Goal: Task Accomplishment & Management: Manage account settings

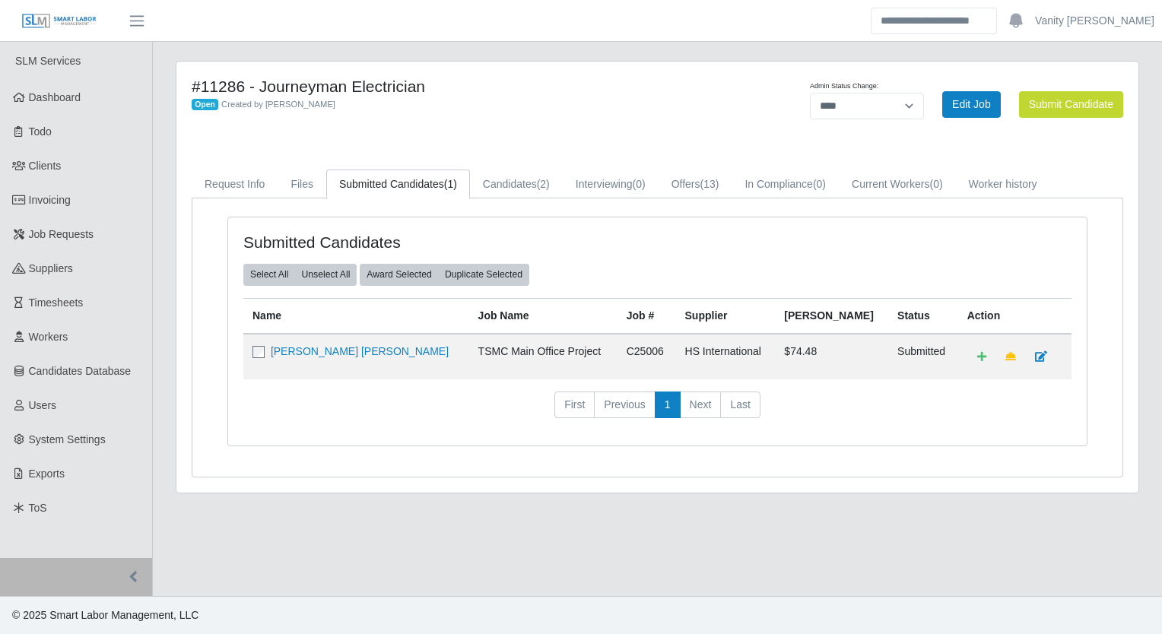
select select "****"
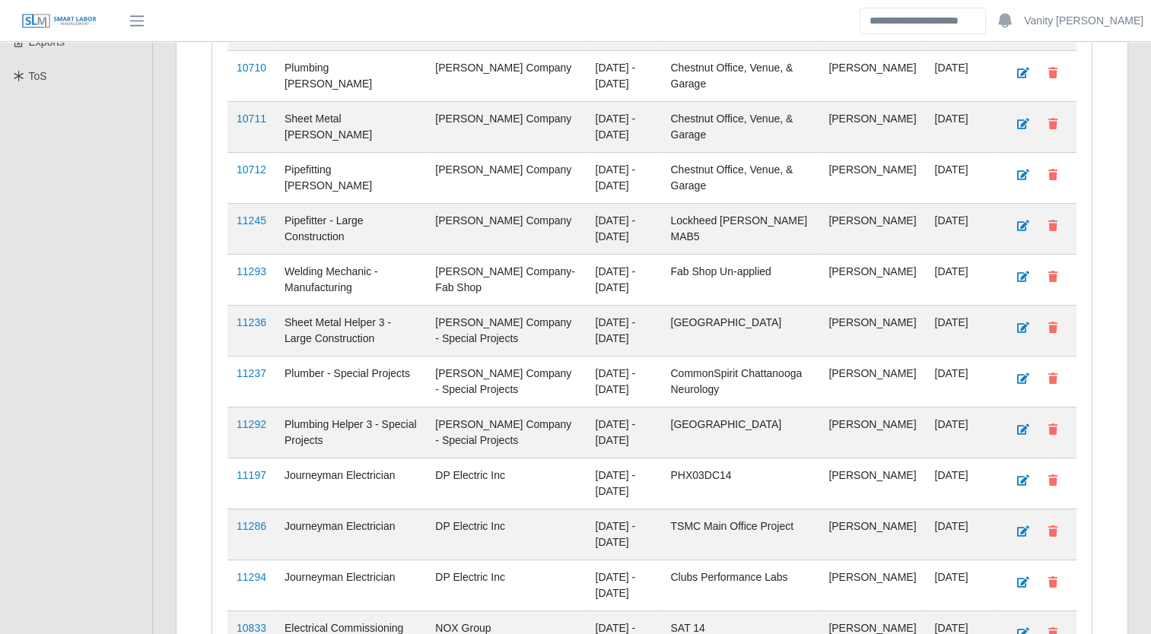
scroll to position [532, 0]
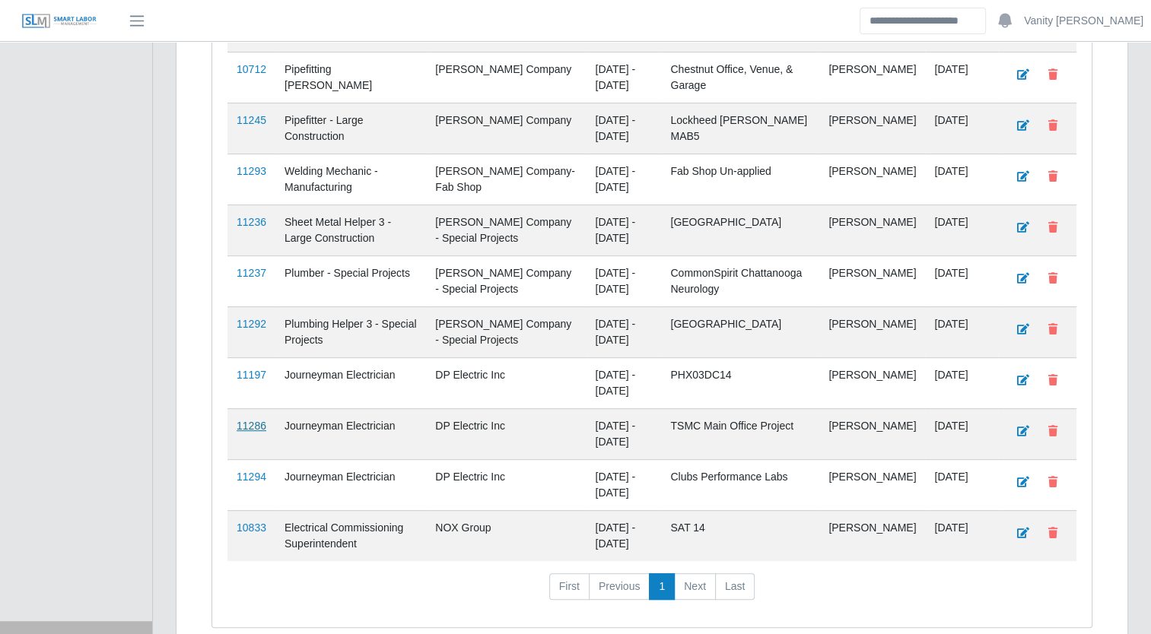
click at [247, 423] on link "11286" at bounding box center [251, 426] width 30 height 12
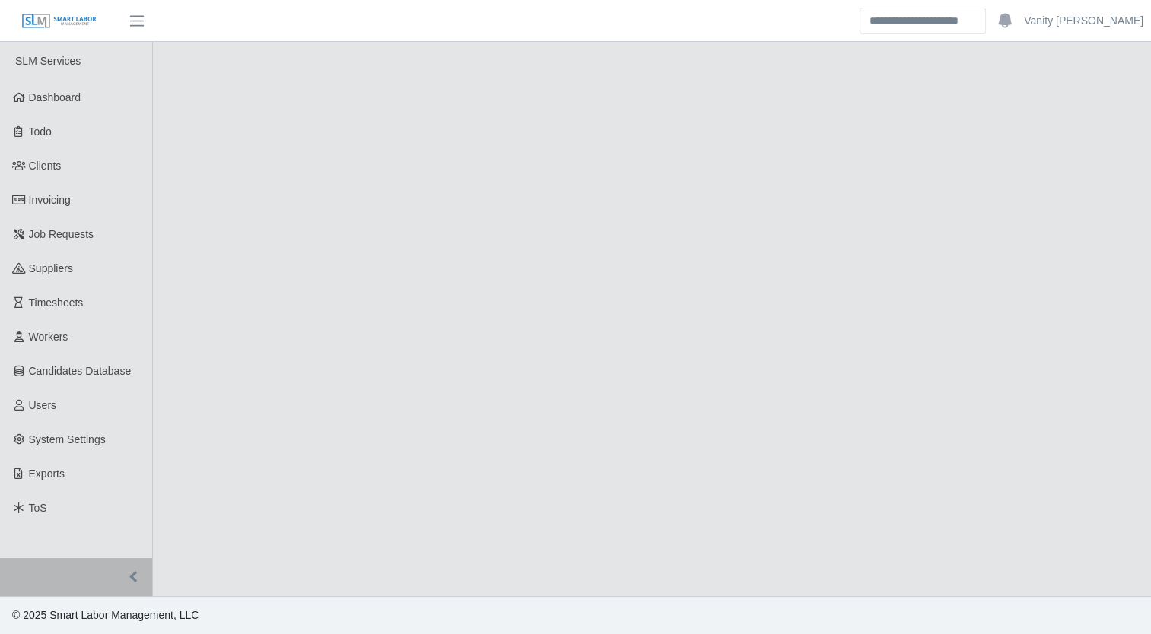
select select "****"
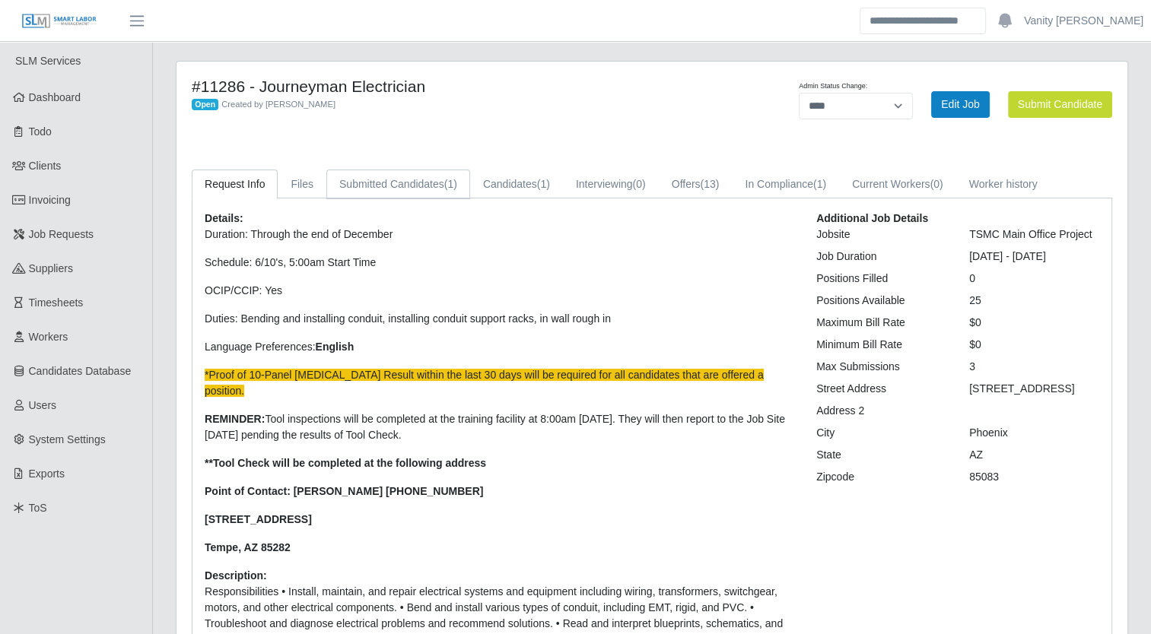
click at [423, 179] on link "Submitted Candidates (1)" at bounding box center [398, 185] width 144 height 30
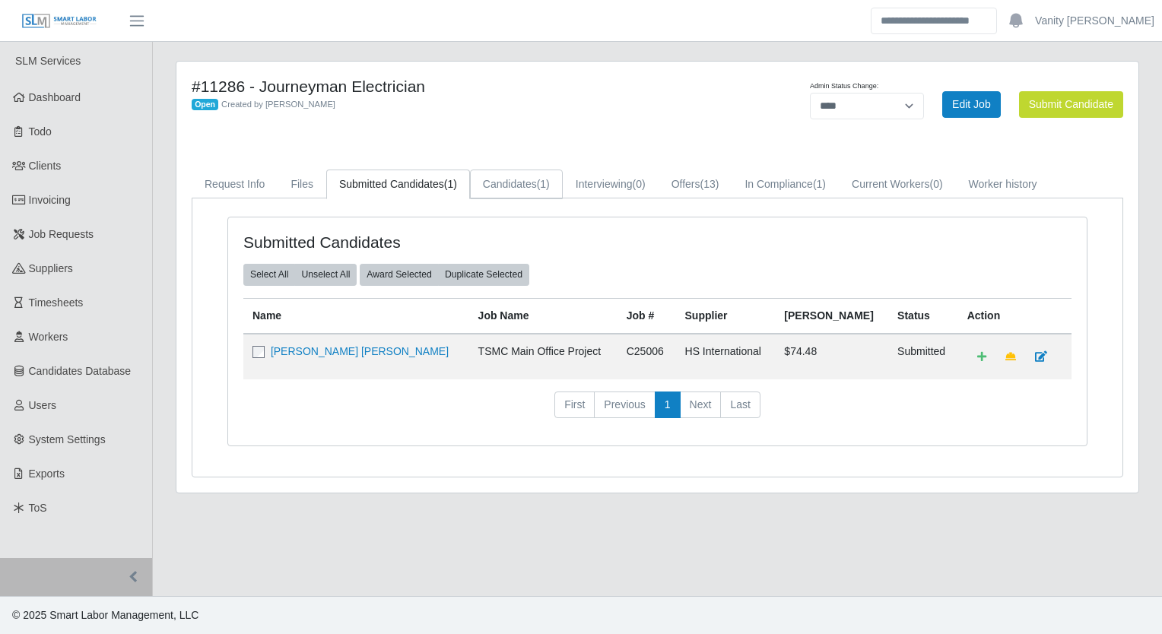
click at [541, 186] on span "(1)" at bounding box center [543, 184] width 13 height 12
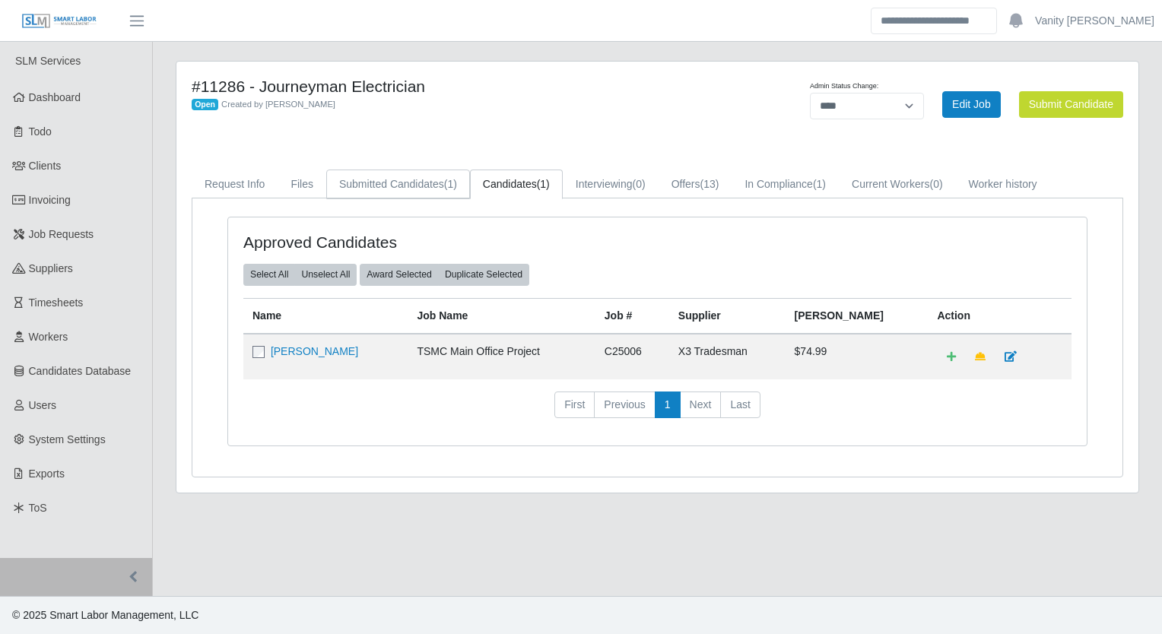
drag, startPoint x: 386, startPoint y: 192, endPoint x: 392, endPoint y: 198, distance: 8.1
click at [386, 192] on link "Submitted Candidates (1)" at bounding box center [398, 185] width 144 height 30
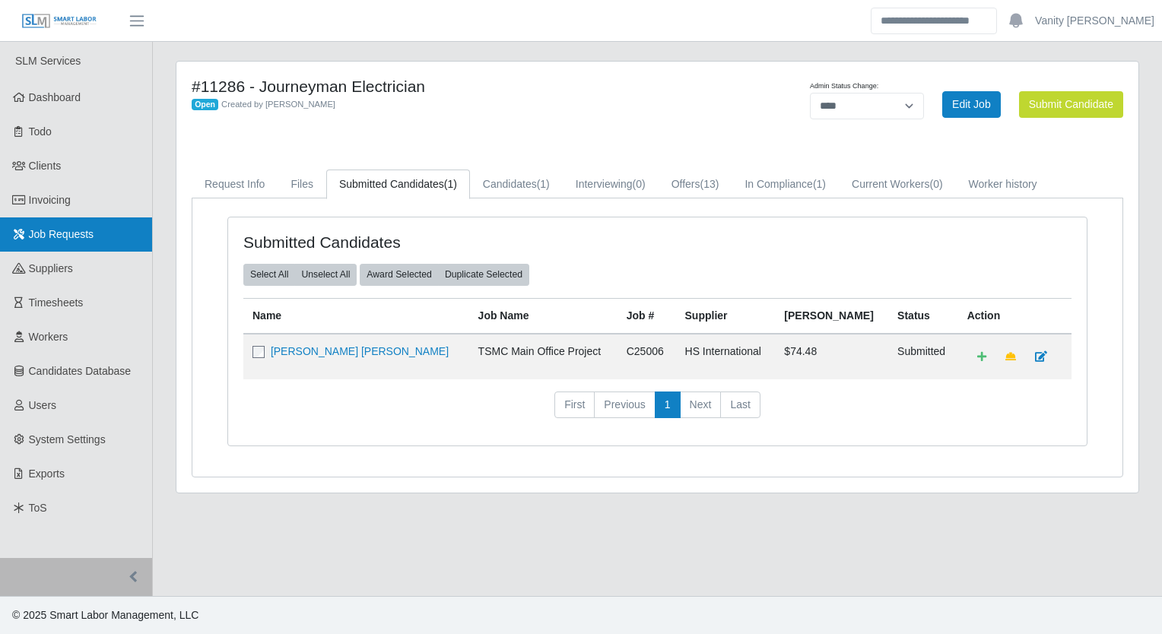
click at [59, 239] on span "Job Requests" at bounding box center [61, 234] width 65 height 12
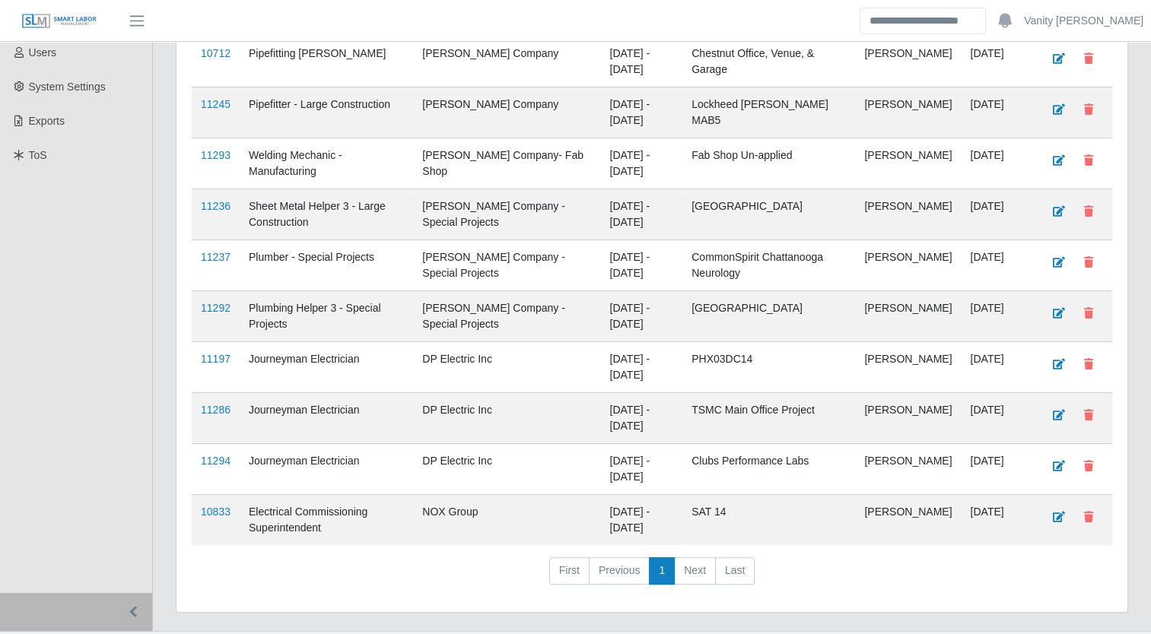
scroll to position [380, 0]
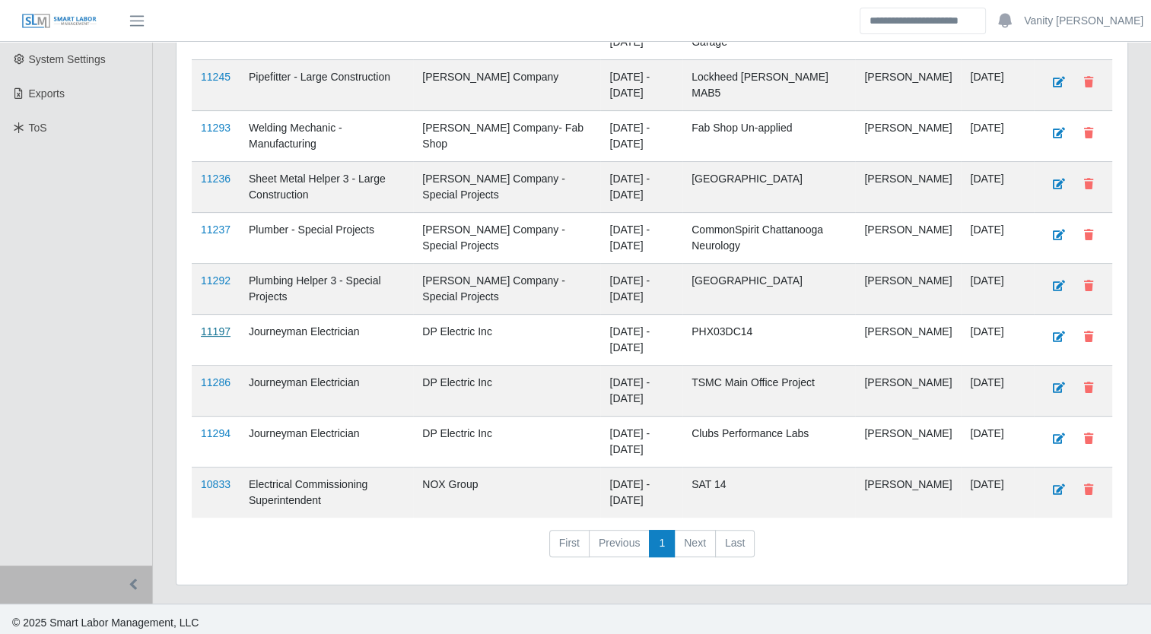
click at [210, 325] on link "11197" at bounding box center [216, 331] width 30 height 12
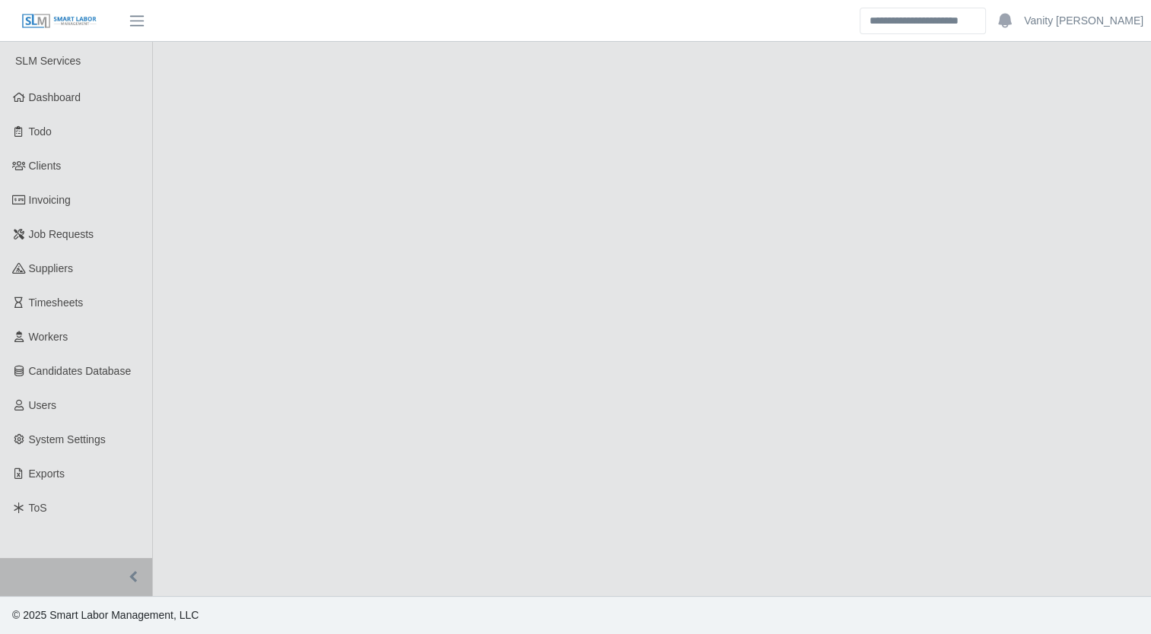
select select "****"
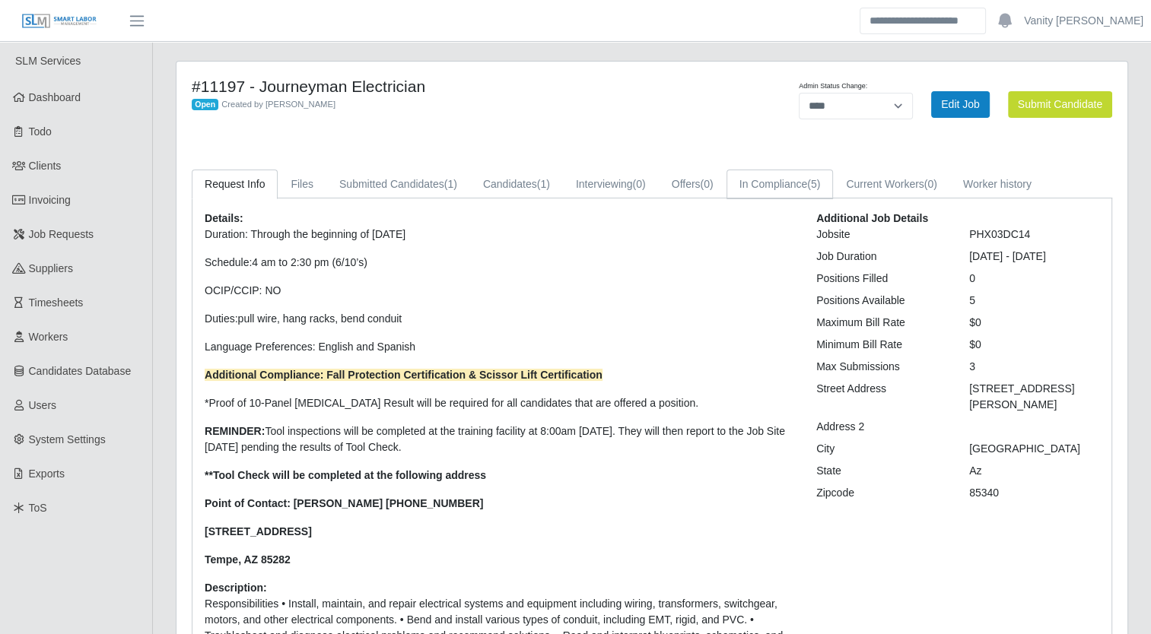
click at [757, 184] on link "In Compliance (5)" at bounding box center [779, 185] width 107 height 30
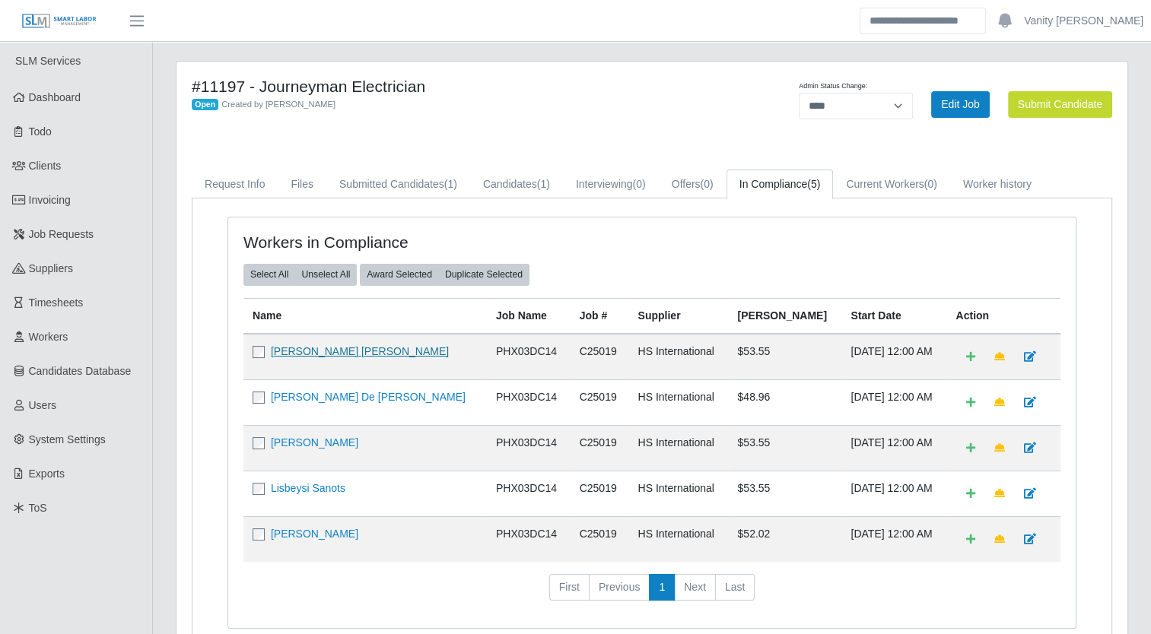
click at [298, 347] on link "Jesus Francisco Lopez Osuna" at bounding box center [360, 351] width 178 height 12
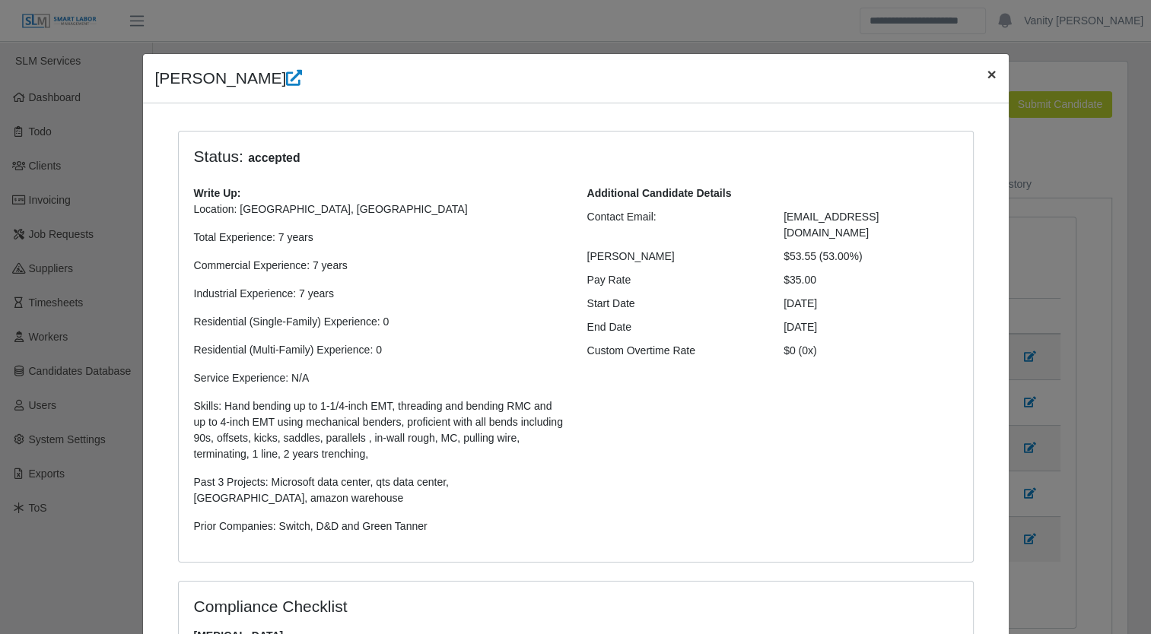
click at [987, 78] on span "×" at bounding box center [990, 73] width 9 height 17
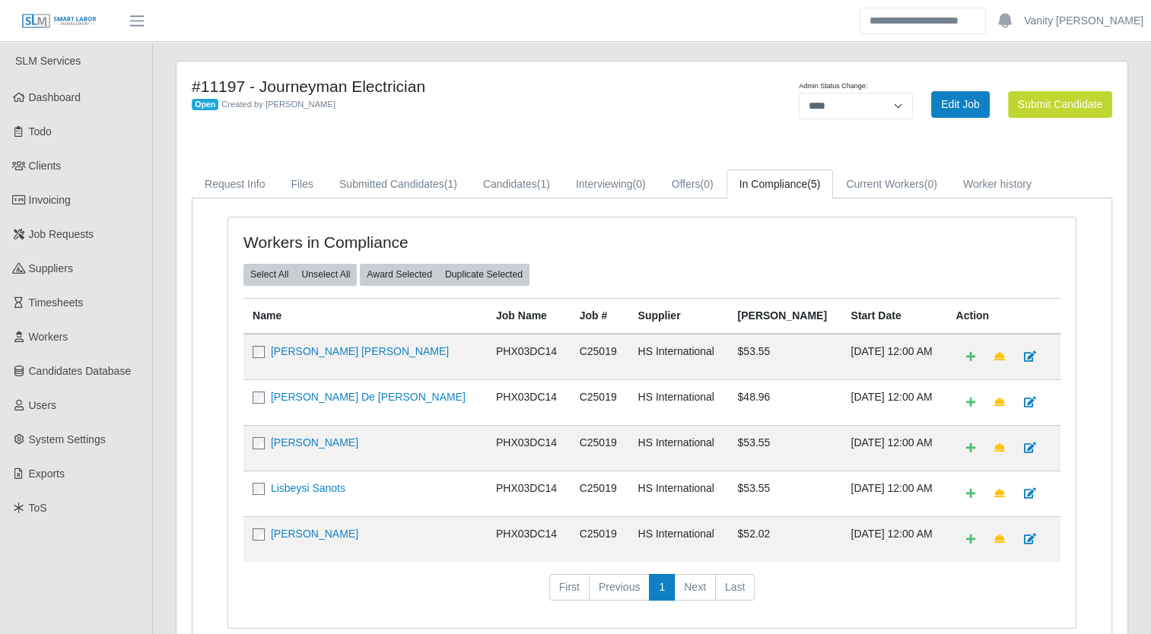
click at [376, 385] on td "Guillermo De Jesus Olivas" at bounding box center [364, 402] width 243 height 46
click at [368, 391] on link "Guillermo De Jesus Olivas" at bounding box center [368, 397] width 195 height 12
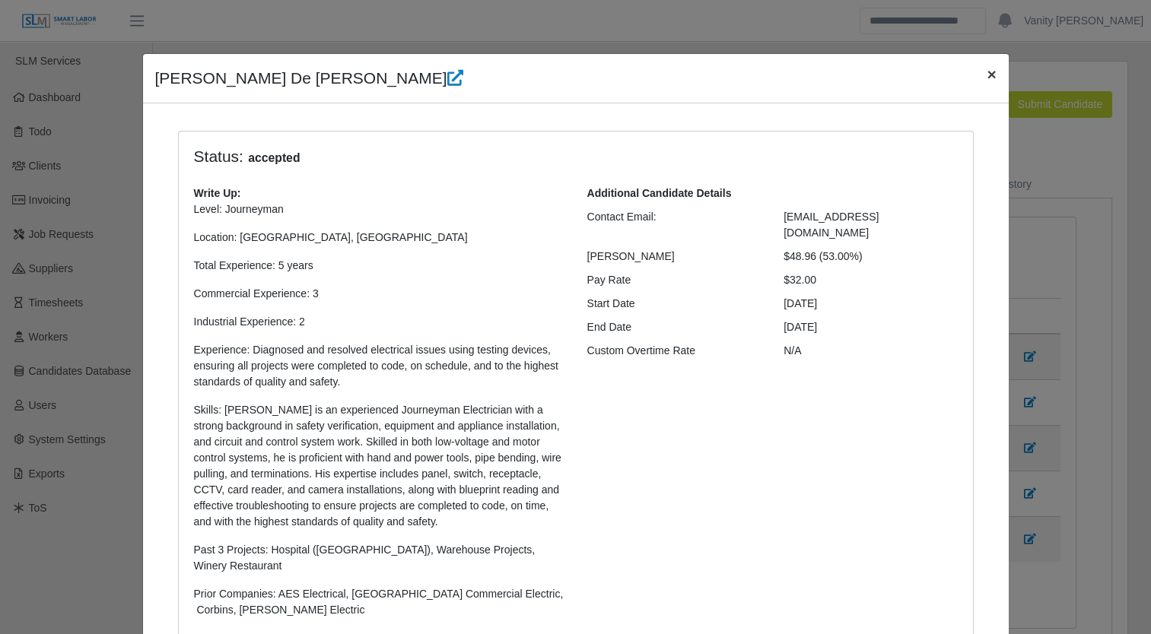
click at [986, 72] on span "×" at bounding box center [990, 73] width 9 height 17
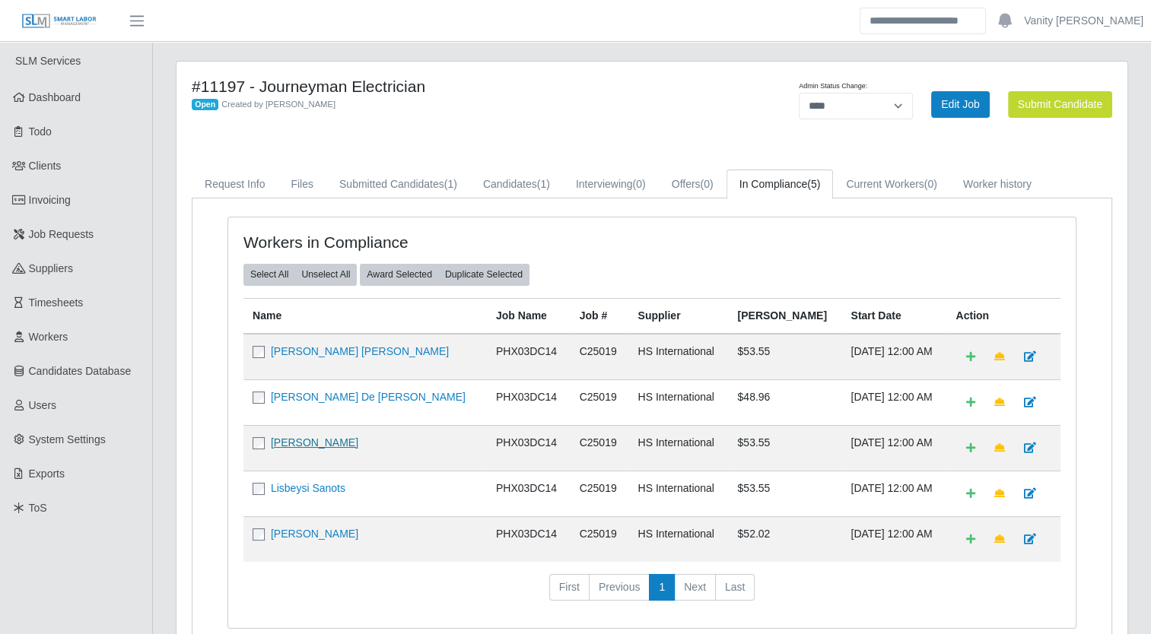
click at [294, 436] on link "Richard L Rich" at bounding box center [314, 442] width 87 height 12
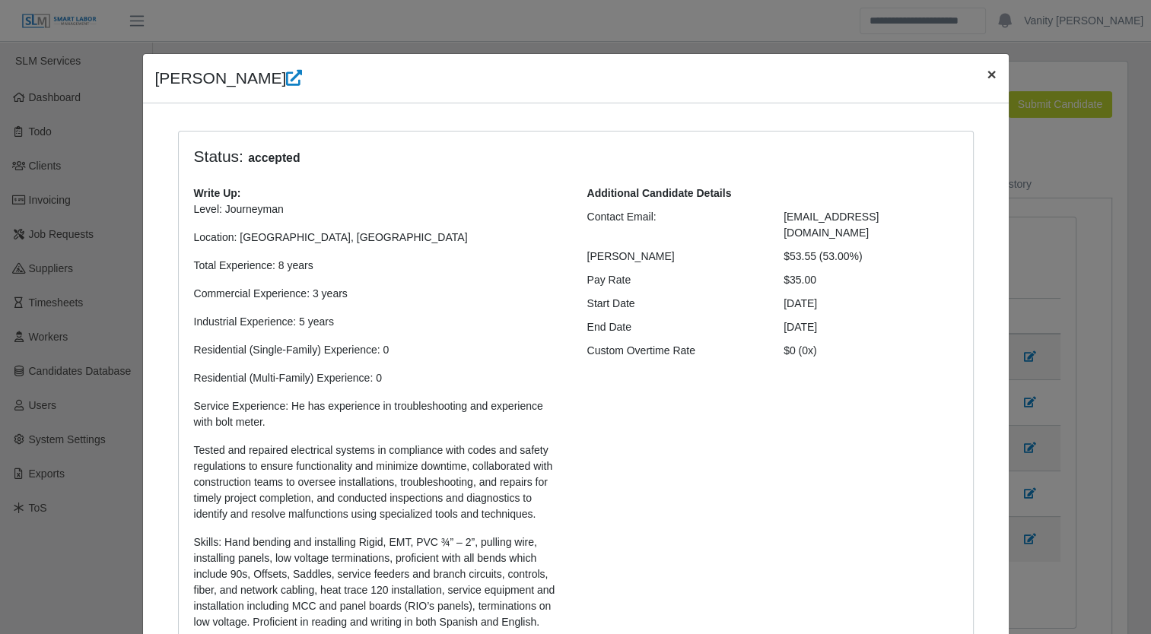
click at [989, 66] on span "×" at bounding box center [990, 73] width 9 height 17
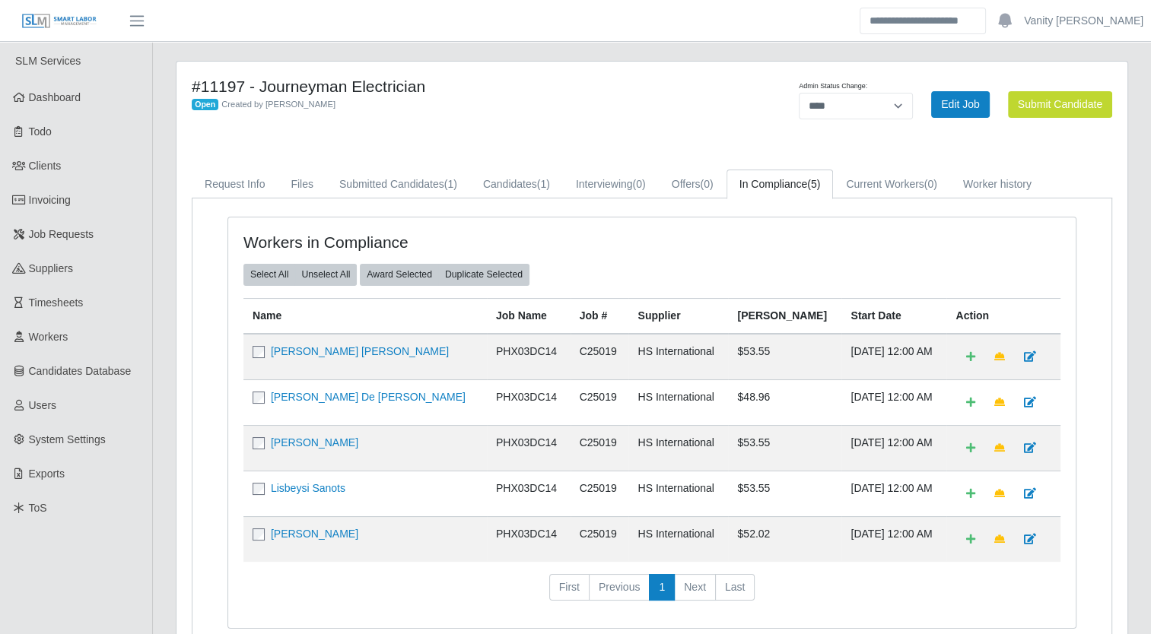
click at [312, 476] on td "Lisbeysi Sanots" at bounding box center [364, 494] width 243 height 46
click at [316, 482] on link "Lisbeysi Sanots" at bounding box center [308, 488] width 75 height 12
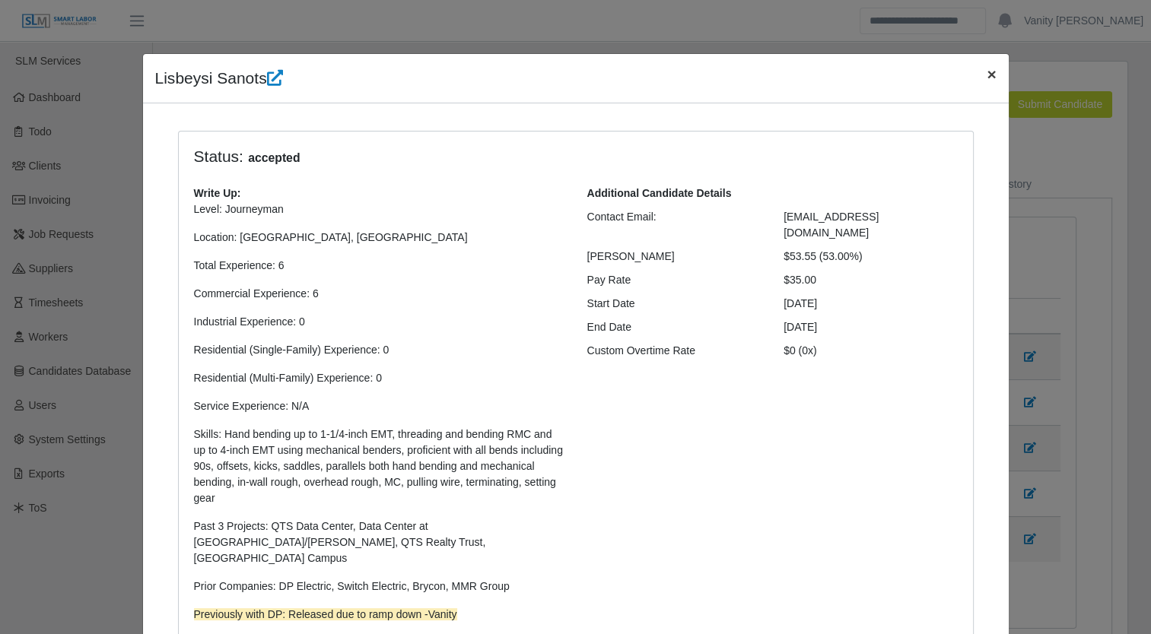
click at [974, 81] on button "×" at bounding box center [990, 74] width 33 height 40
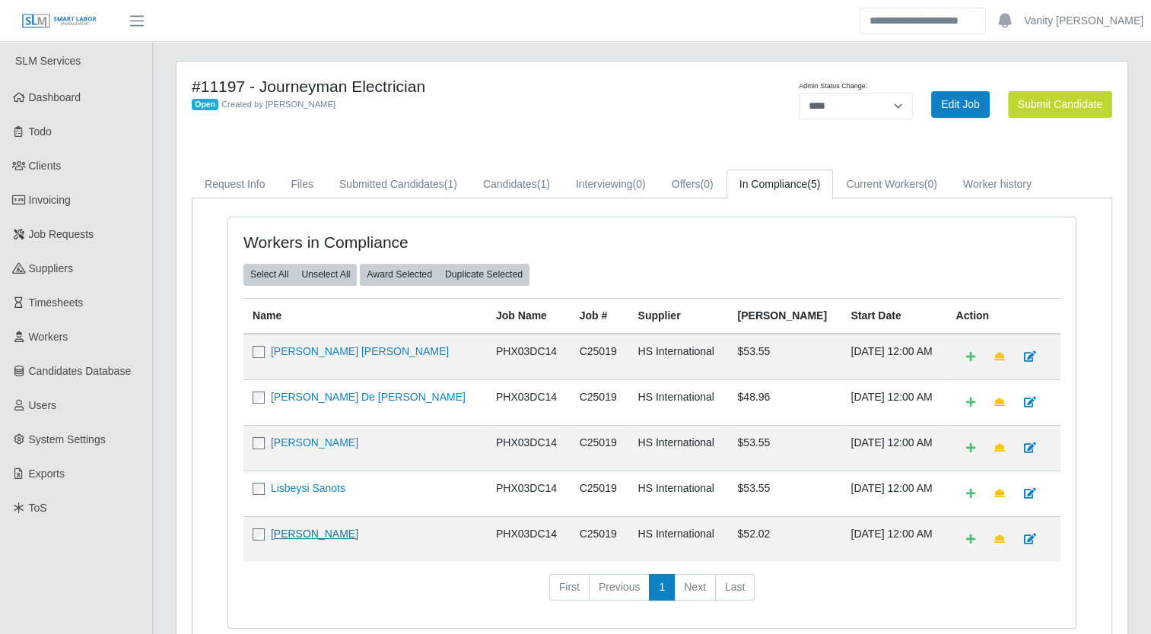
click at [274, 532] on link "Edgar Palafox" at bounding box center [314, 534] width 87 height 12
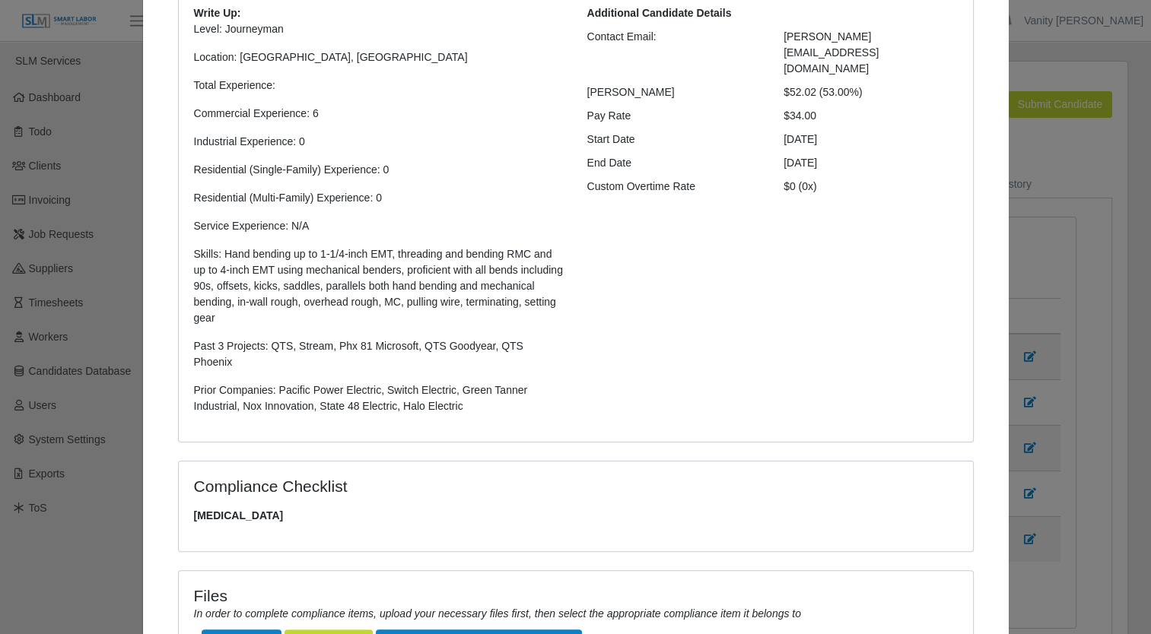
scroll to position [46, 0]
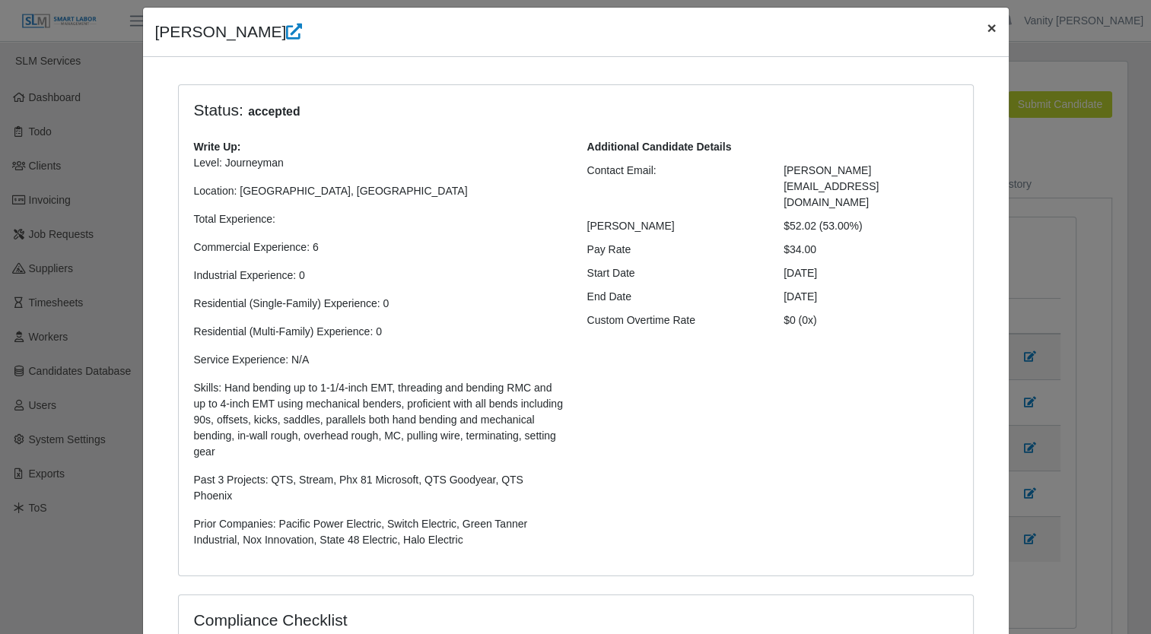
click at [986, 20] on span "×" at bounding box center [990, 27] width 9 height 17
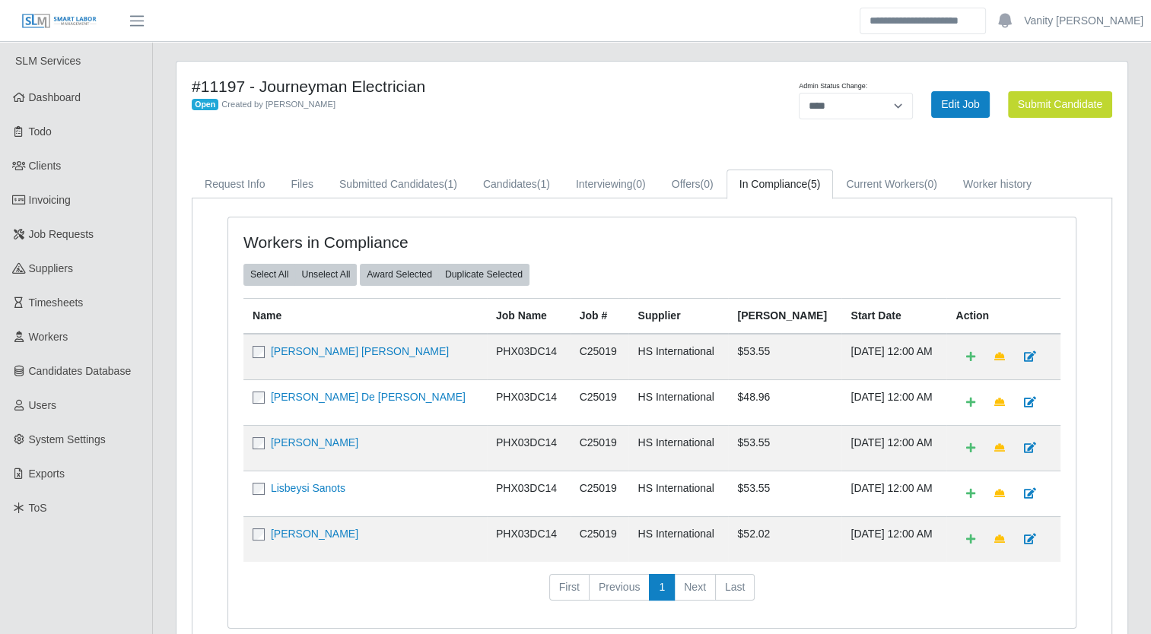
drag, startPoint x: 641, startPoint y: 99, endPoint x: 635, endPoint y: 93, distance: 8.6
click at [639, 98] on div "Open Created by Jerrin Jaramillo" at bounding box center [455, 104] width 527 height 16
click at [663, 433] on td "HS International" at bounding box center [678, 448] width 100 height 46
click at [68, 202] on span "Invoicing" at bounding box center [50, 200] width 42 height 12
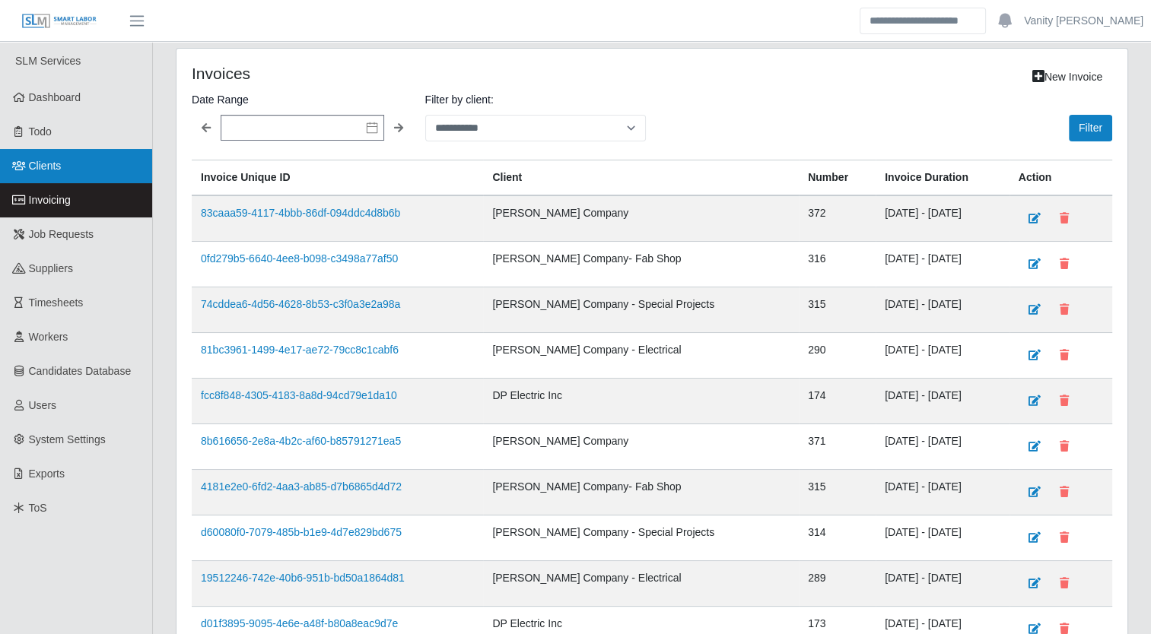
click at [49, 162] on span "Clients" at bounding box center [45, 166] width 33 height 12
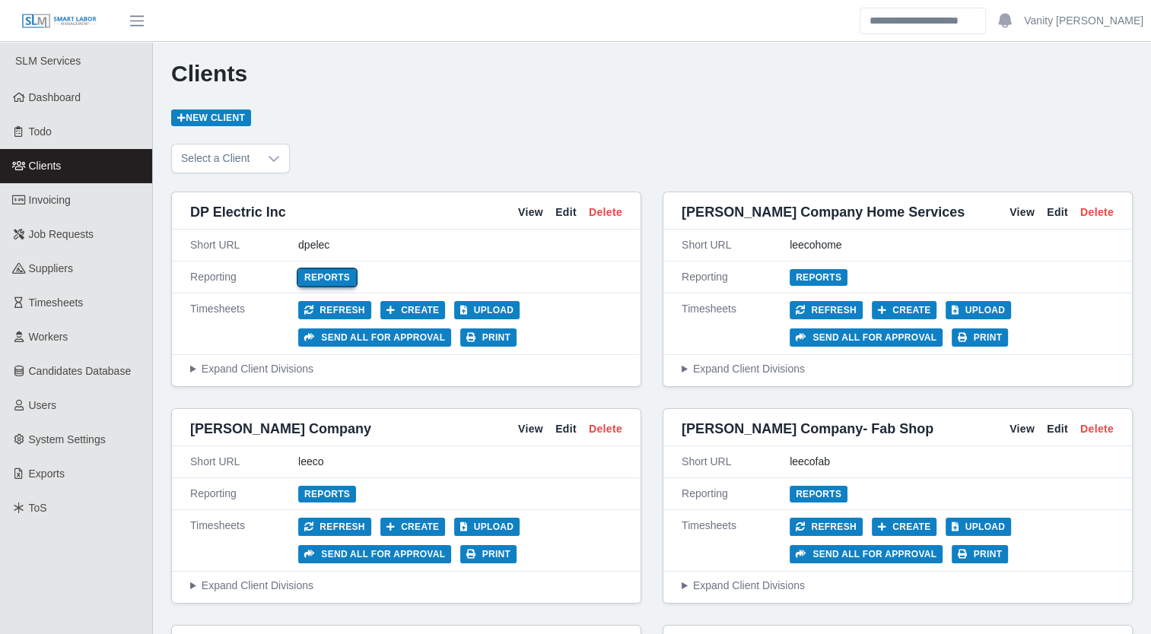
click at [322, 270] on link "Reports" at bounding box center [327, 277] width 58 height 17
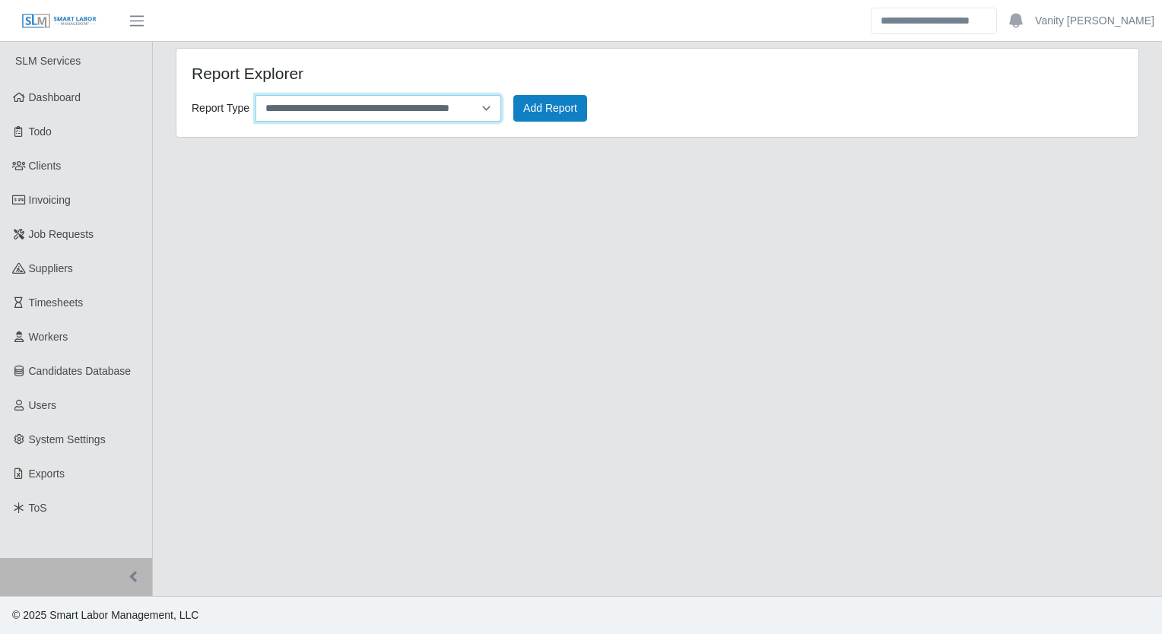
click at [447, 111] on select "**********" at bounding box center [379, 108] width 246 height 27
select select "**********"
click at [256, 95] on select "**********" at bounding box center [379, 108] width 246 height 27
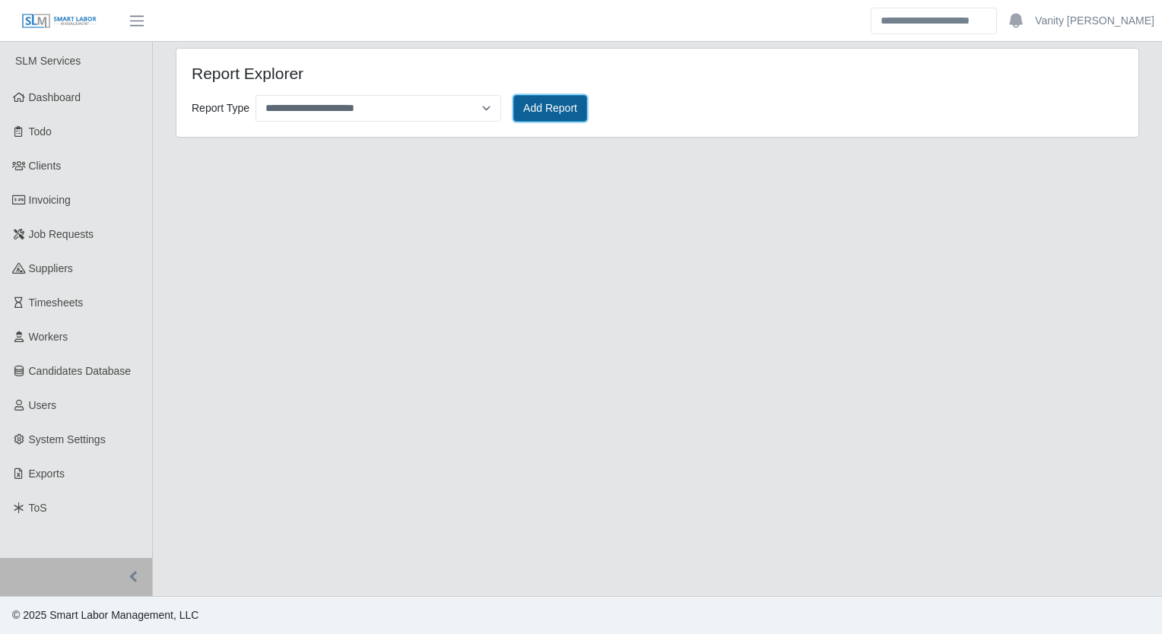
click at [545, 108] on button "Add Report" at bounding box center [550, 108] width 74 height 27
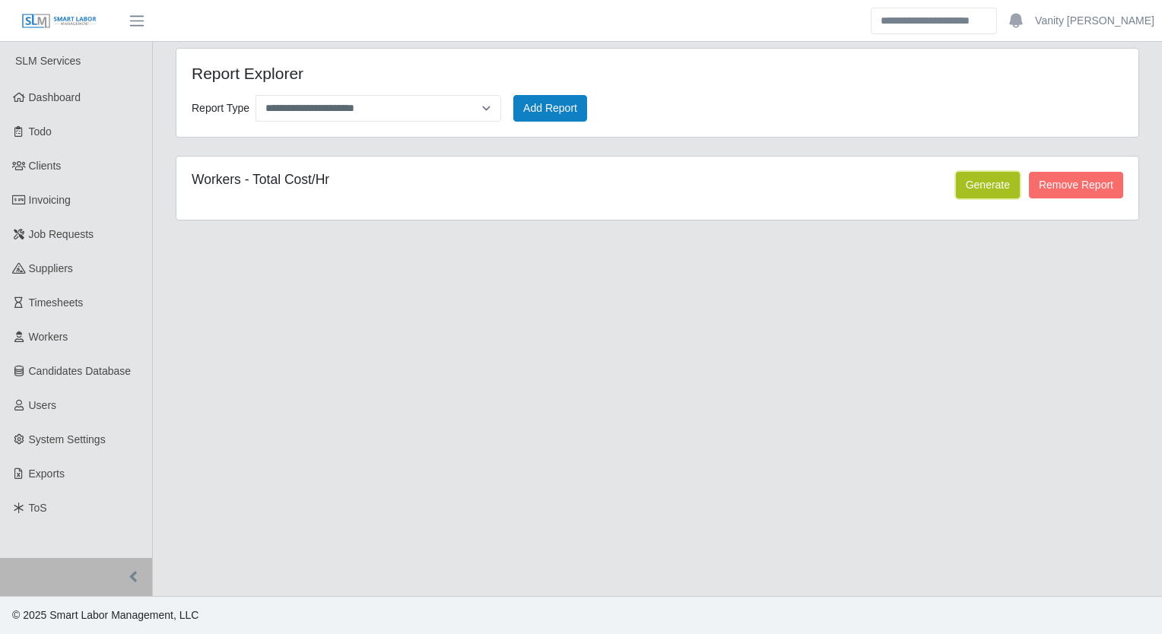
click at [990, 184] on button "Generate" at bounding box center [988, 185] width 64 height 27
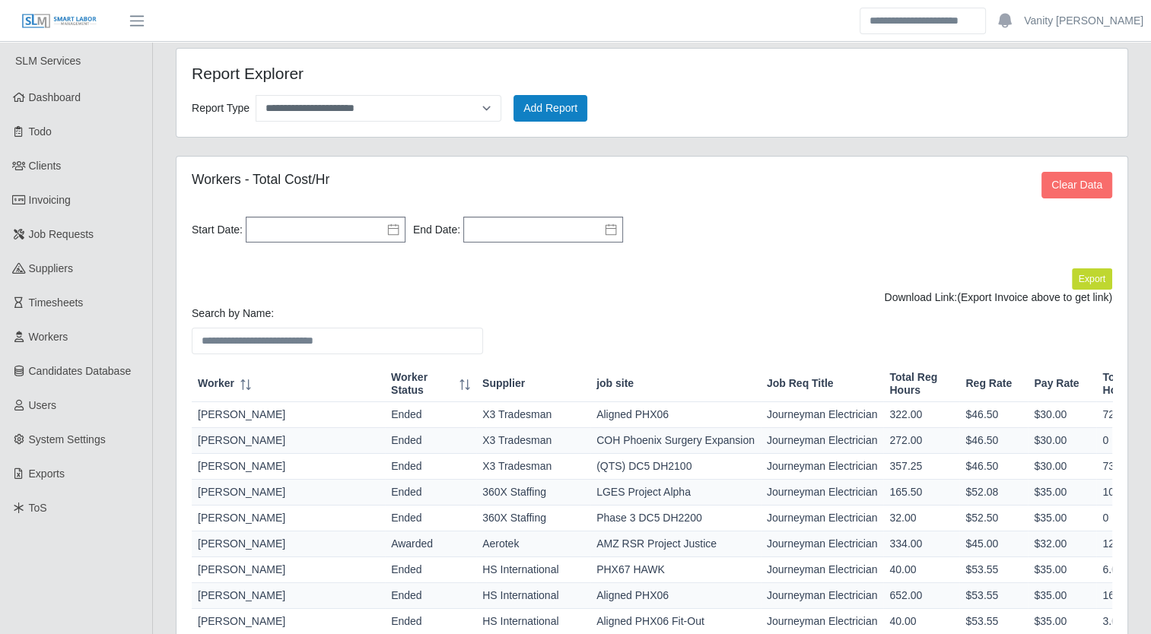
click at [389, 230] on icon at bounding box center [393, 230] width 12 height 12
click at [264, 257] on icon "button" at bounding box center [263, 261] width 15 height 12
click at [268, 325] on td "1" at bounding box center [265, 334] width 24 height 24
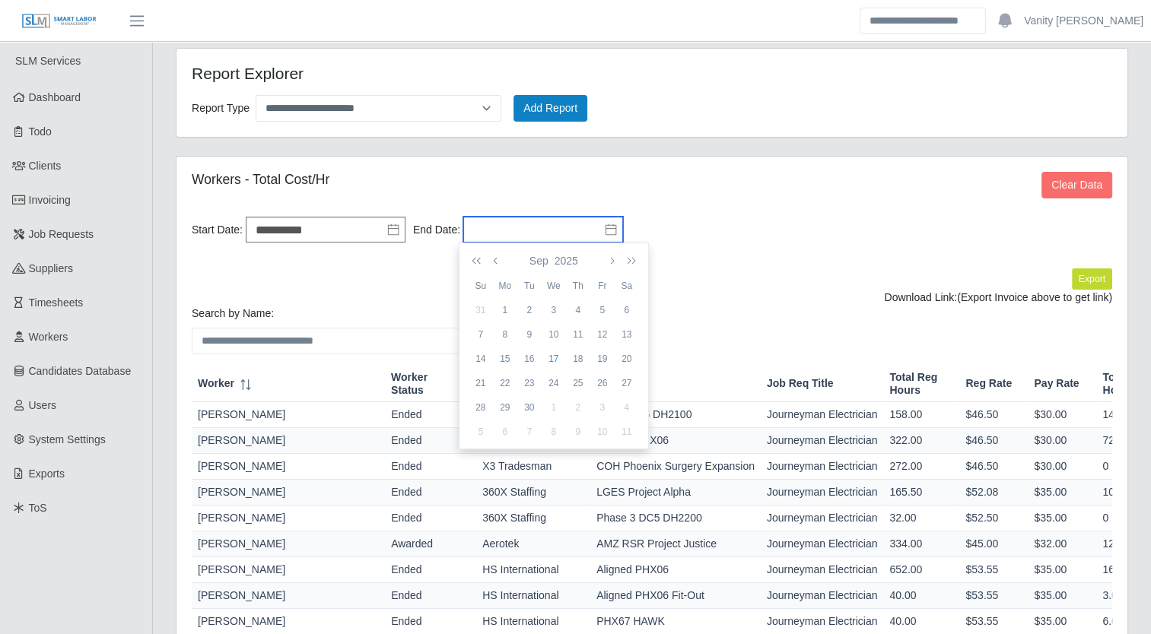
click at [615, 226] on input "text" at bounding box center [543, 230] width 160 height 26
click at [478, 356] on div "14" at bounding box center [480, 359] width 24 height 14
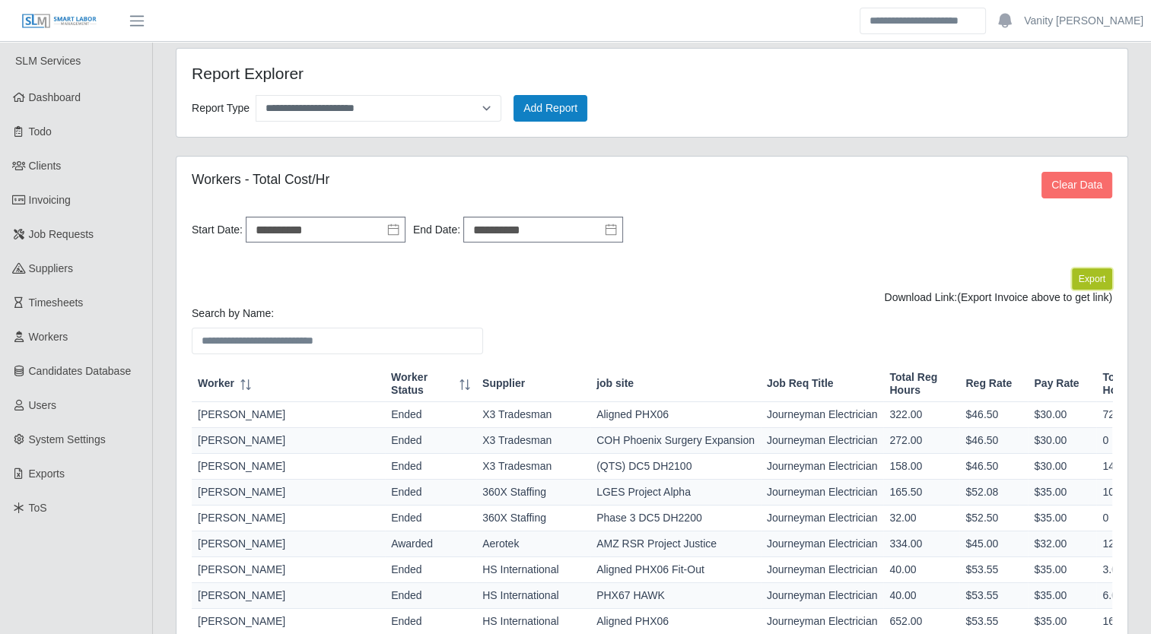
click at [1075, 275] on button "Export" at bounding box center [1091, 278] width 40 height 21
click at [999, 303] on link "https://sm-slm-prod.s3.amazonaws.com/documents/client/64/Candidates_Hourly_expo…" at bounding box center [1055, 297] width 113 height 12
select select "**********"
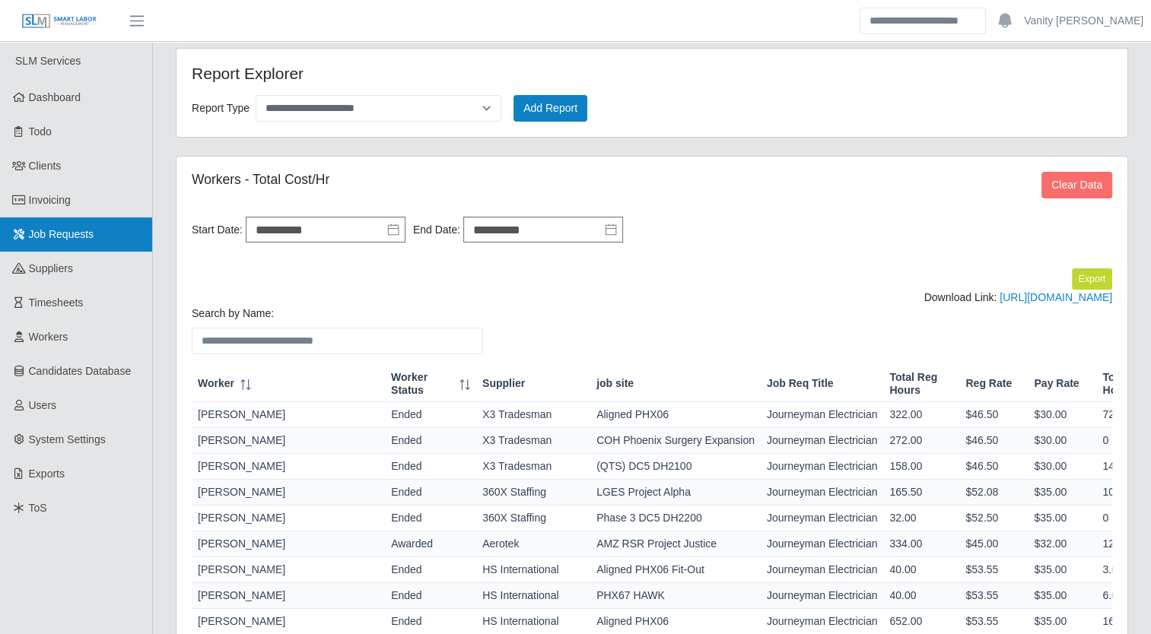
click at [65, 233] on span "Job Requests" at bounding box center [61, 234] width 65 height 12
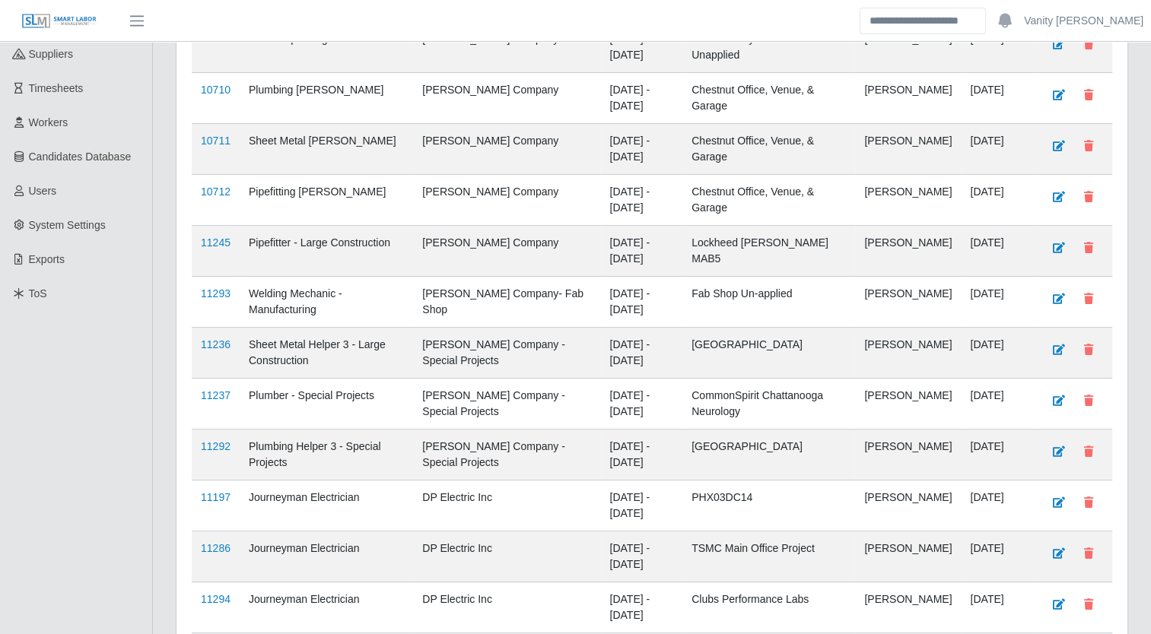
scroll to position [304, 0]
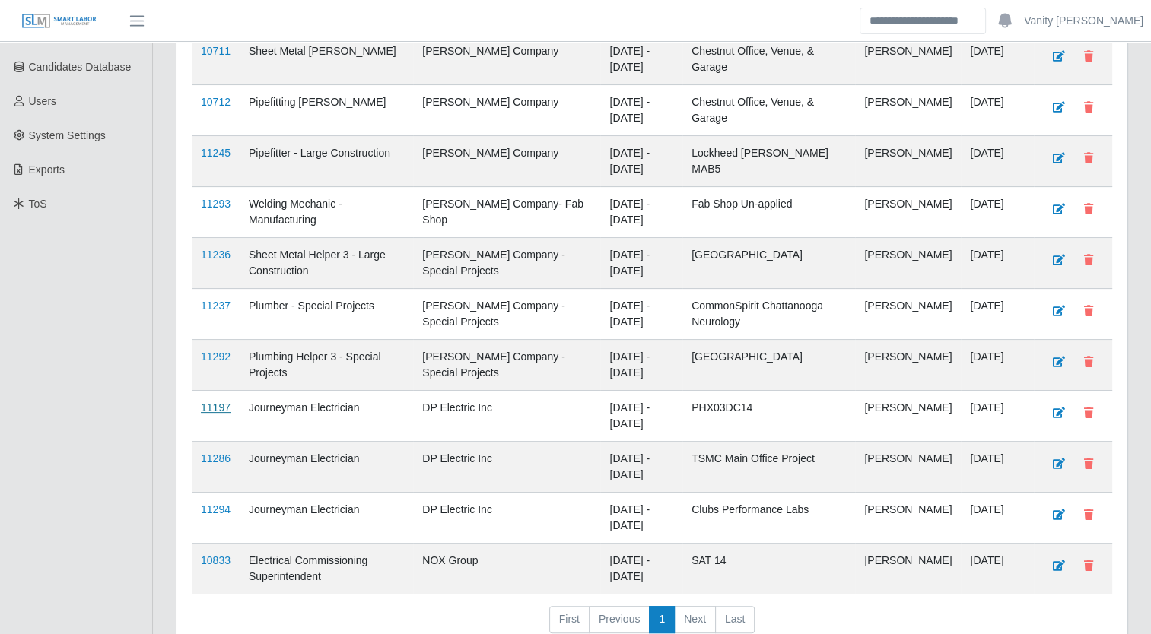
click at [218, 402] on link "11197" at bounding box center [216, 408] width 30 height 12
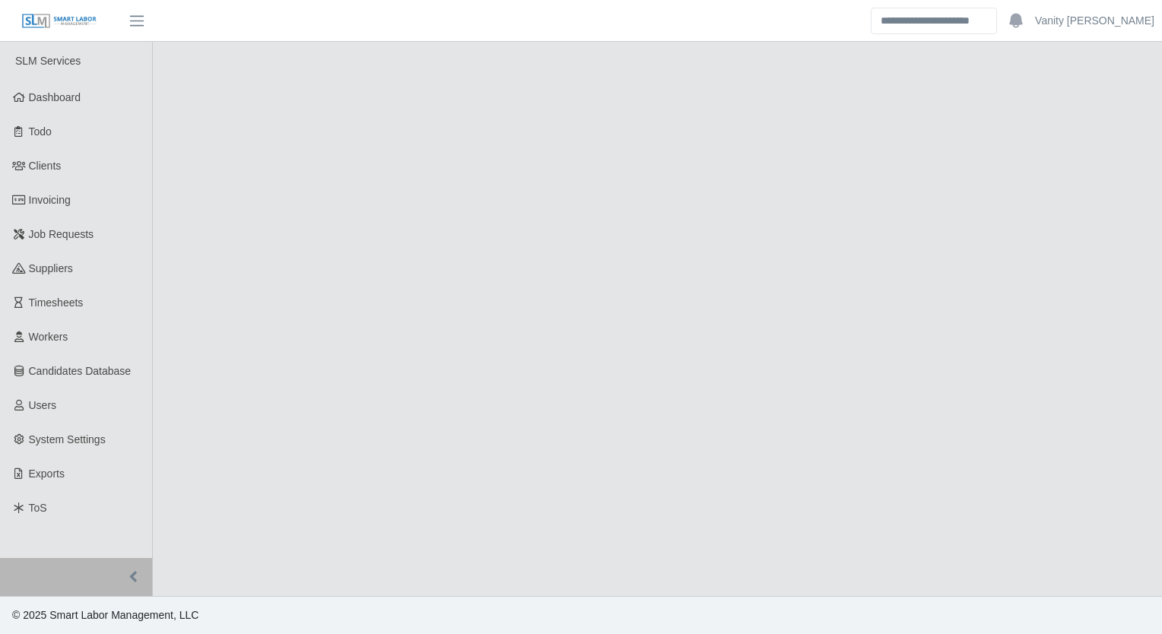
select select "****"
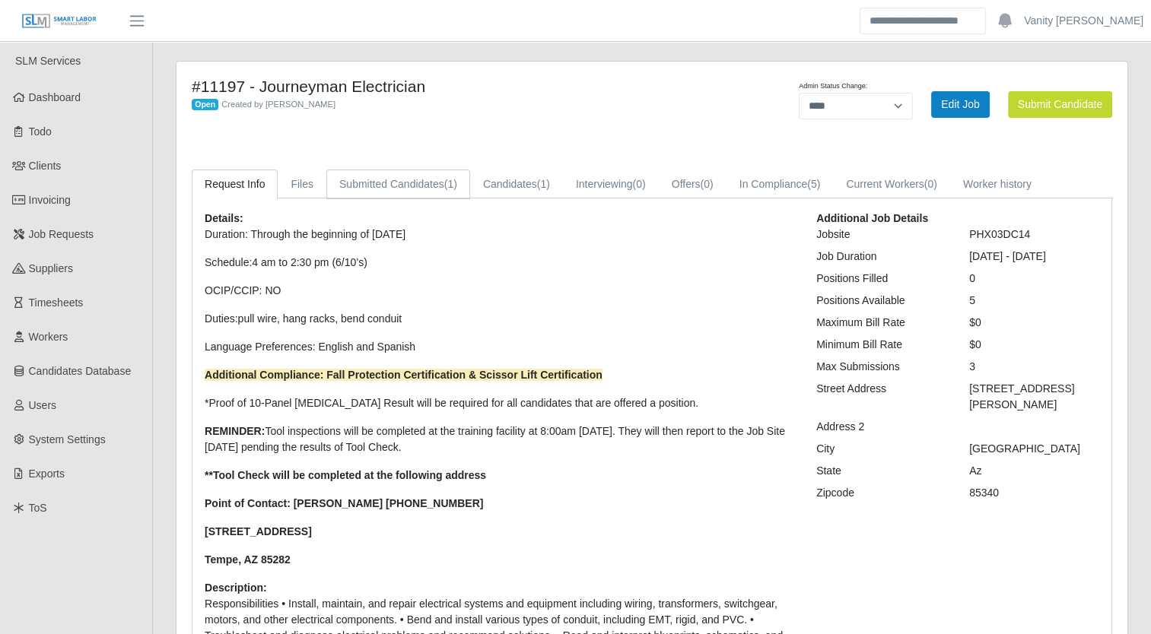
click at [356, 182] on link "Submitted Candidates (1)" at bounding box center [398, 185] width 144 height 30
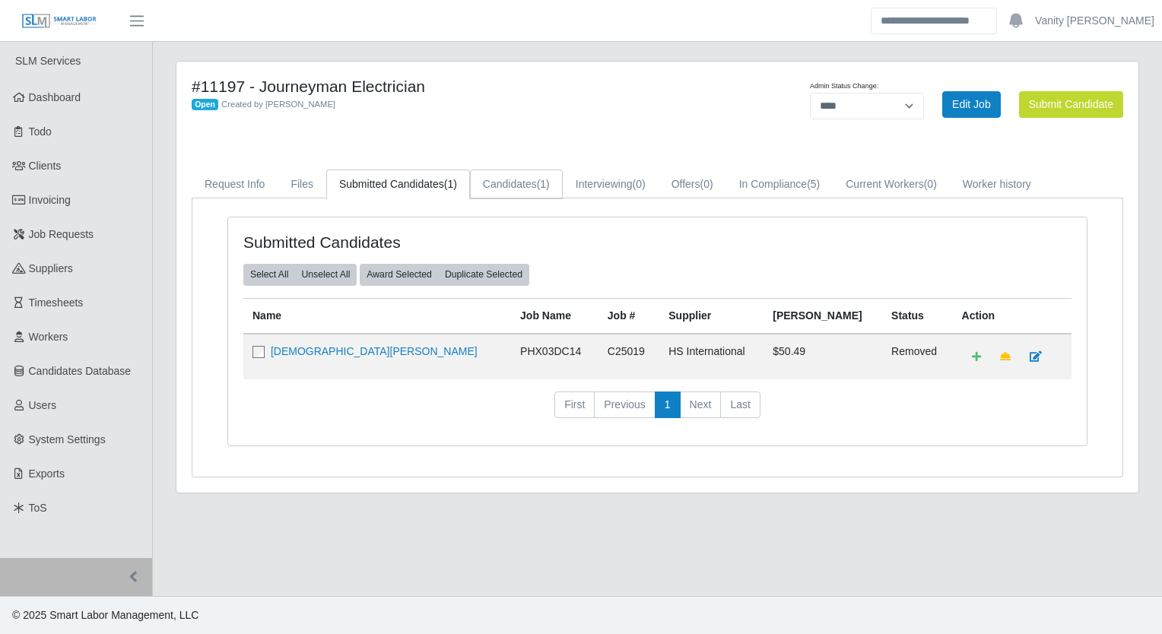
click at [496, 180] on link "Candidates (1)" at bounding box center [516, 185] width 93 height 30
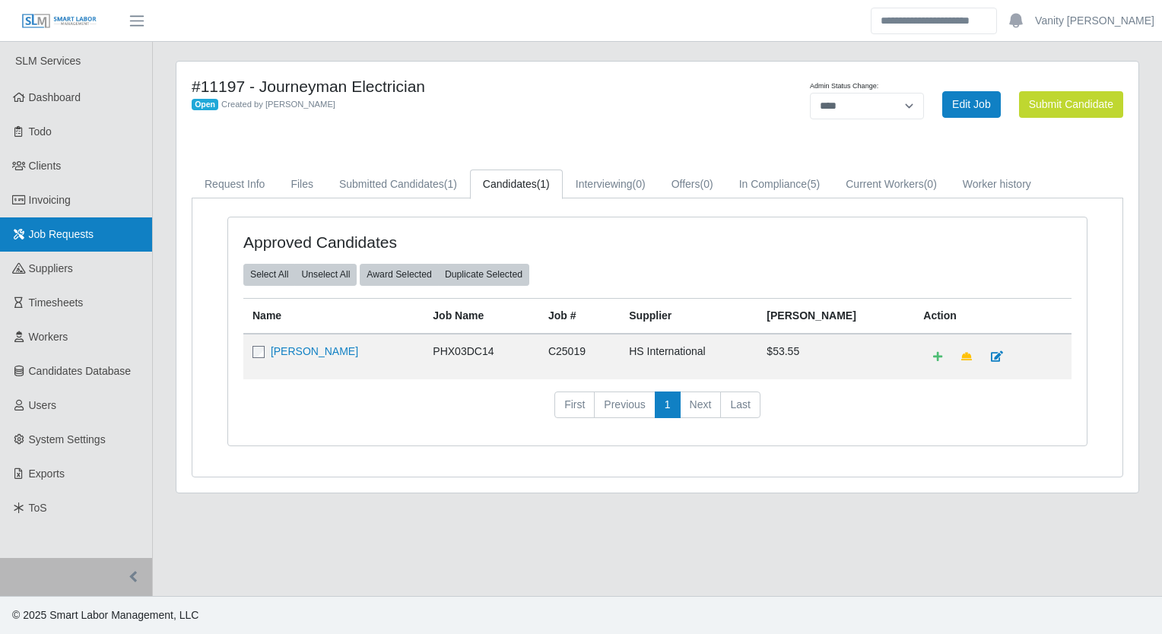
click at [84, 233] on span "Job Requests" at bounding box center [61, 234] width 65 height 12
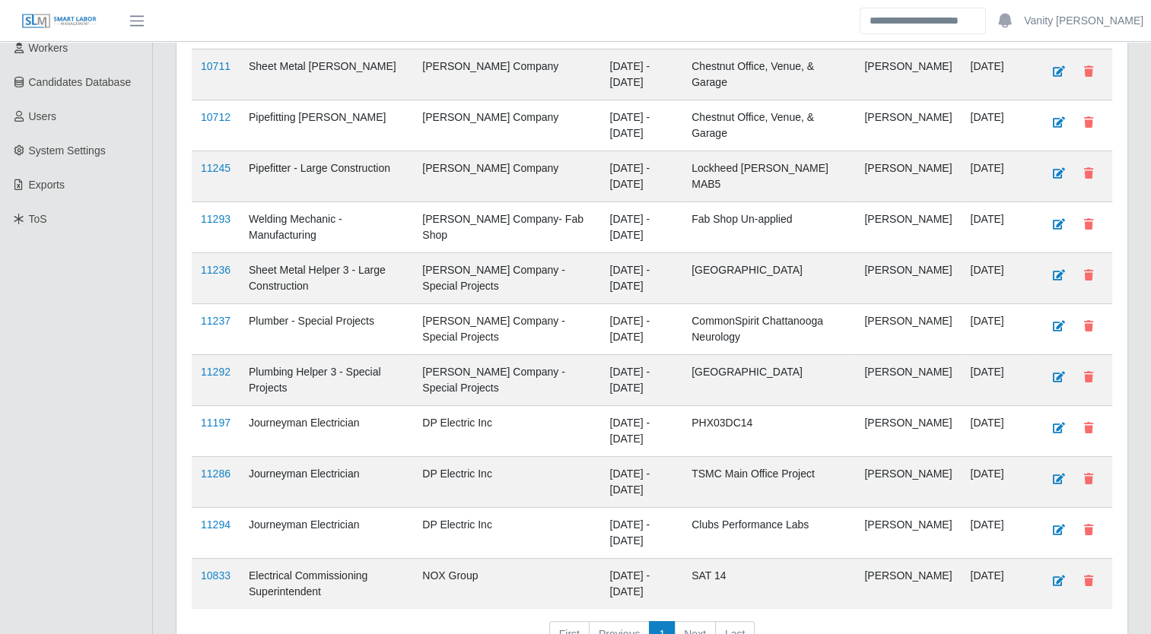
scroll to position [304, 0]
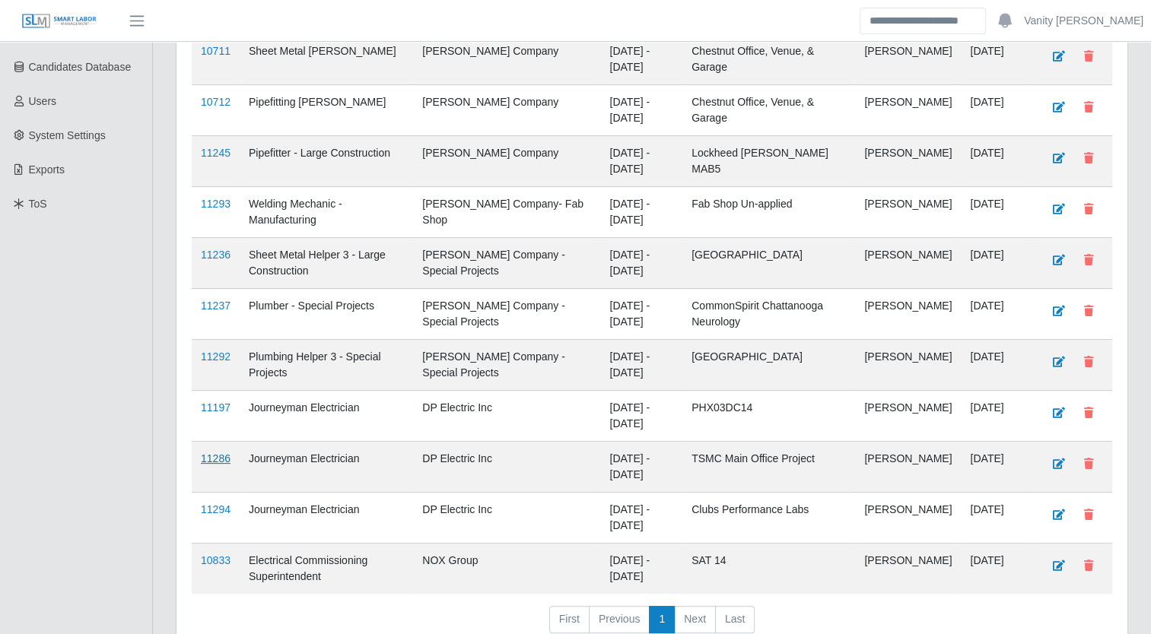
click at [204, 457] on link "11286" at bounding box center [216, 458] width 30 height 12
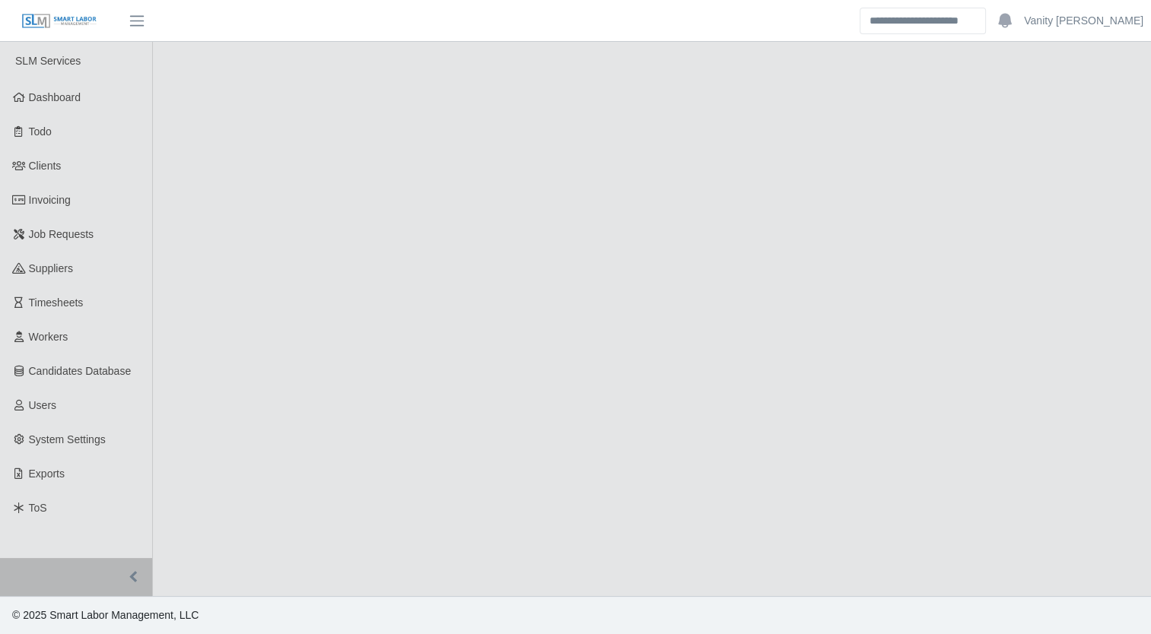
select select "****"
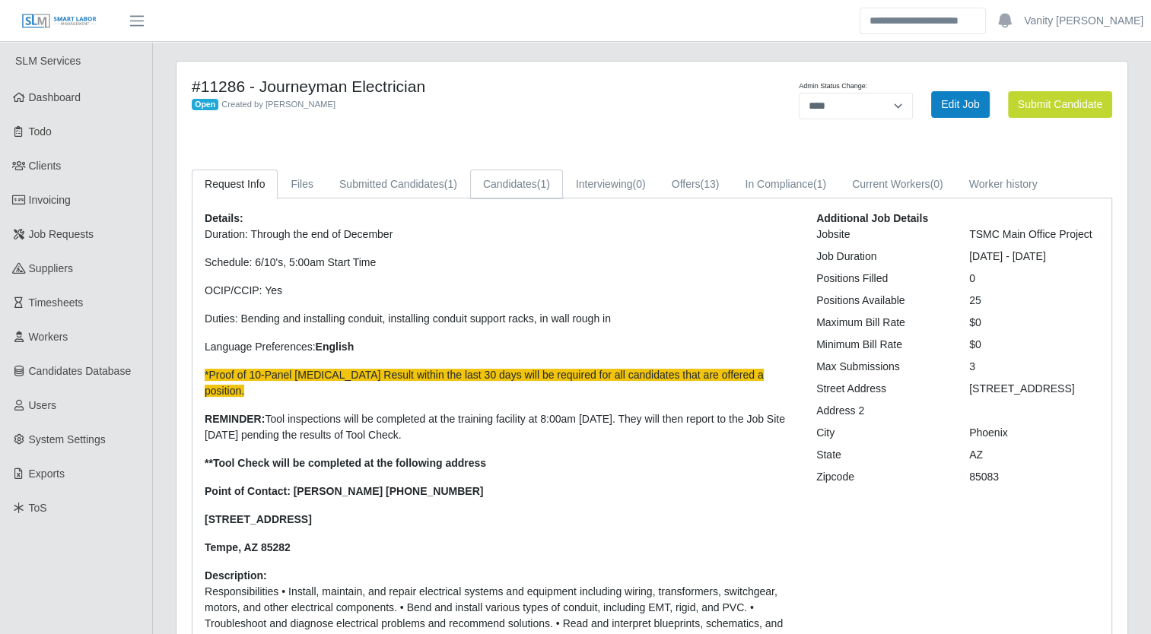
click at [522, 189] on link "Candidates (1)" at bounding box center [516, 185] width 93 height 30
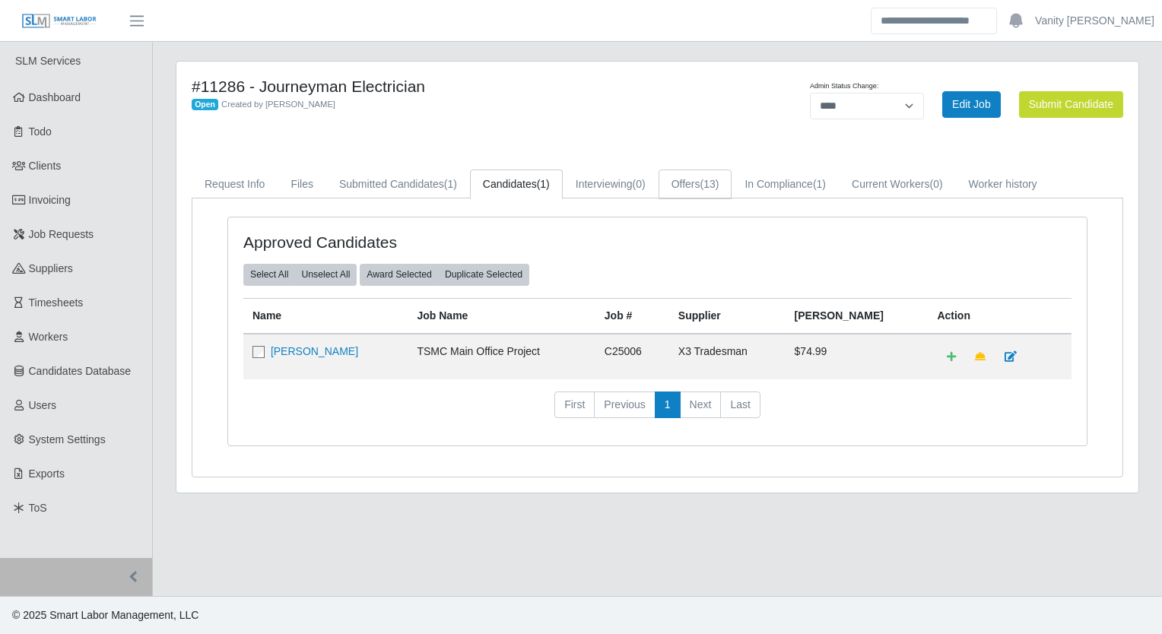
click at [684, 189] on link "Offers (13)" at bounding box center [696, 185] width 74 height 30
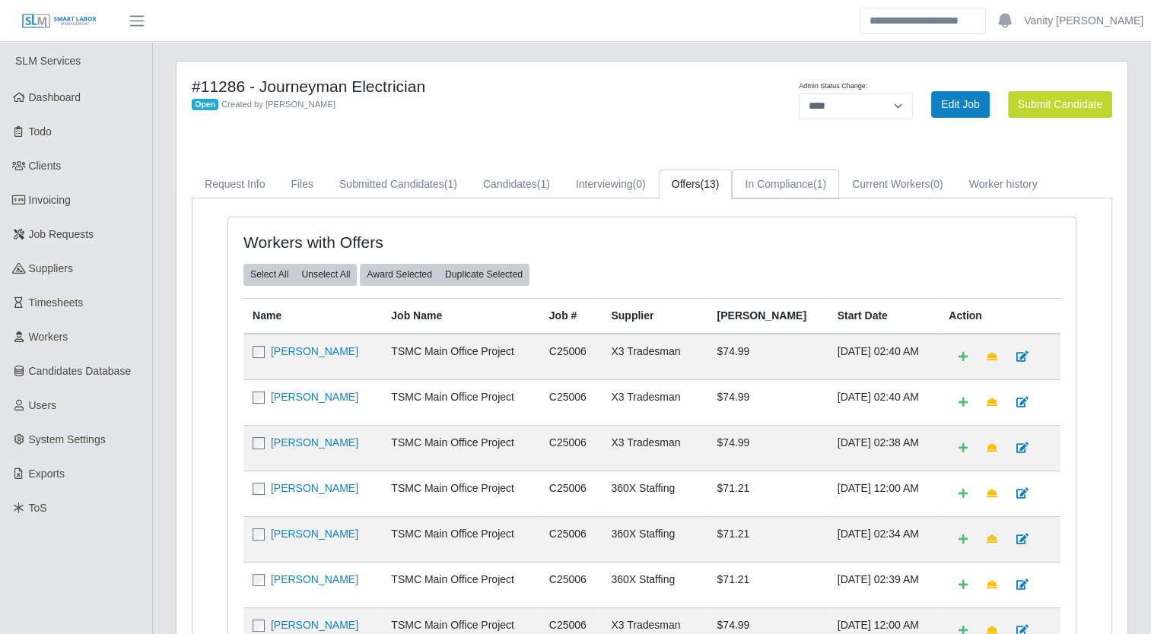
click at [773, 187] on link "In Compliance (1)" at bounding box center [785, 185] width 107 height 30
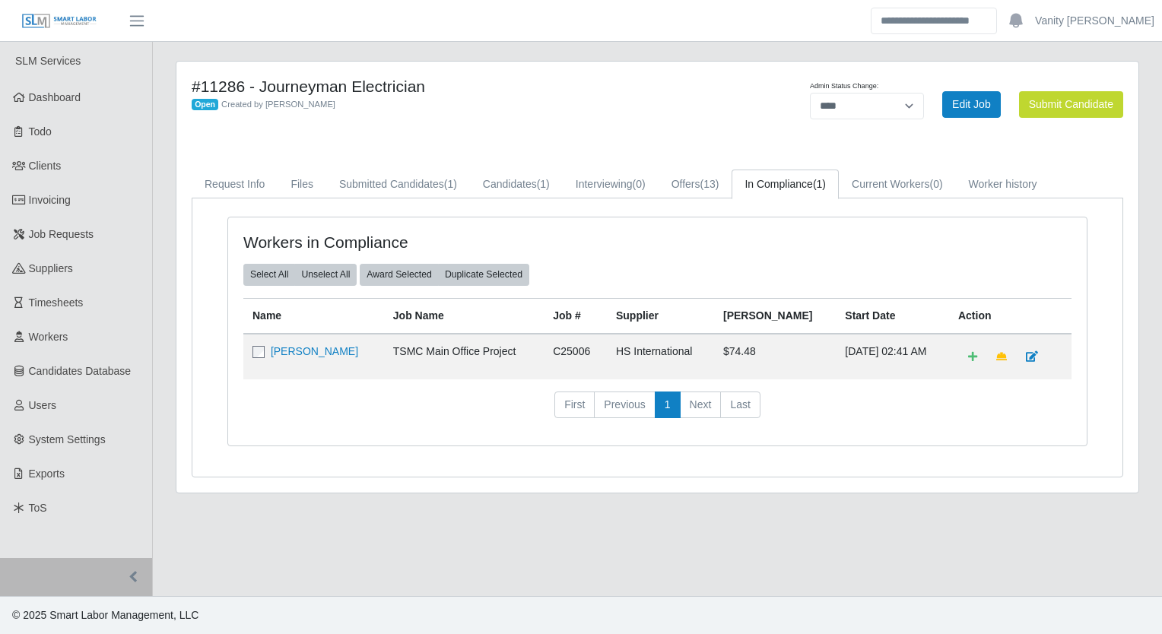
click at [300, 341] on td "[PERSON_NAME]" at bounding box center [313, 357] width 141 height 46
click at [307, 348] on link "[PERSON_NAME]" at bounding box center [314, 351] width 87 height 12
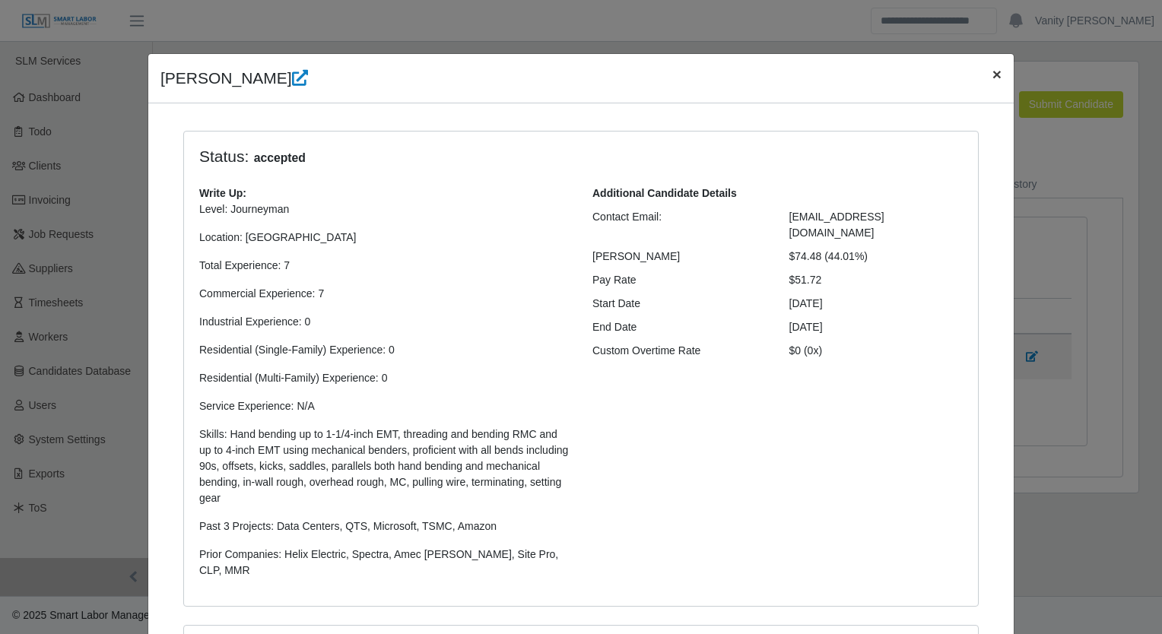
click at [992, 75] on span "×" at bounding box center [996, 73] width 9 height 17
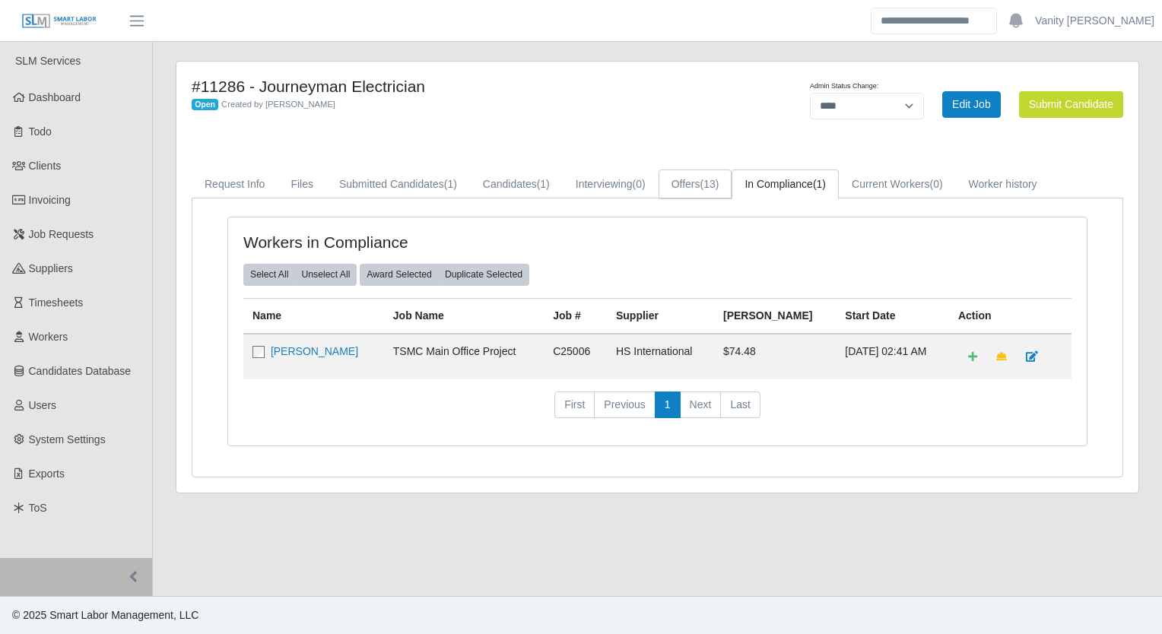
click at [679, 182] on link "Offers (13)" at bounding box center [696, 185] width 74 height 30
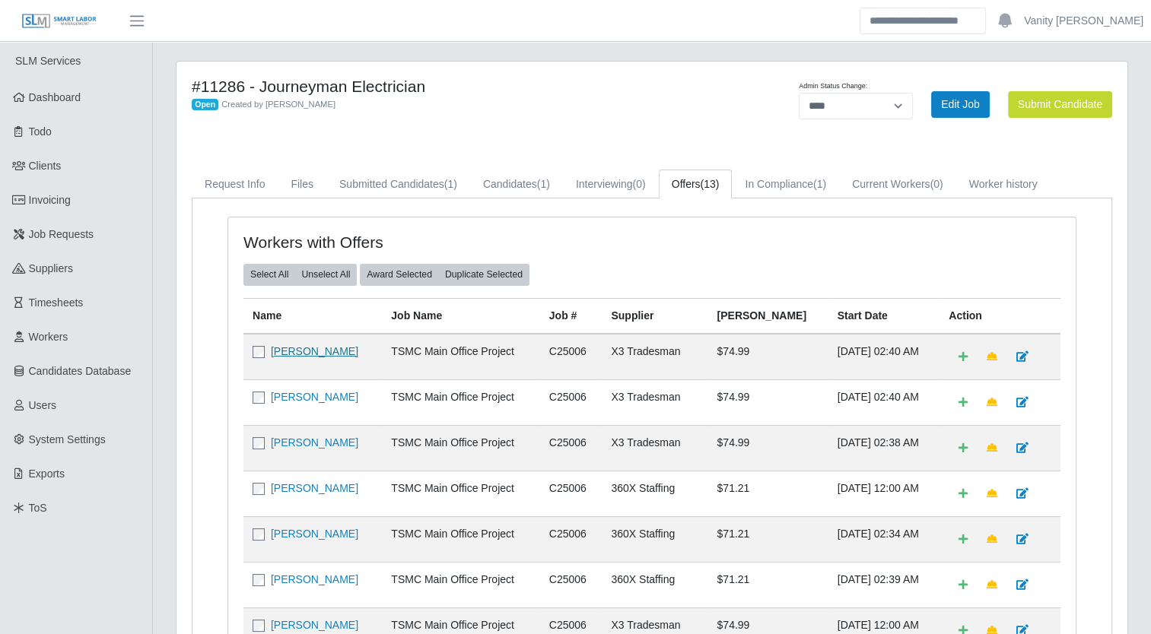
click at [289, 353] on link "[PERSON_NAME]" at bounding box center [314, 351] width 87 height 12
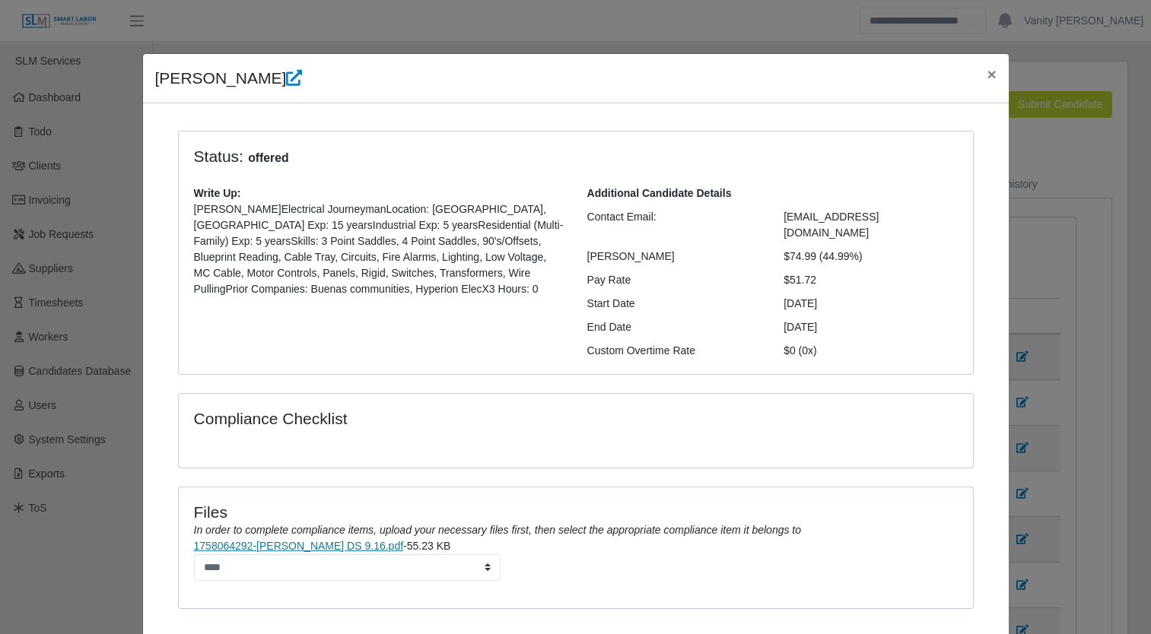
click at [305, 540] on link "1758064292-William Milsap DS 9.16.pdf" at bounding box center [299, 546] width 210 height 12
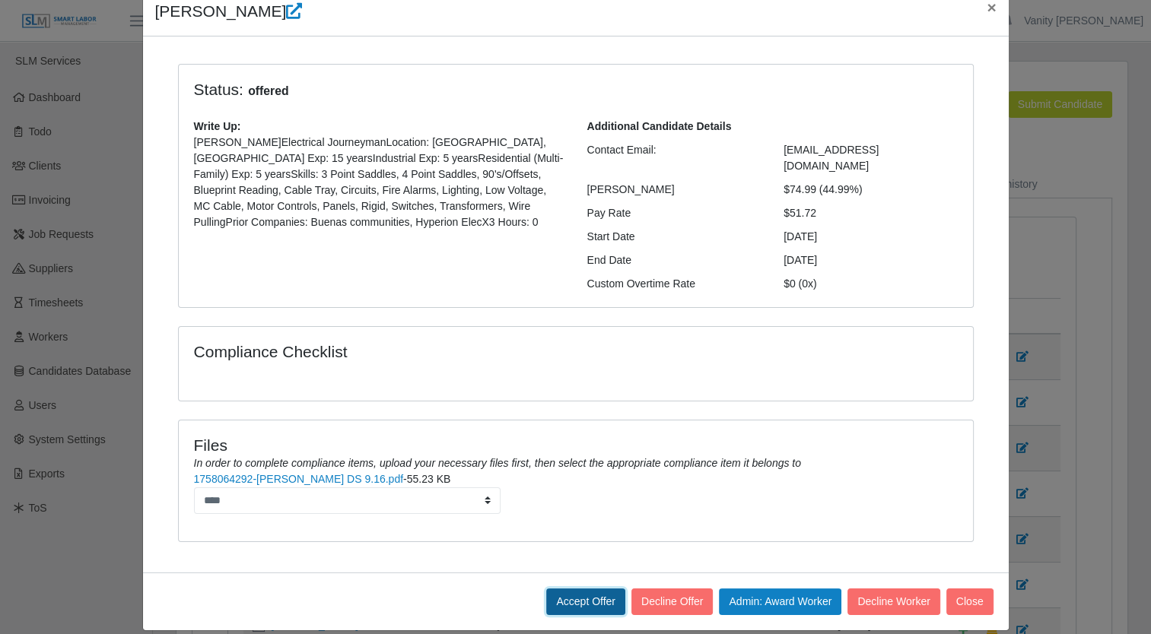
click at [591, 589] on button "Accept Offer" at bounding box center [585, 602] width 79 height 27
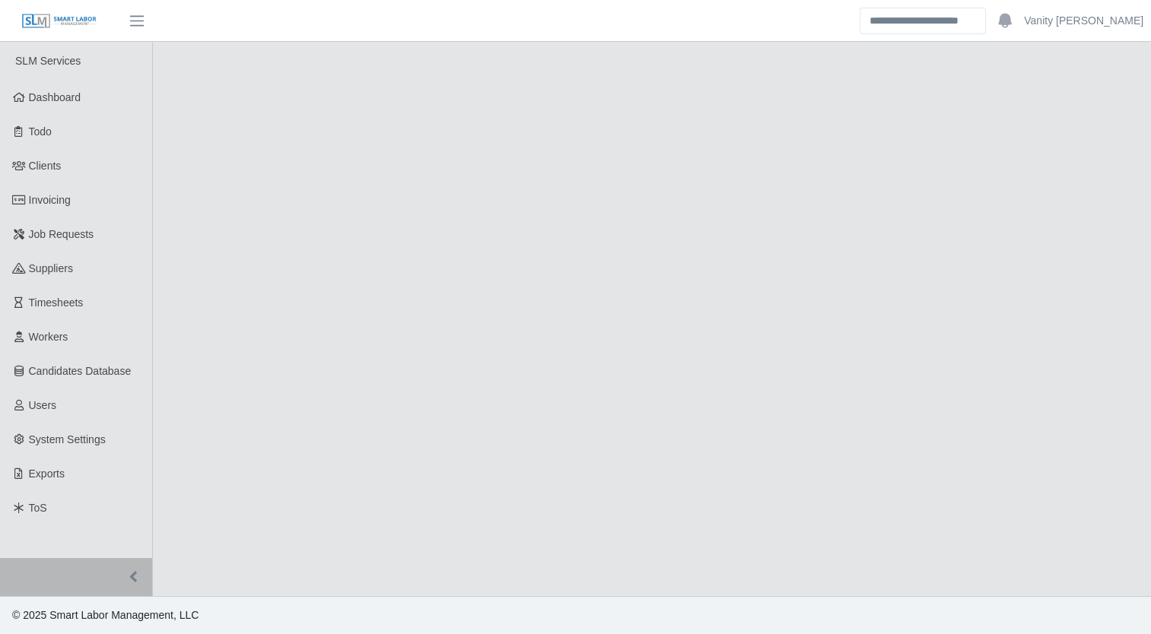
select select "****"
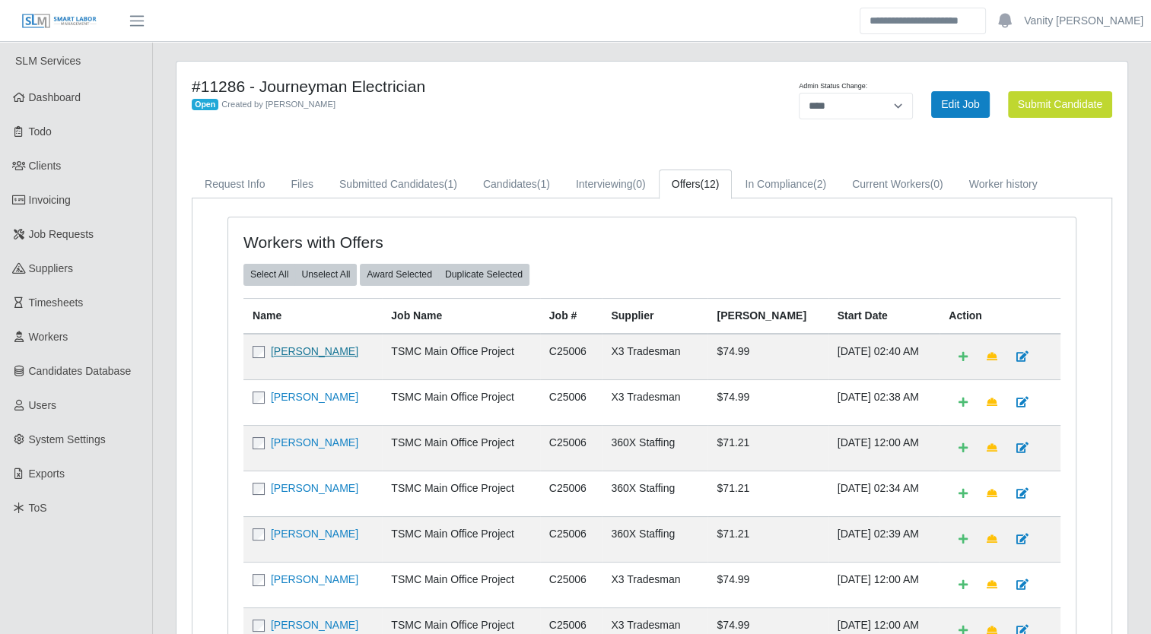
click at [307, 354] on link "[PERSON_NAME]" at bounding box center [314, 351] width 87 height 12
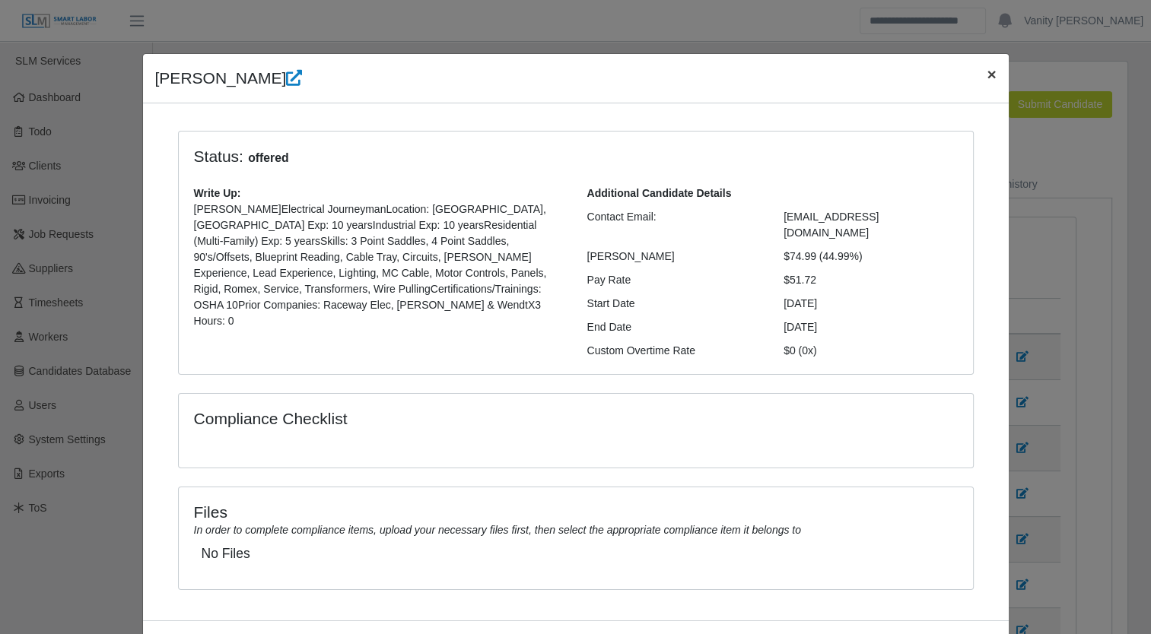
click at [986, 72] on span "×" at bounding box center [990, 73] width 9 height 17
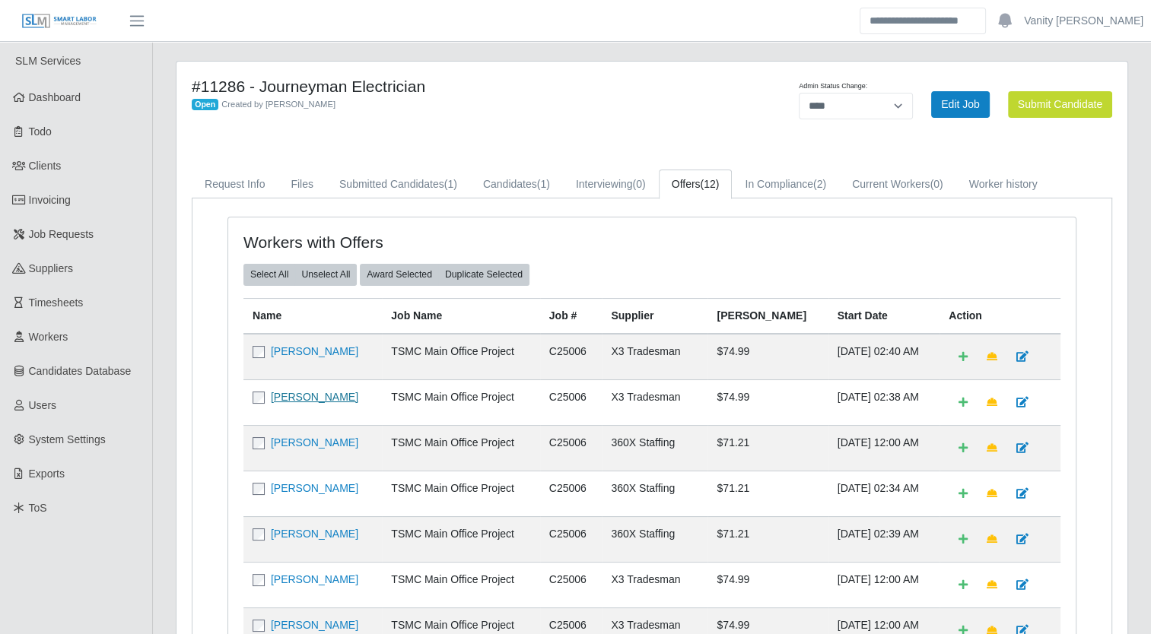
click at [284, 395] on link "[PERSON_NAME]" at bounding box center [314, 397] width 87 height 12
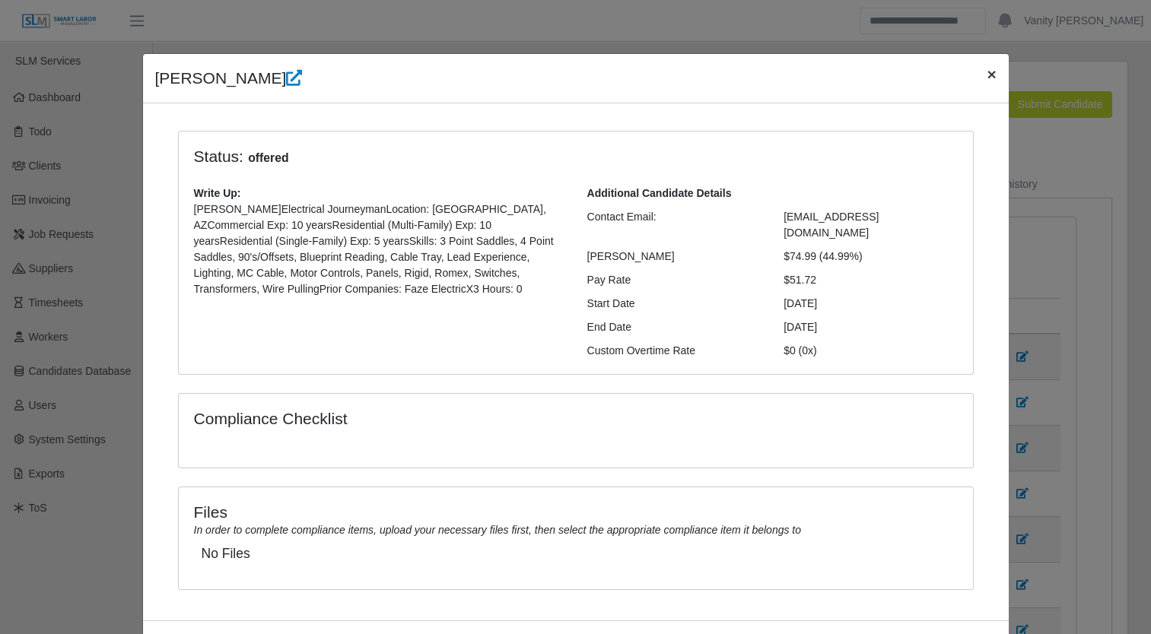
click at [986, 75] on span "×" at bounding box center [990, 73] width 9 height 17
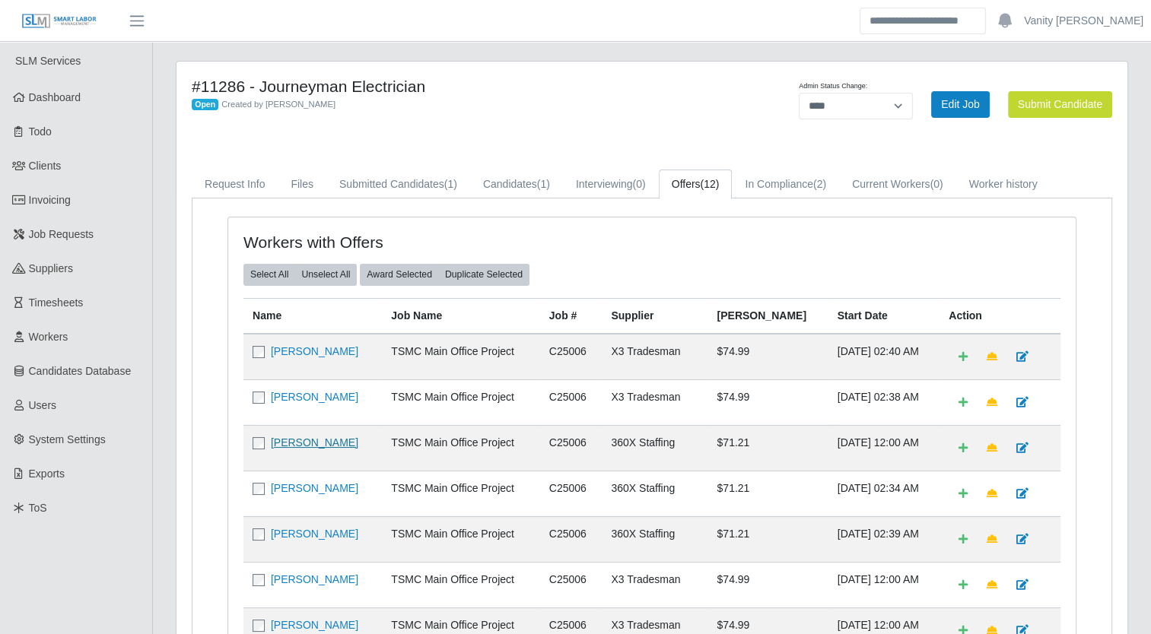
click at [315, 440] on link "[PERSON_NAME]" at bounding box center [314, 442] width 87 height 12
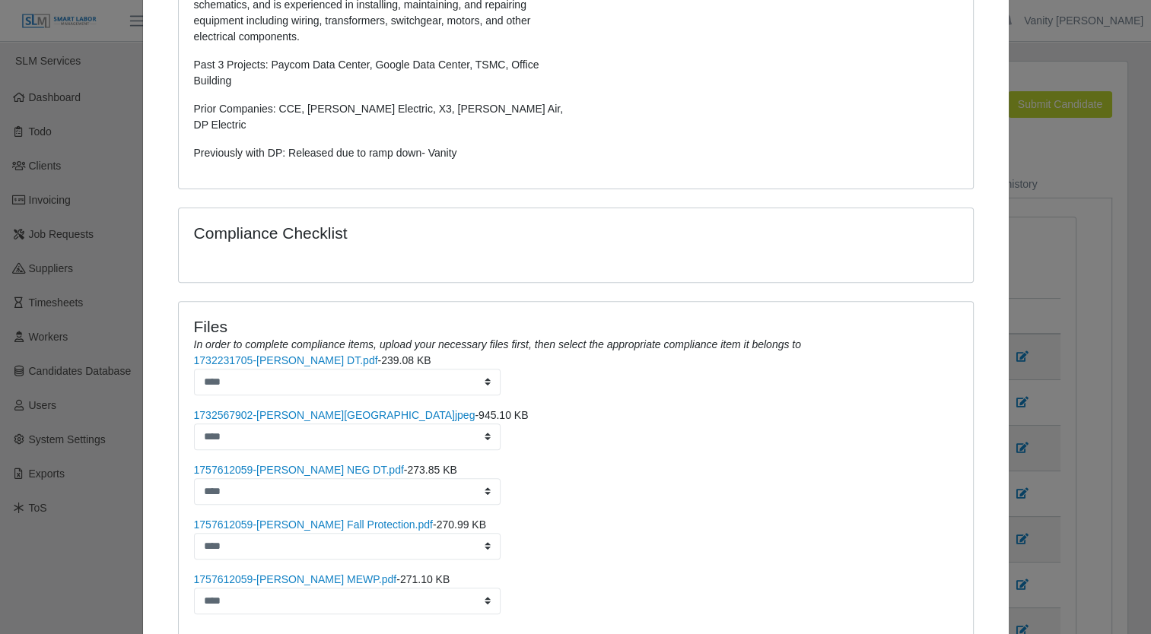
scroll to position [532, 0]
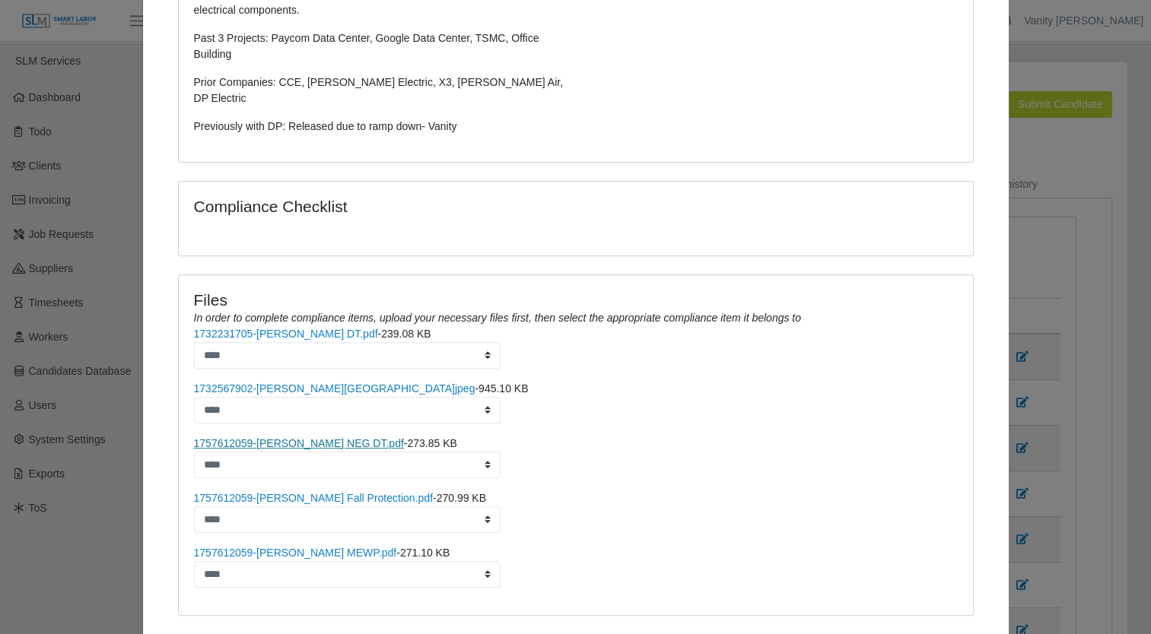
click at [271, 437] on link "1757612059-James W. NEG DT.pdf" at bounding box center [299, 443] width 210 height 12
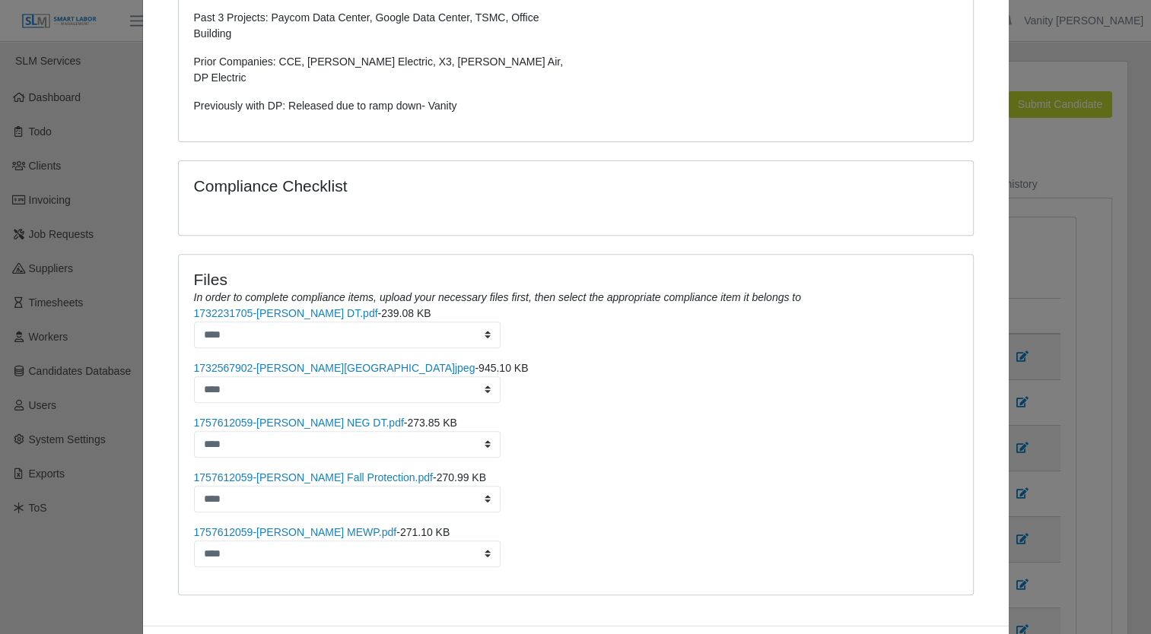
scroll to position [590, 0]
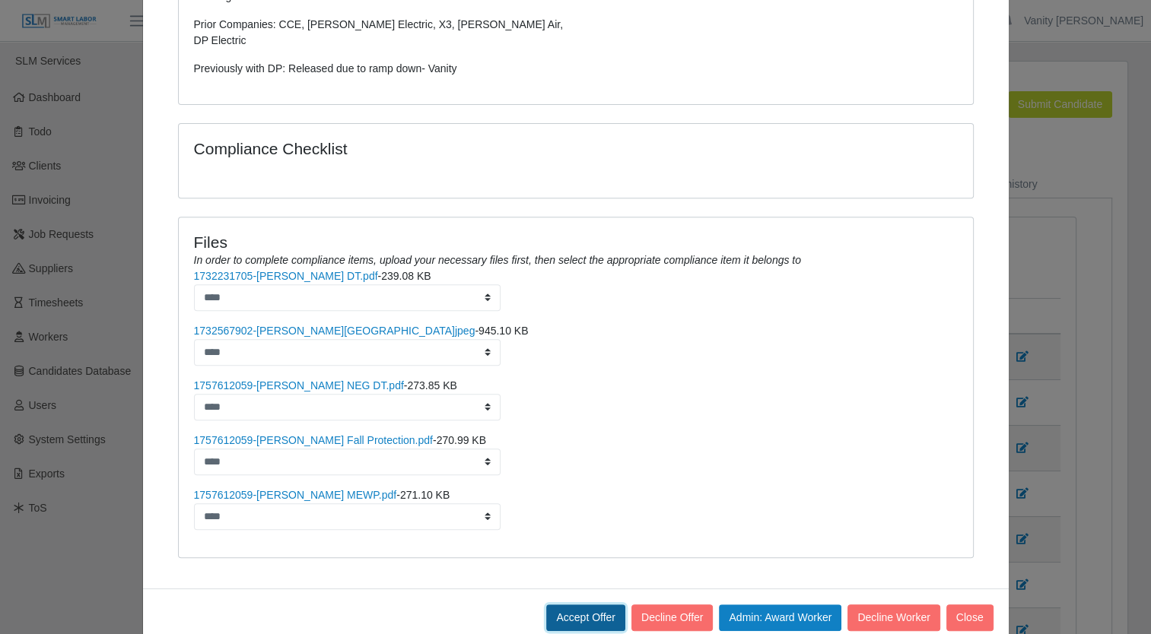
click at [578, 605] on button "Accept Offer" at bounding box center [585, 618] width 79 height 27
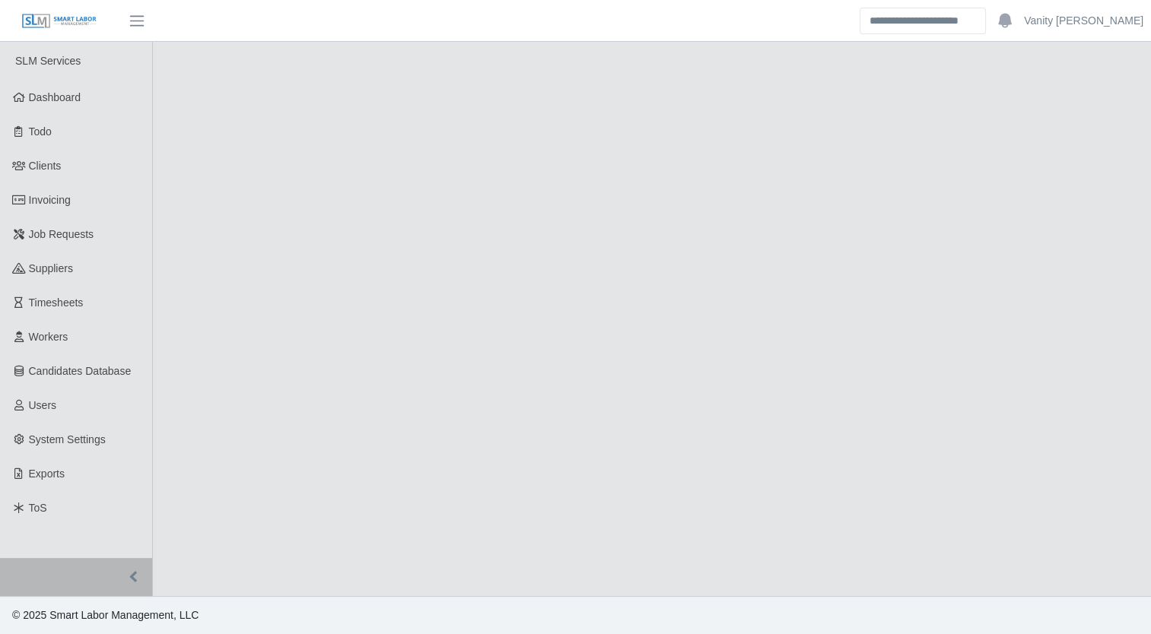
select select "****"
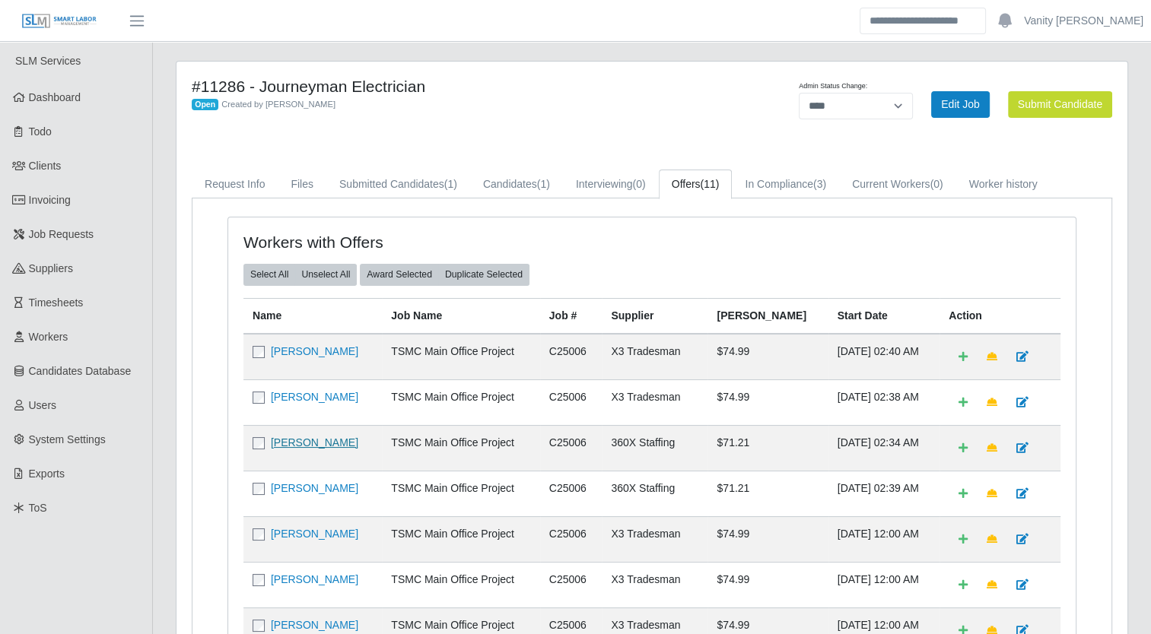
click at [313, 442] on link "[PERSON_NAME]" at bounding box center [314, 442] width 87 height 12
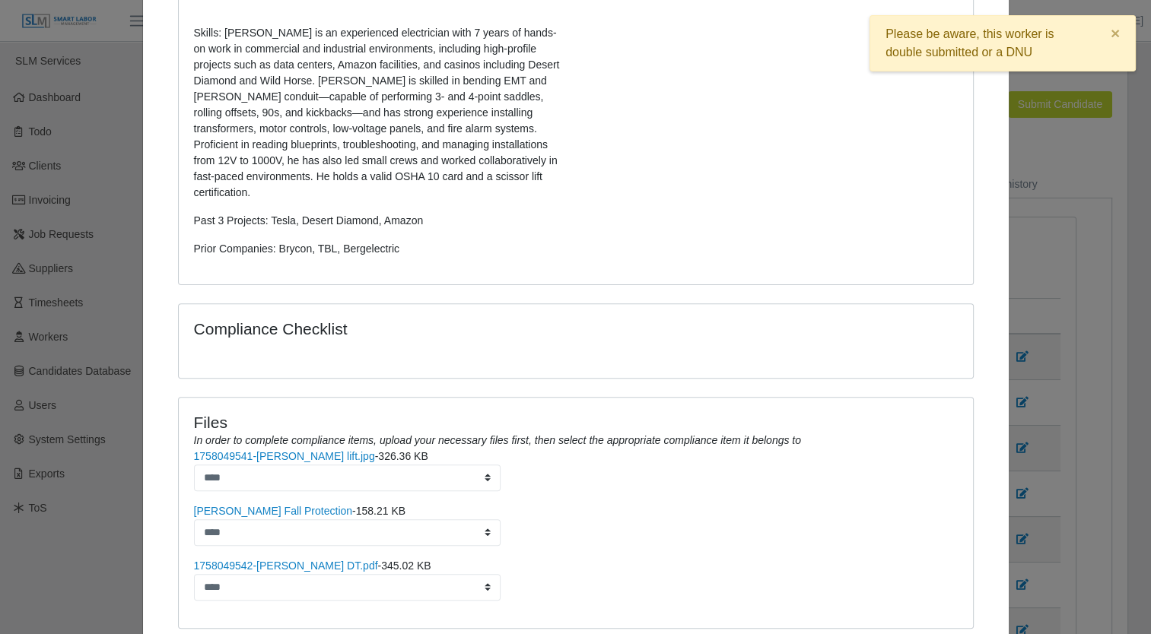
scroll to position [456, 0]
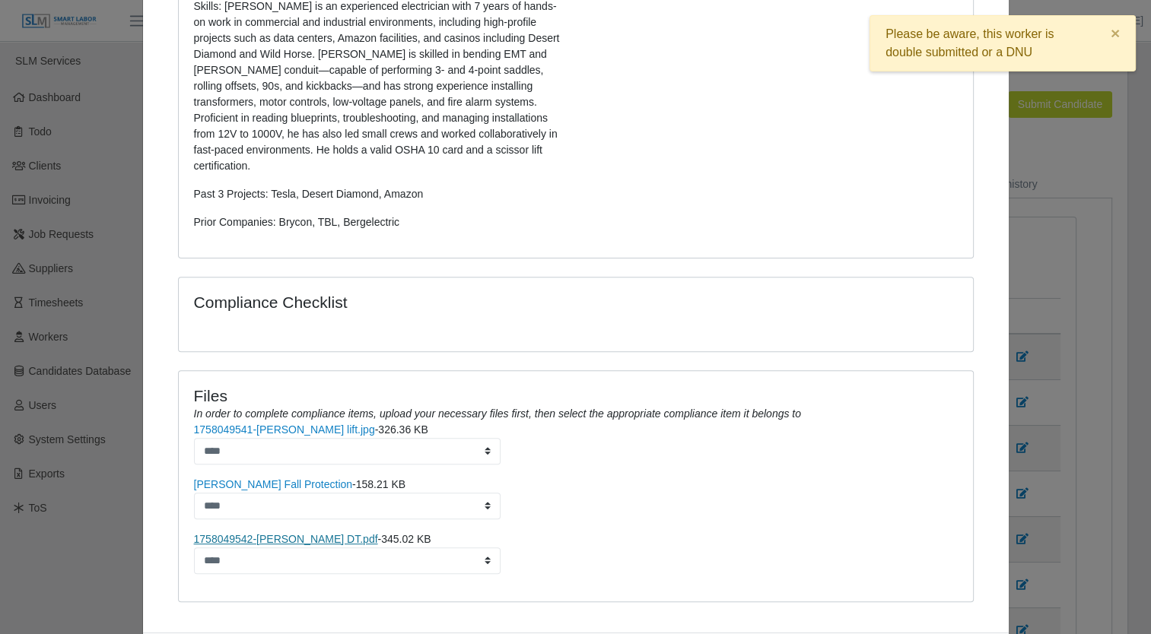
click at [265, 533] on link "1758049542-Jorge L. DT.pdf" at bounding box center [286, 539] width 184 height 12
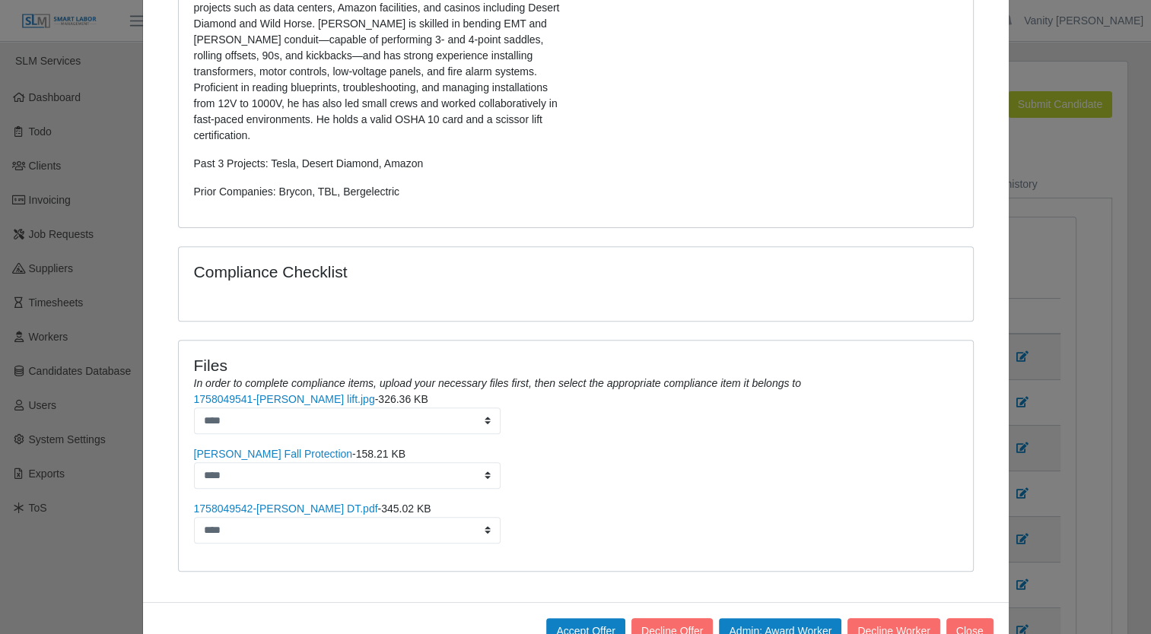
scroll to position [516, 0]
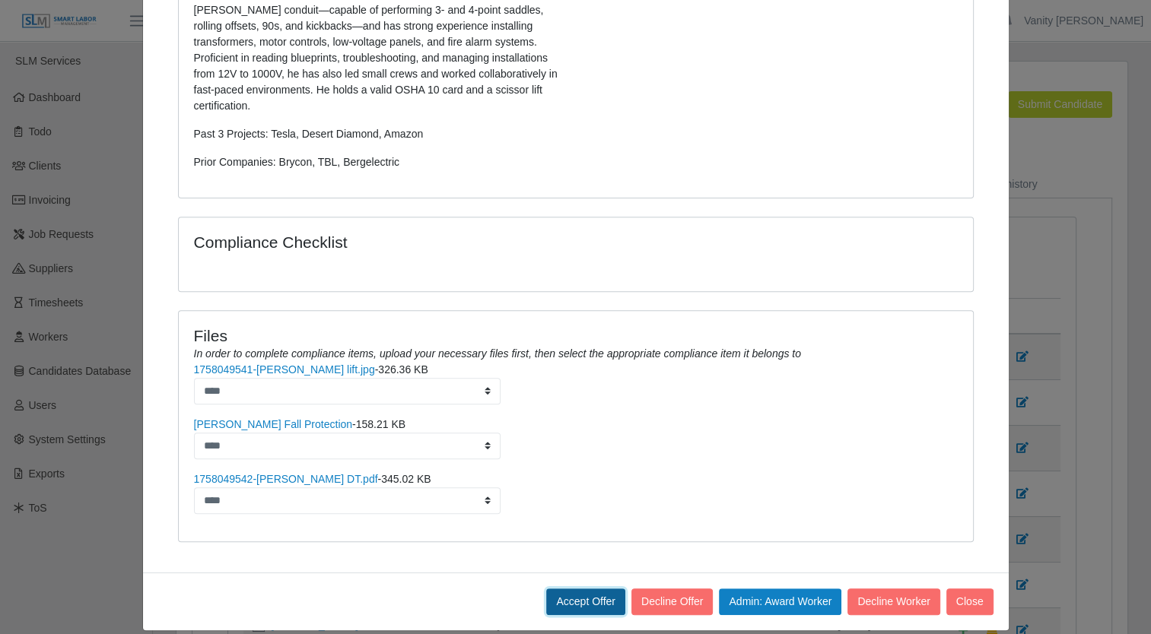
click at [581, 589] on button "Accept Offer" at bounding box center [585, 602] width 79 height 27
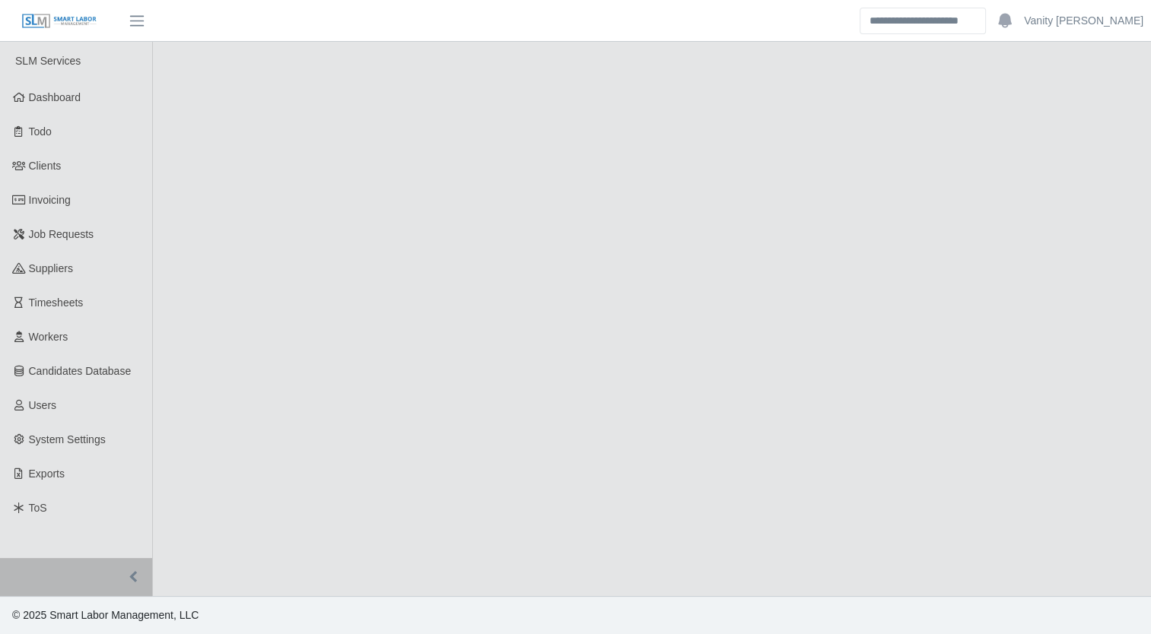
select select "****"
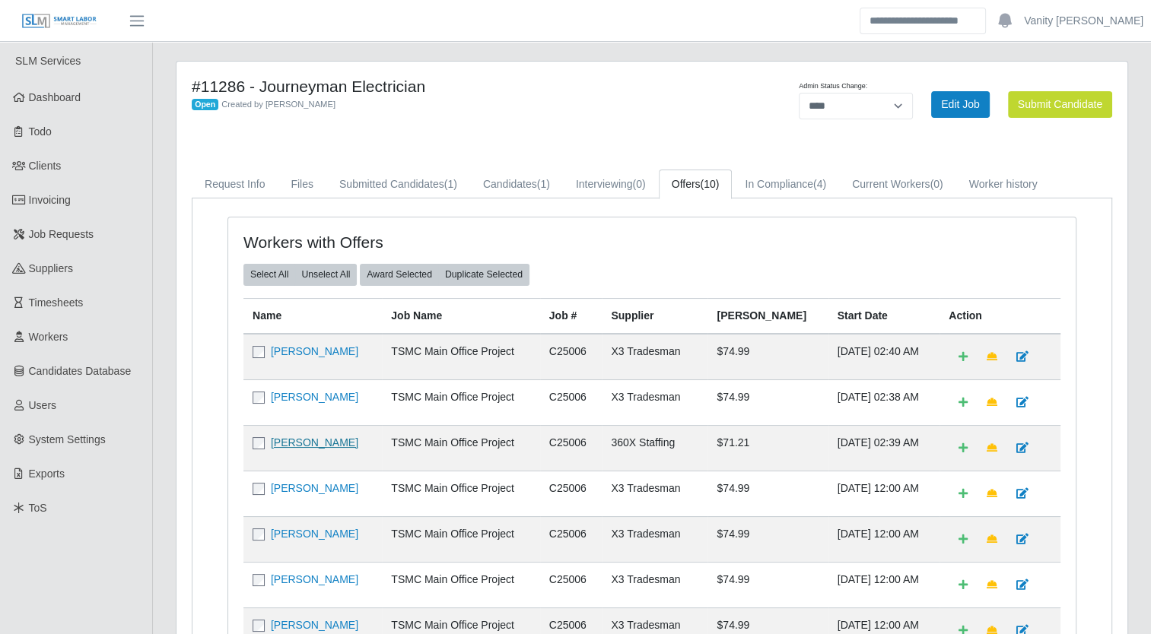
click at [309, 443] on link "[PERSON_NAME]" at bounding box center [314, 442] width 87 height 12
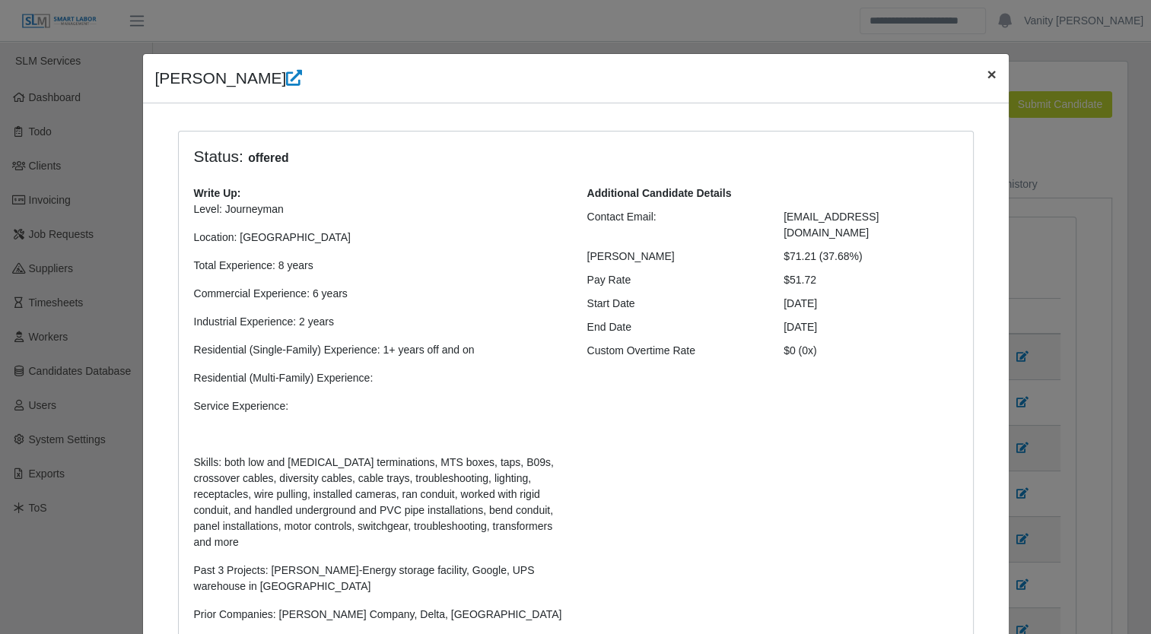
click at [986, 76] on span "×" at bounding box center [990, 73] width 9 height 17
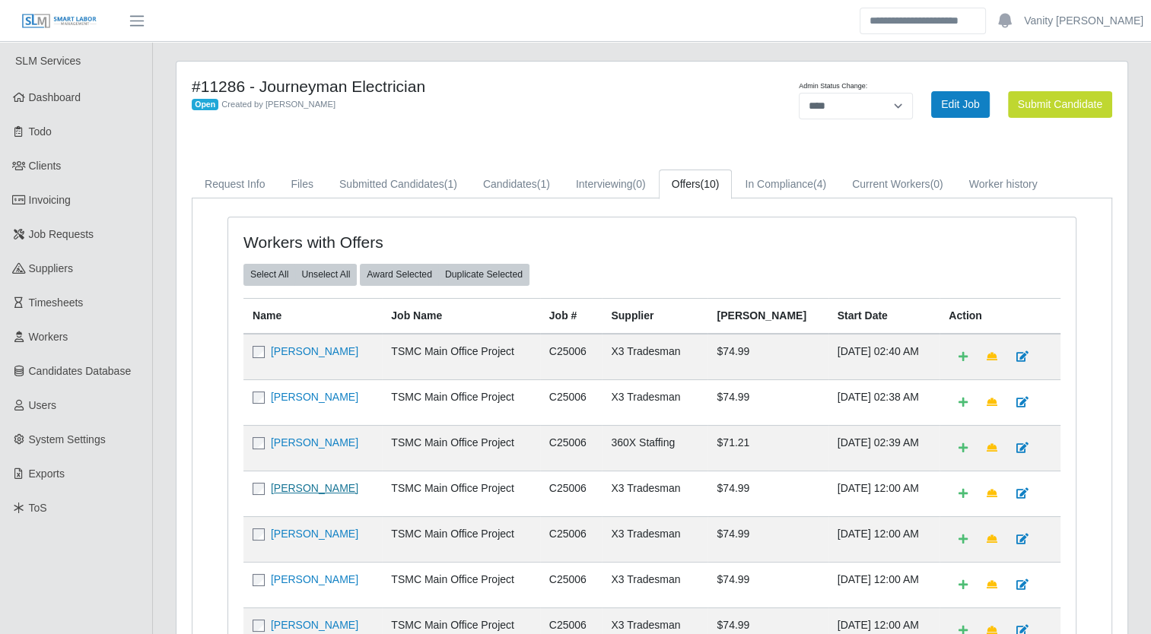
click at [289, 490] on link "[PERSON_NAME]" at bounding box center [314, 488] width 87 height 12
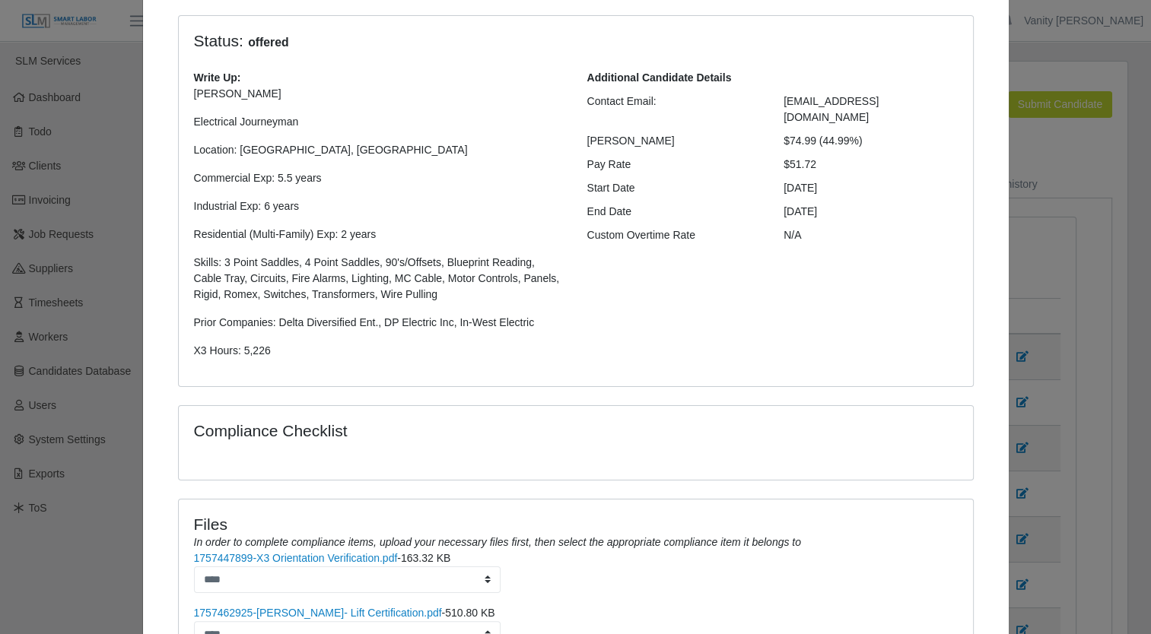
scroll to position [319, 0]
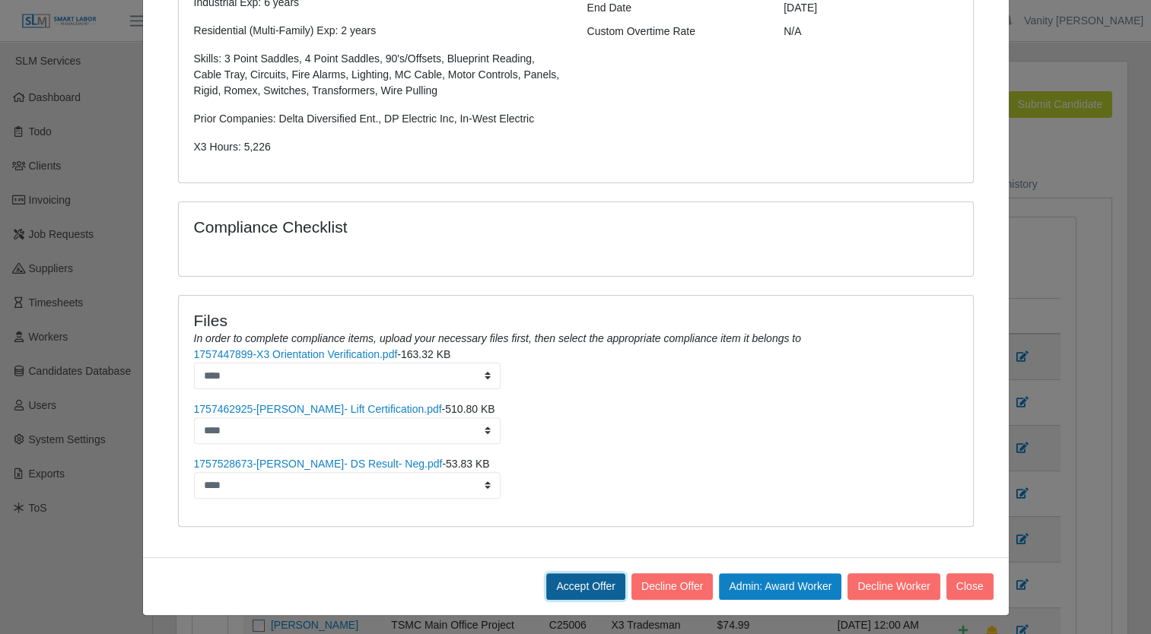
click at [584, 589] on button "Accept Offer" at bounding box center [585, 586] width 79 height 27
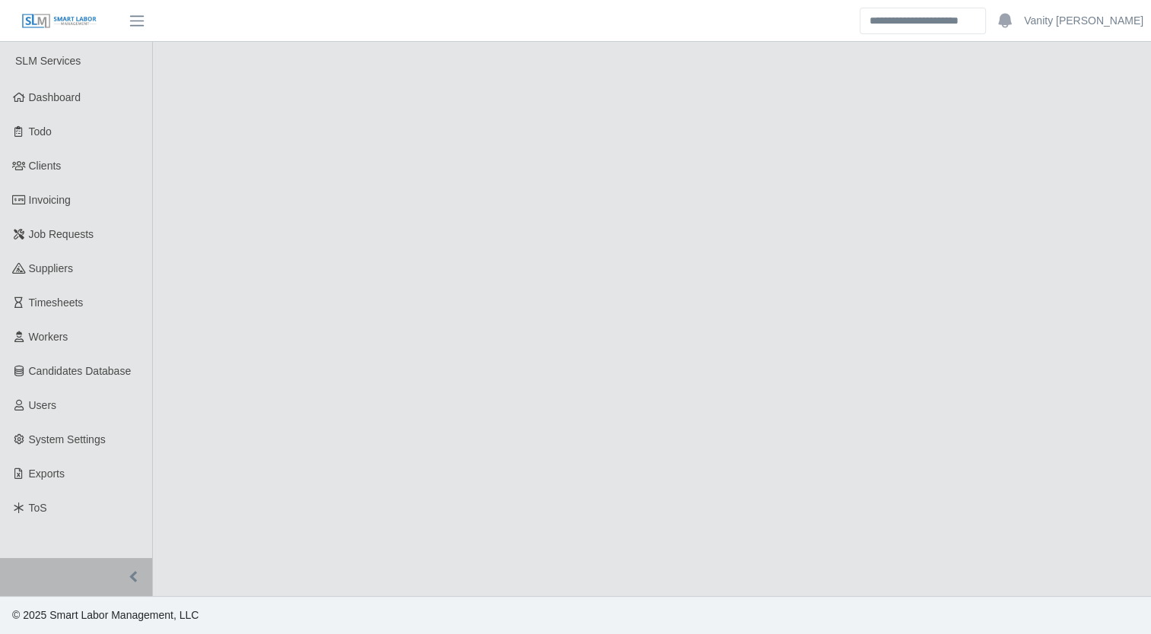
select select "****"
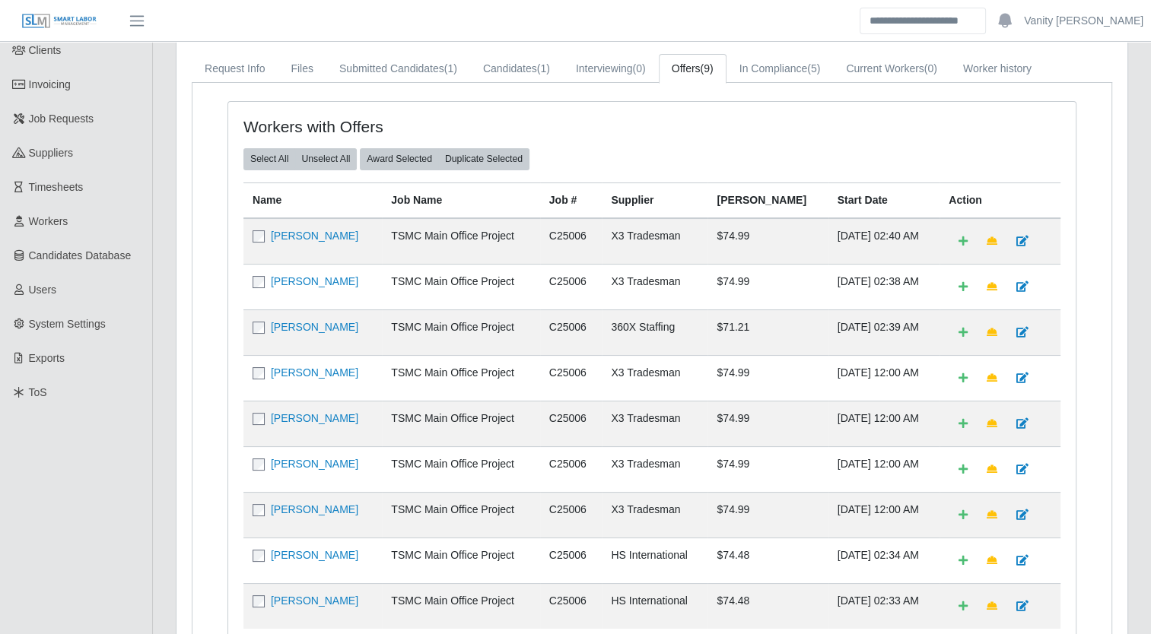
scroll to position [152, 0]
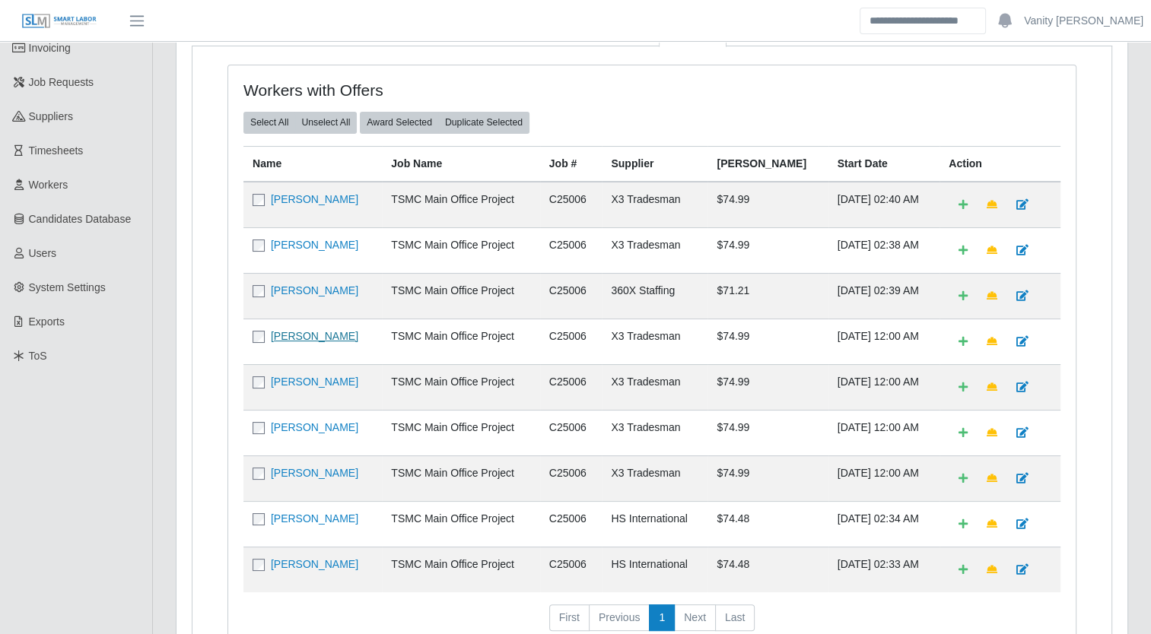
click at [313, 336] on link "[PERSON_NAME]" at bounding box center [314, 336] width 87 height 12
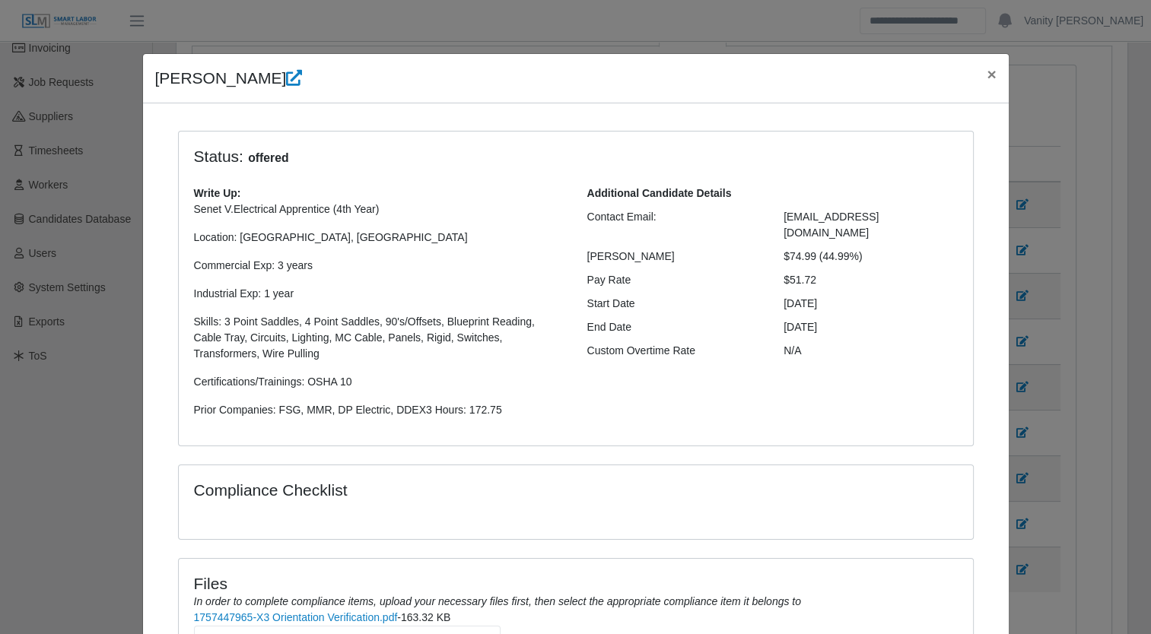
scroll to position [228, 0]
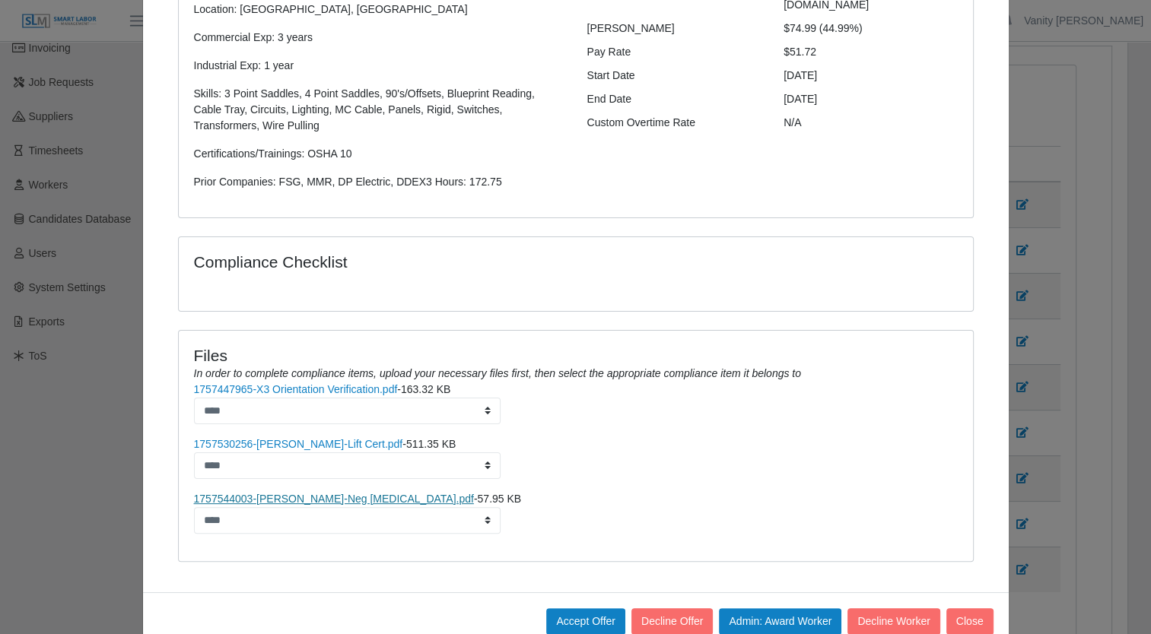
click at [322, 494] on link "1757544003-Assenet Vasquez-Neg Drug Screen.pdf" at bounding box center [334, 499] width 280 height 12
click at [571, 620] on button "Accept Offer" at bounding box center [585, 621] width 79 height 27
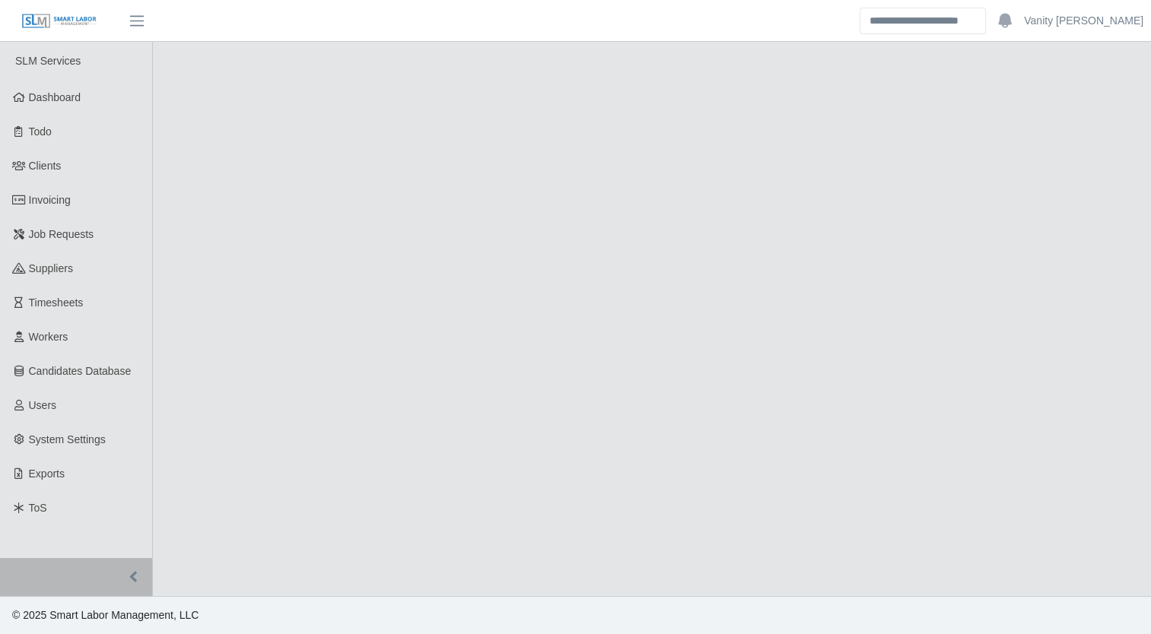
select select "****"
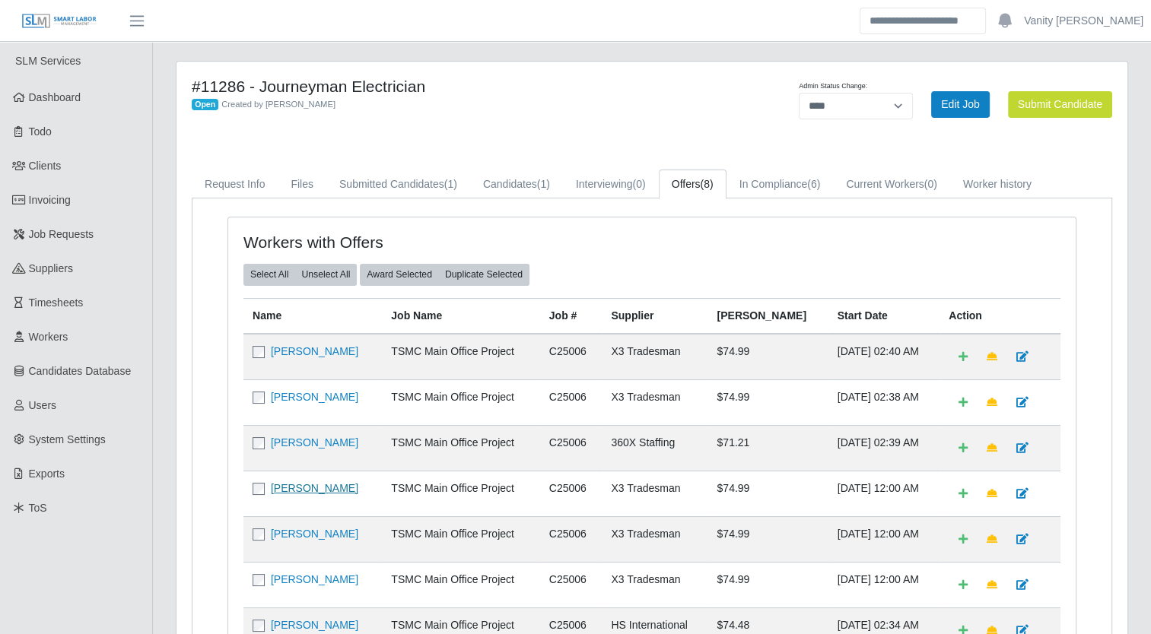
click at [292, 487] on link "[PERSON_NAME]" at bounding box center [314, 488] width 87 height 12
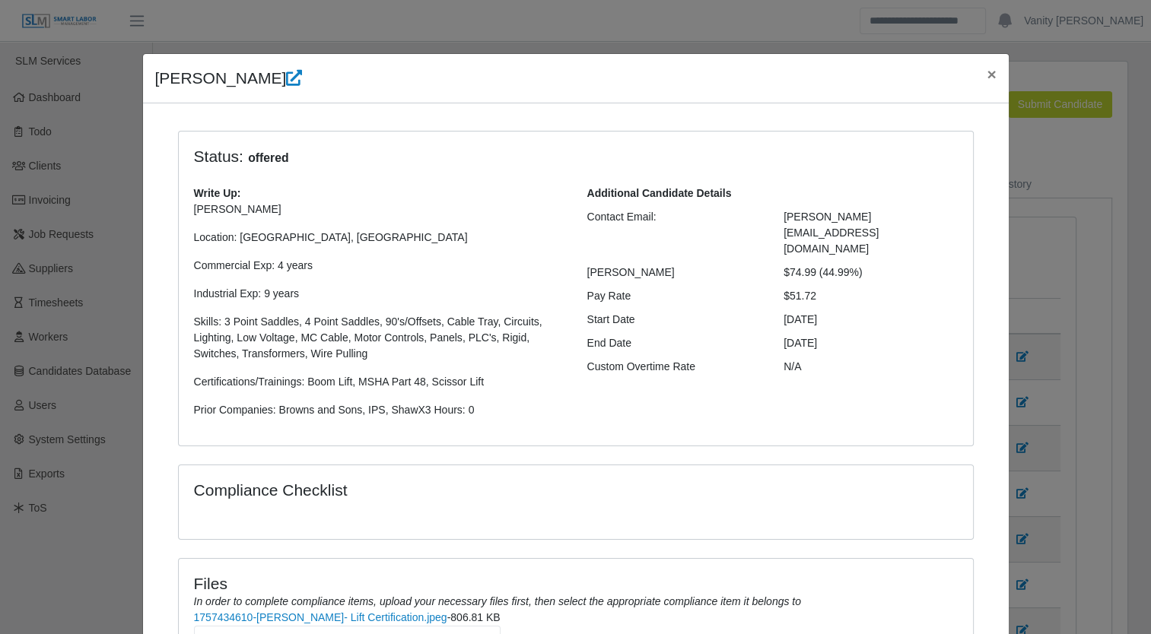
scroll to position [228, 0]
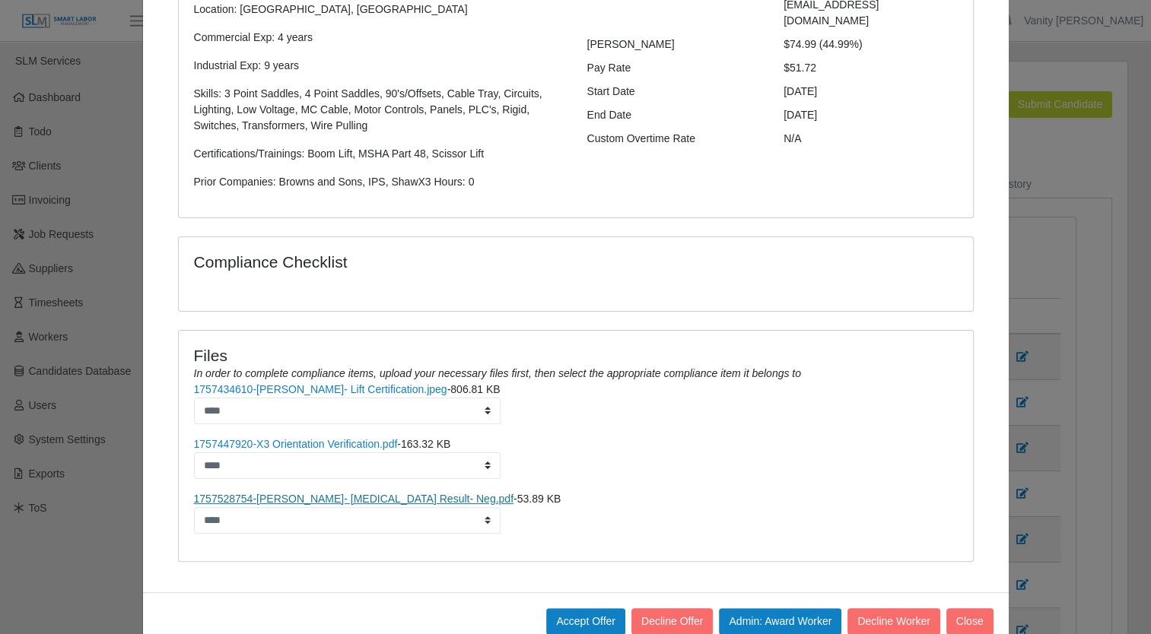
click at [362, 496] on link "1757528754-Neal Miller- Drug Screen Result- Neg.pdf" at bounding box center [353, 499] width 319 height 12
click at [560, 616] on button "Accept Offer" at bounding box center [585, 621] width 79 height 27
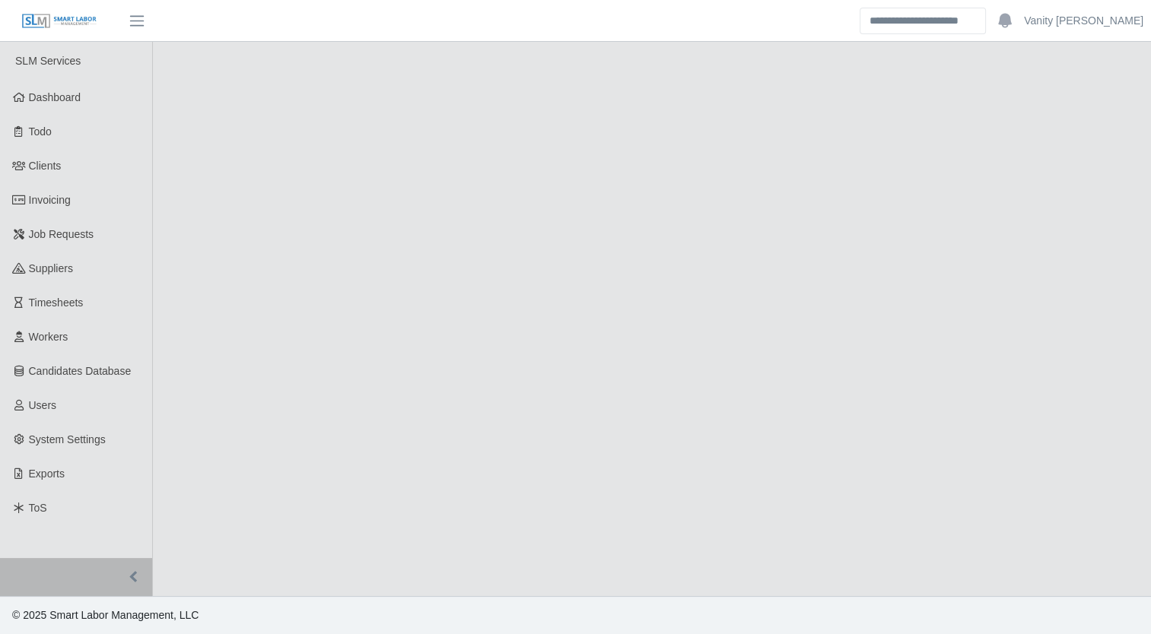
select select "****"
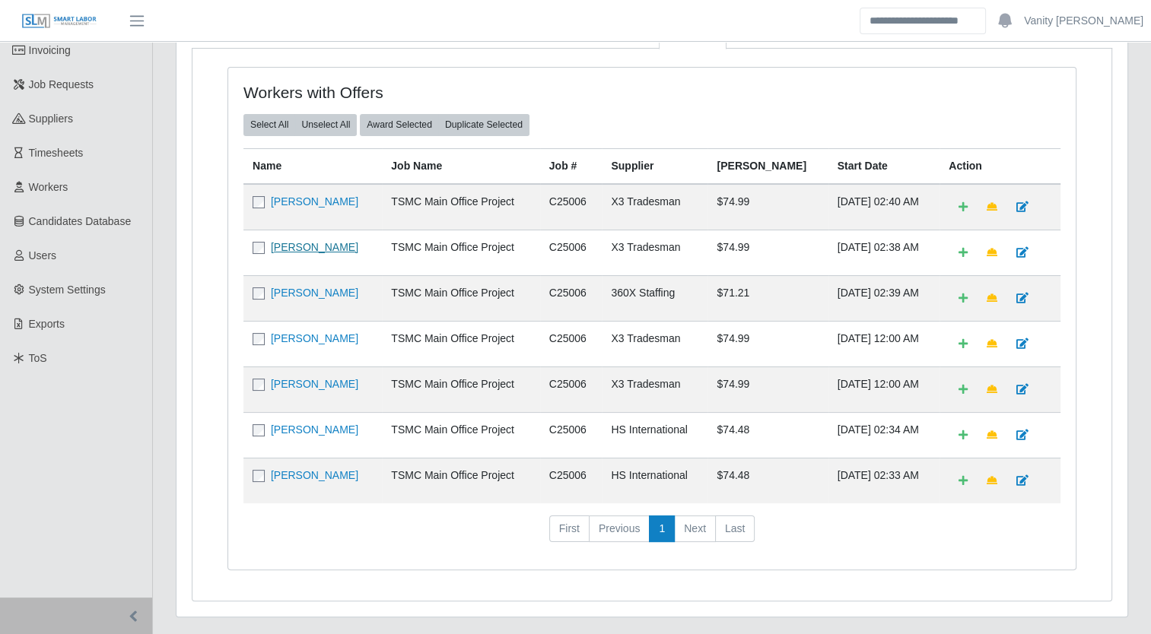
scroll to position [152, 0]
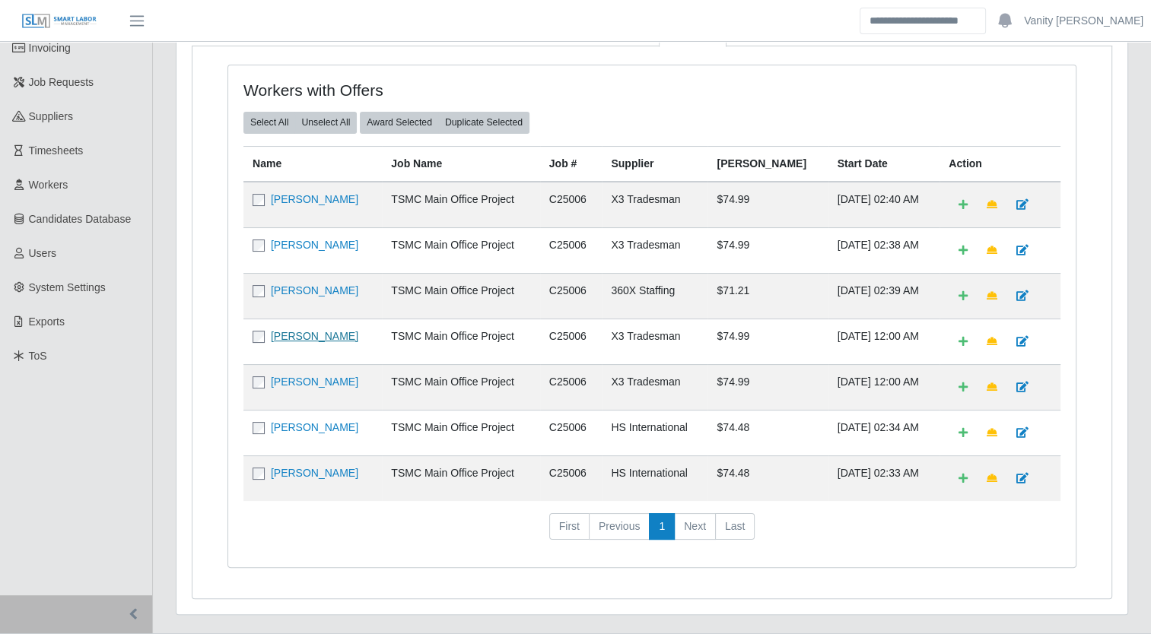
click at [300, 332] on link "Anthony Hayes" at bounding box center [314, 336] width 87 height 12
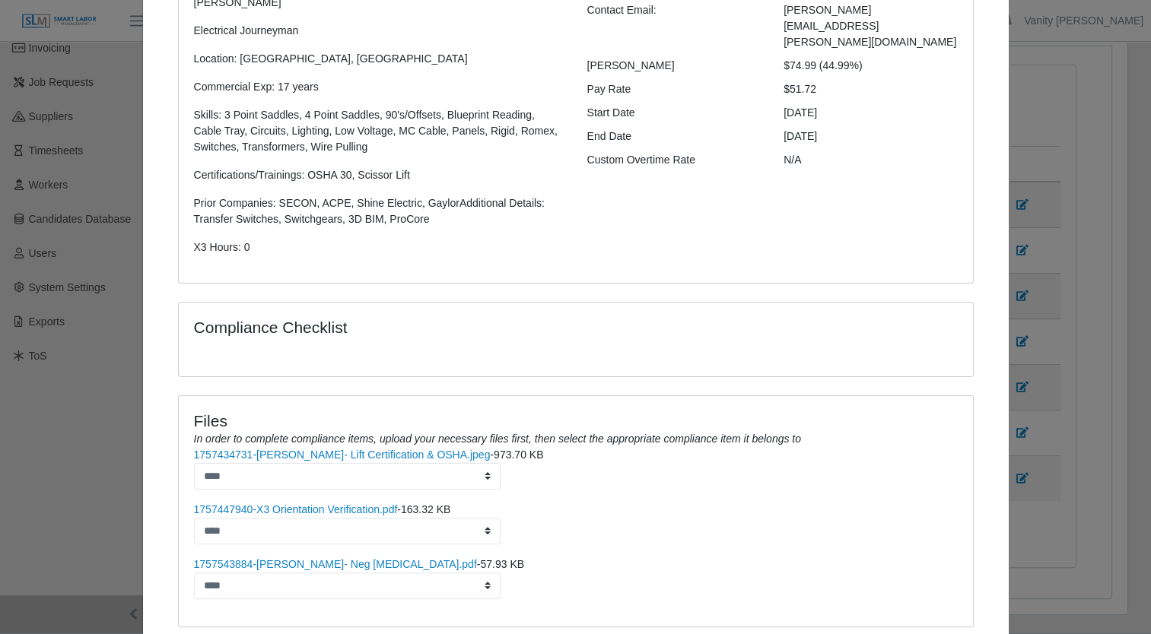
scroll to position [228, 0]
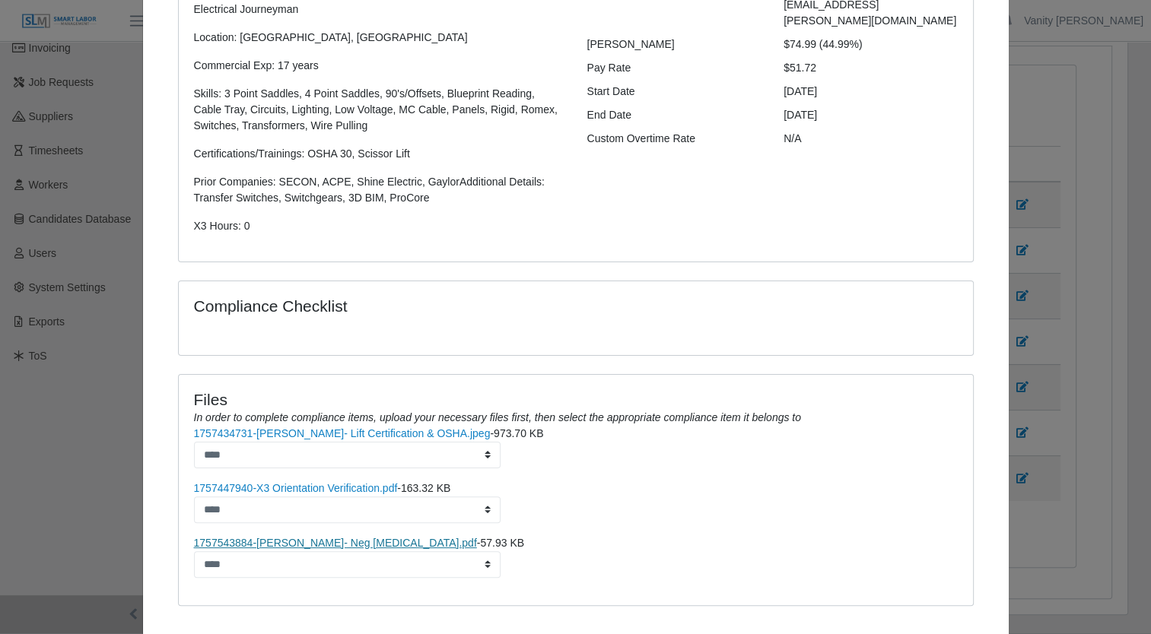
click at [344, 546] on link "1757543884-Anthony Hayes- Neg Drug Screen.pdf" at bounding box center [335, 543] width 283 height 12
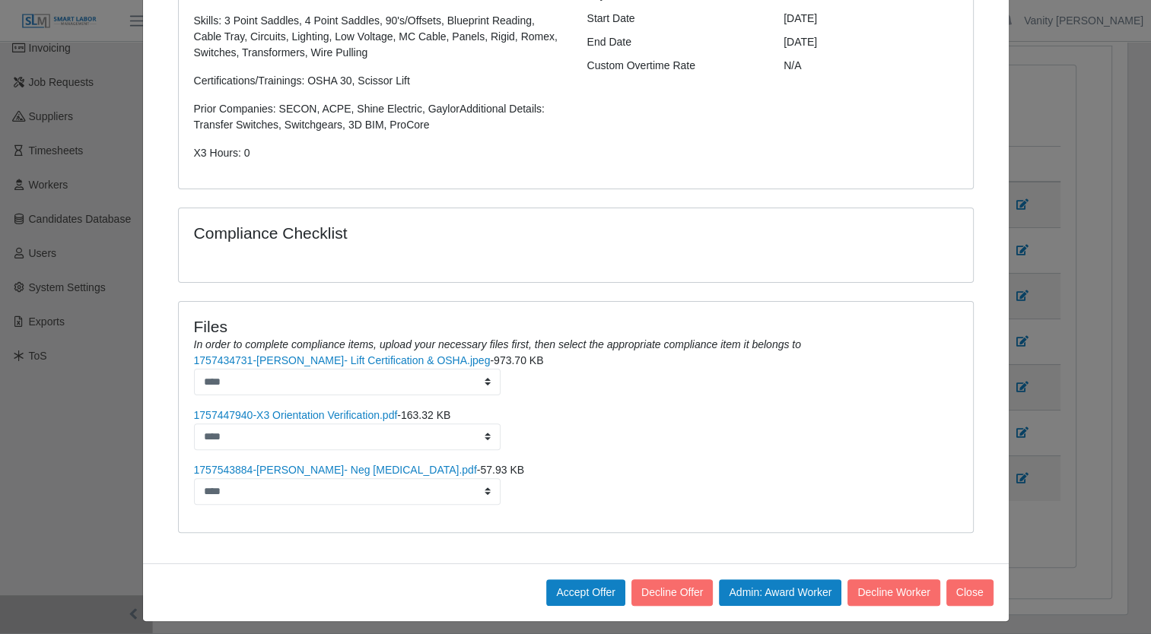
scroll to position [307, 0]
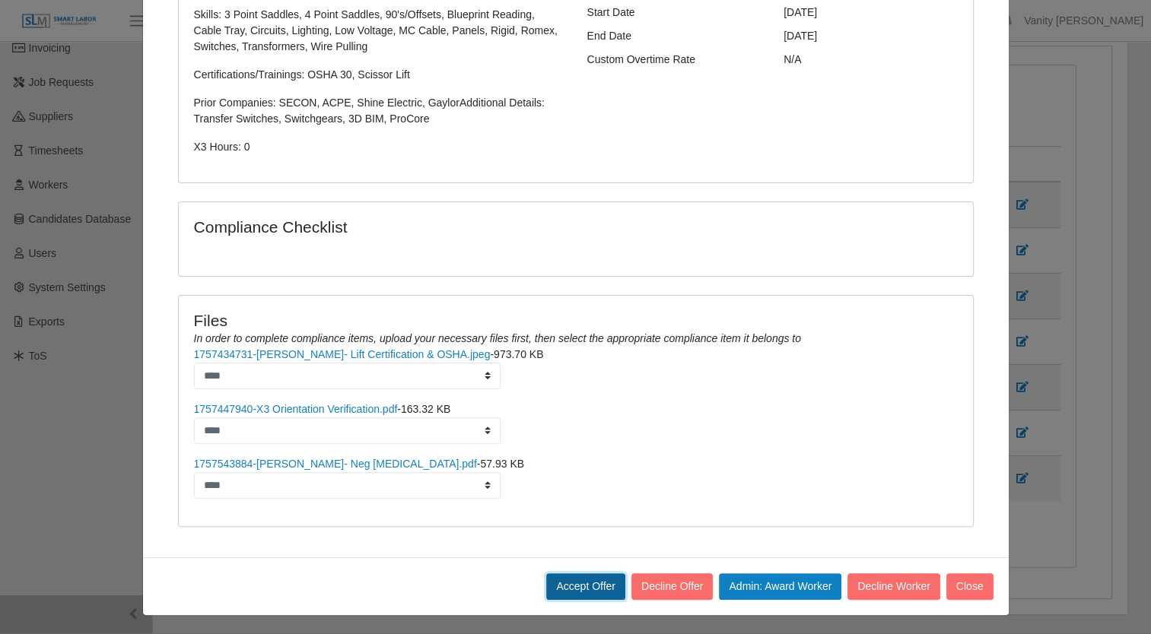
click at [592, 586] on button "Accept Offer" at bounding box center [585, 586] width 79 height 27
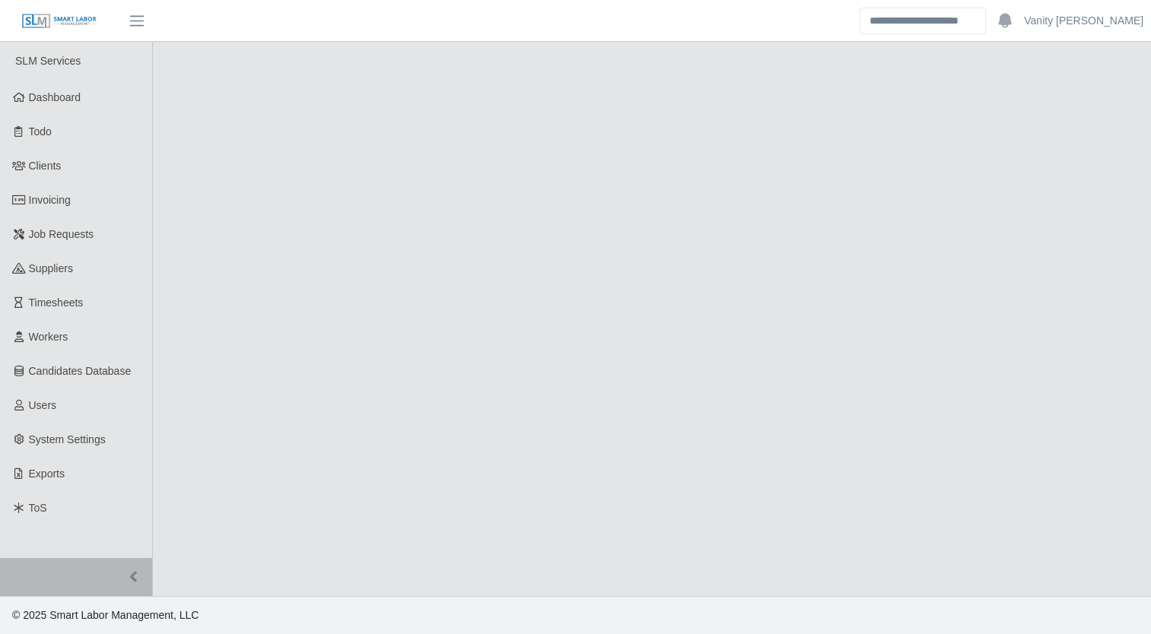
select select "****"
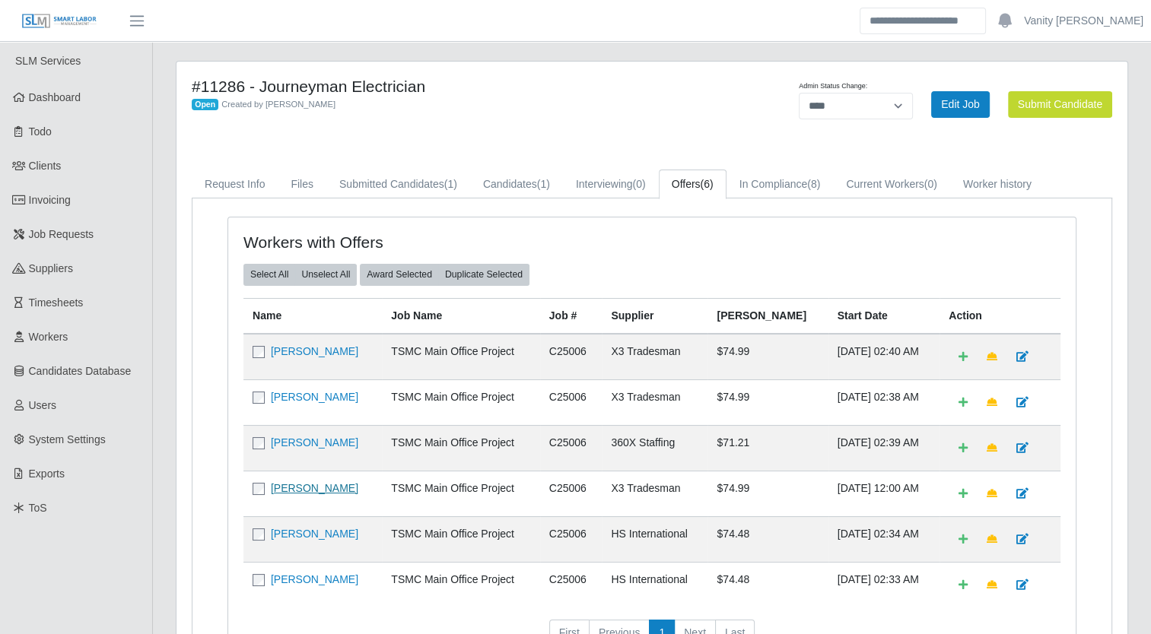
click at [306, 482] on link "[PERSON_NAME]" at bounding box center [314, 488] width 87 height 12
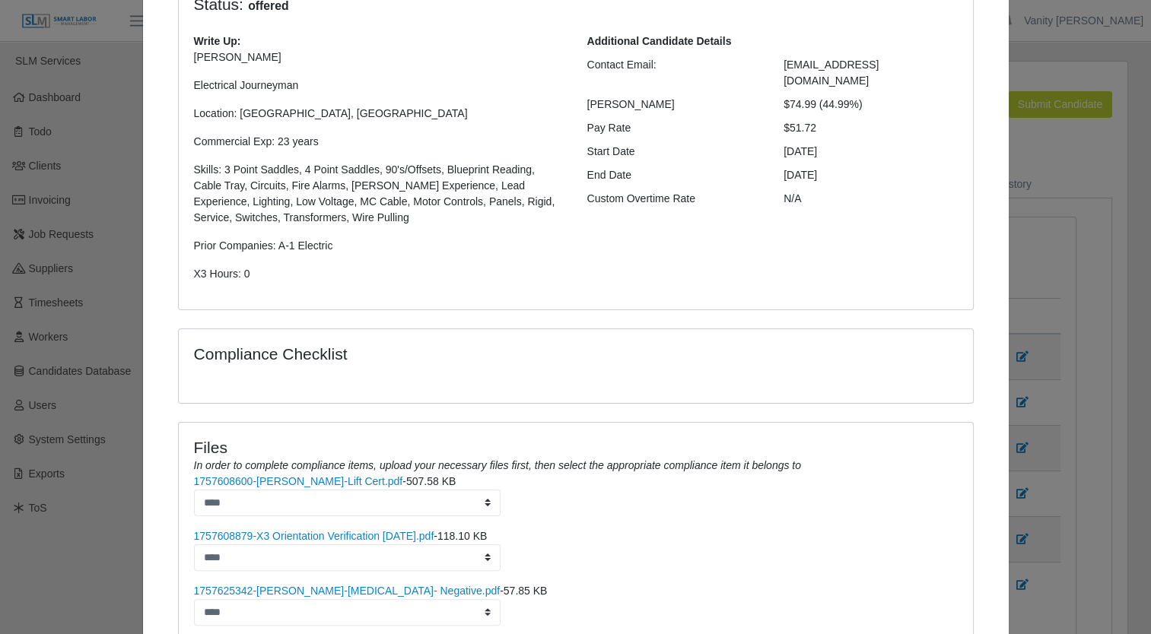
scroll to position [228, 0]
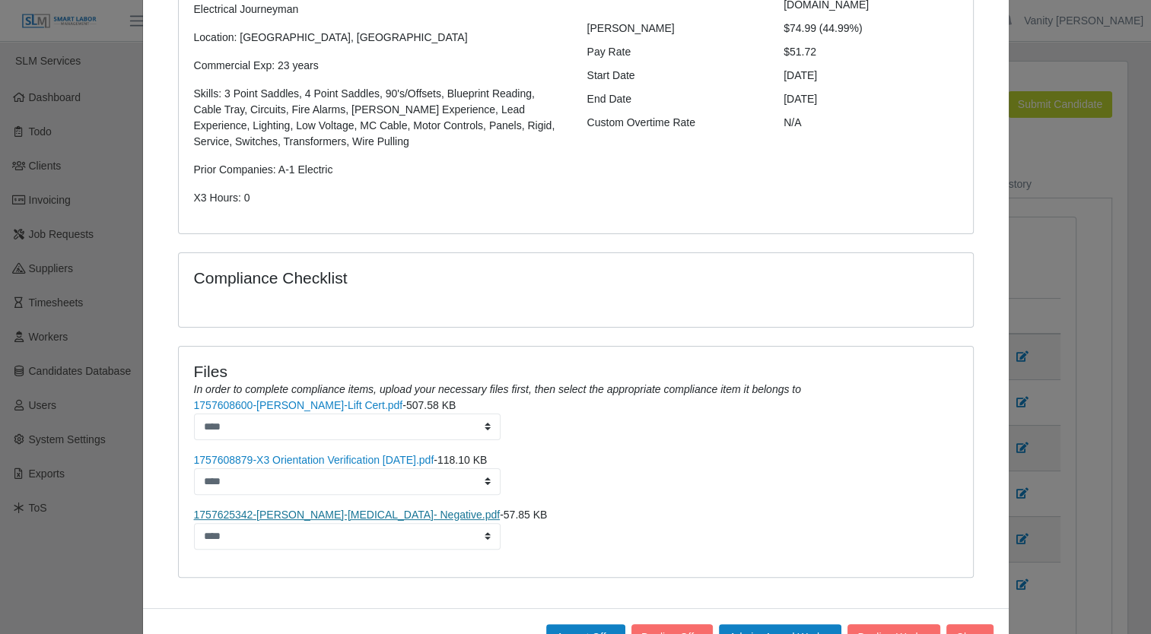
click at [313, 515] on link "1757625342-Adrian Gomez-Drug Screen- Negative.pdf" at bounding box center [347, 515] width 306 height 12
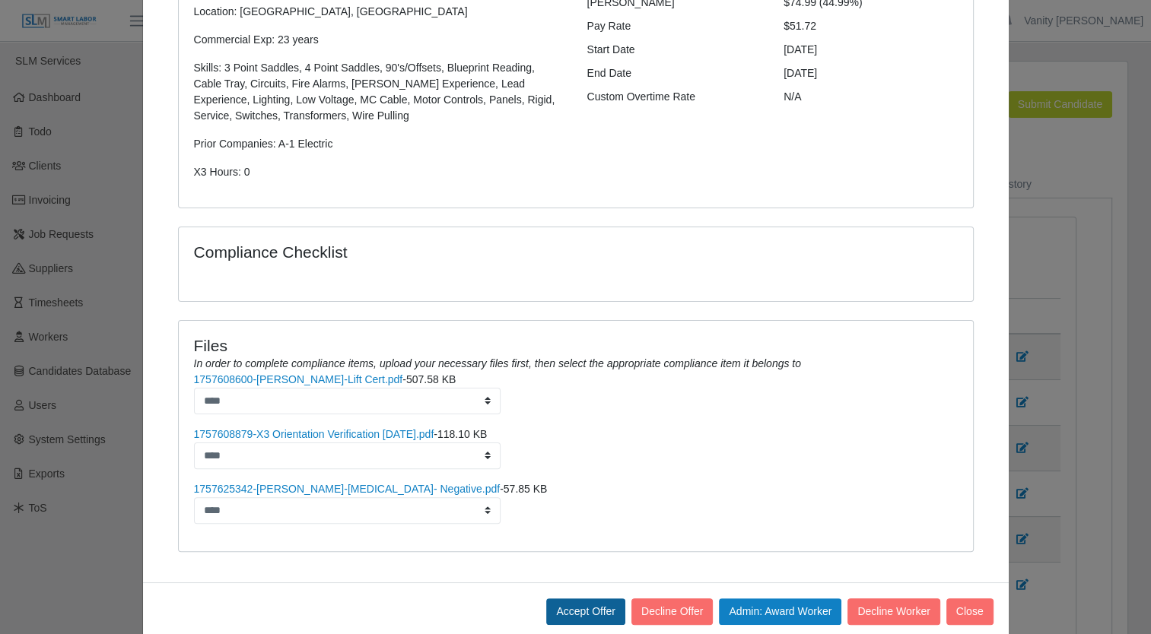
scroll to position [280, 0]
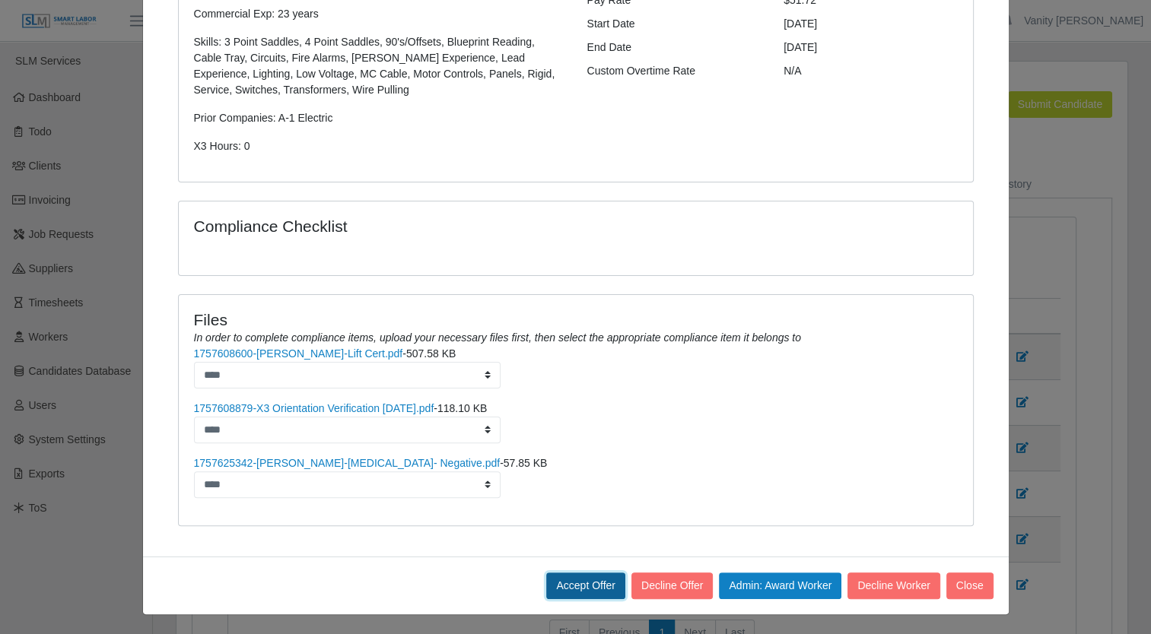
click at [566, 579] on button "Accept Offer" at bounding box center [585, 586] width 79 height 27
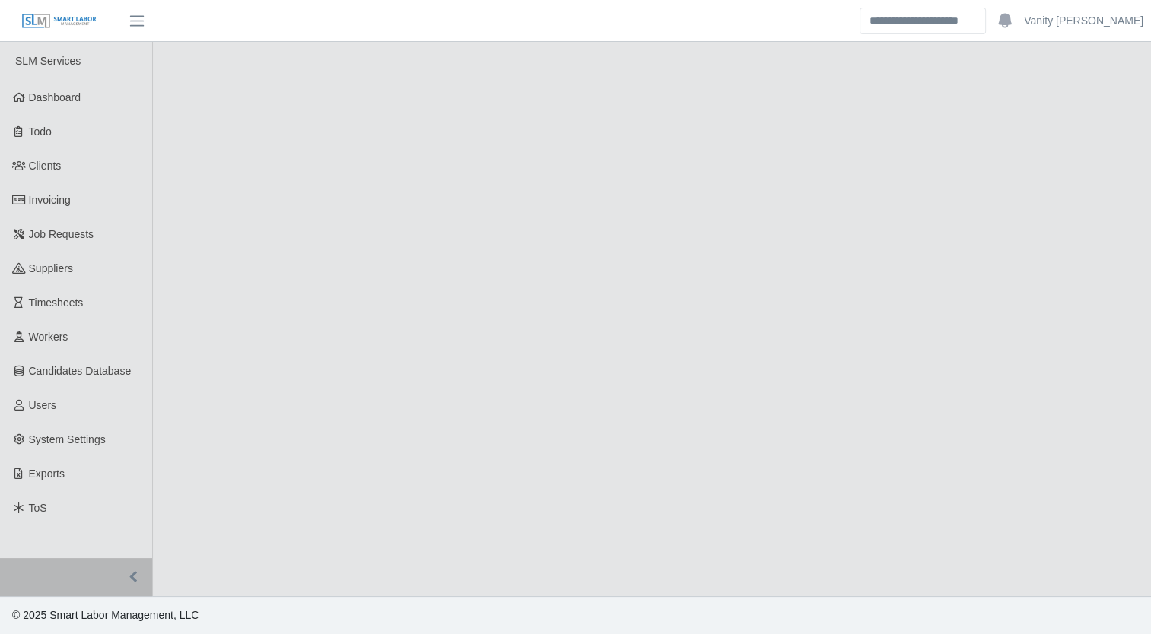
select select "****"
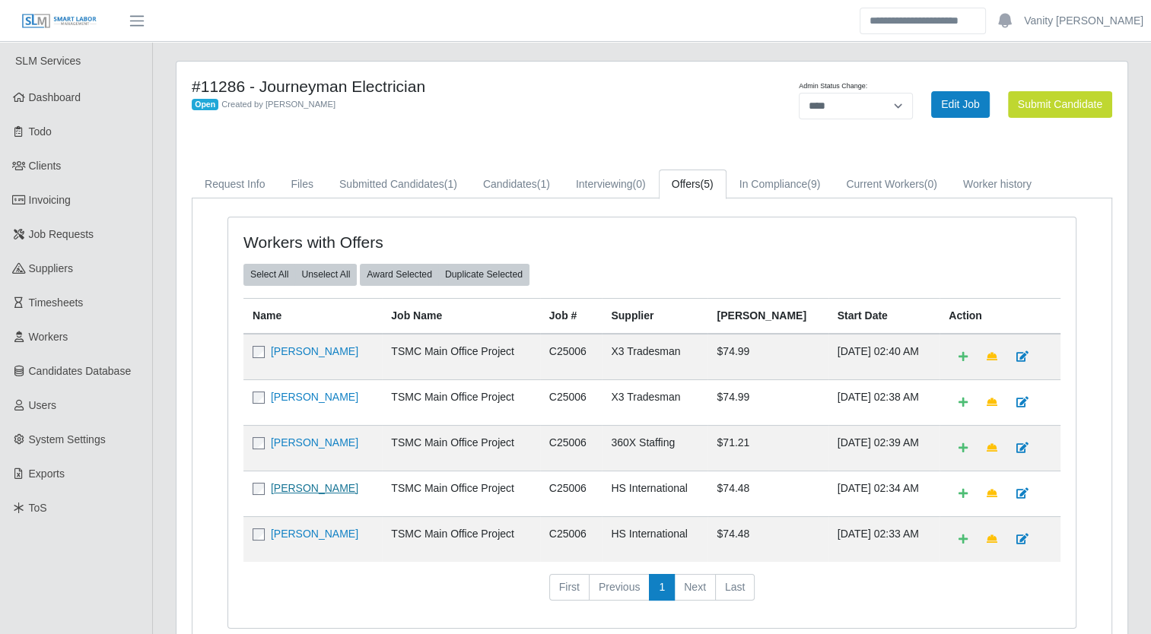
click at [280, 485] on link "[PERSON_NAME]" at bounding box center [314, 488] width 87 height 12
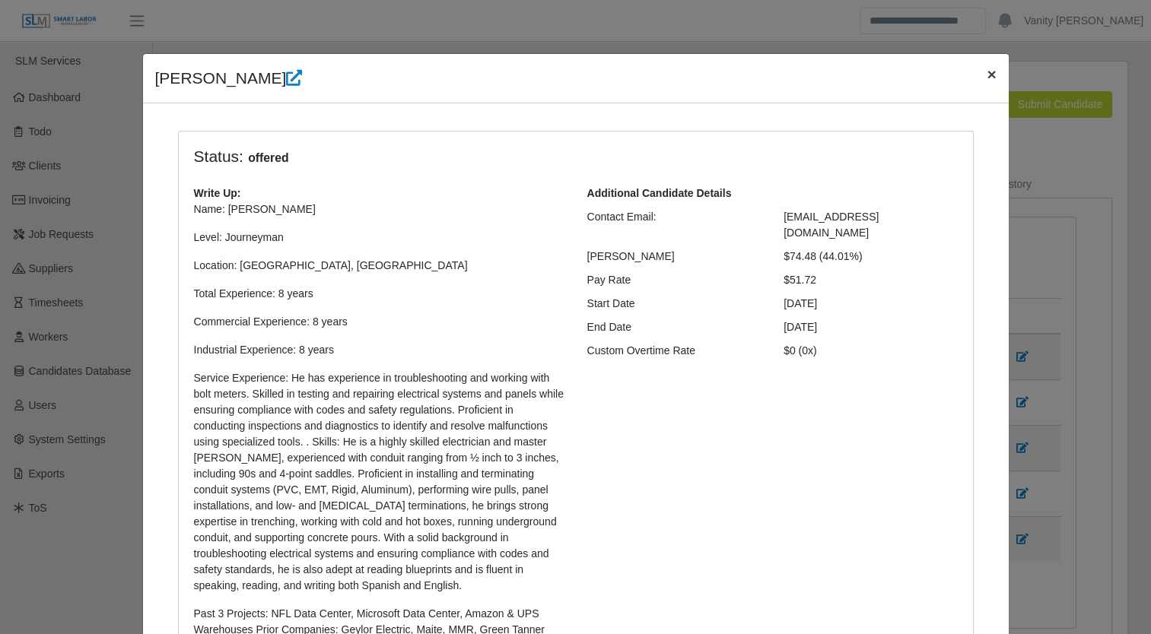
click at [986, 78] on span "×" at bounding box center [990, 73] width 9 height 17
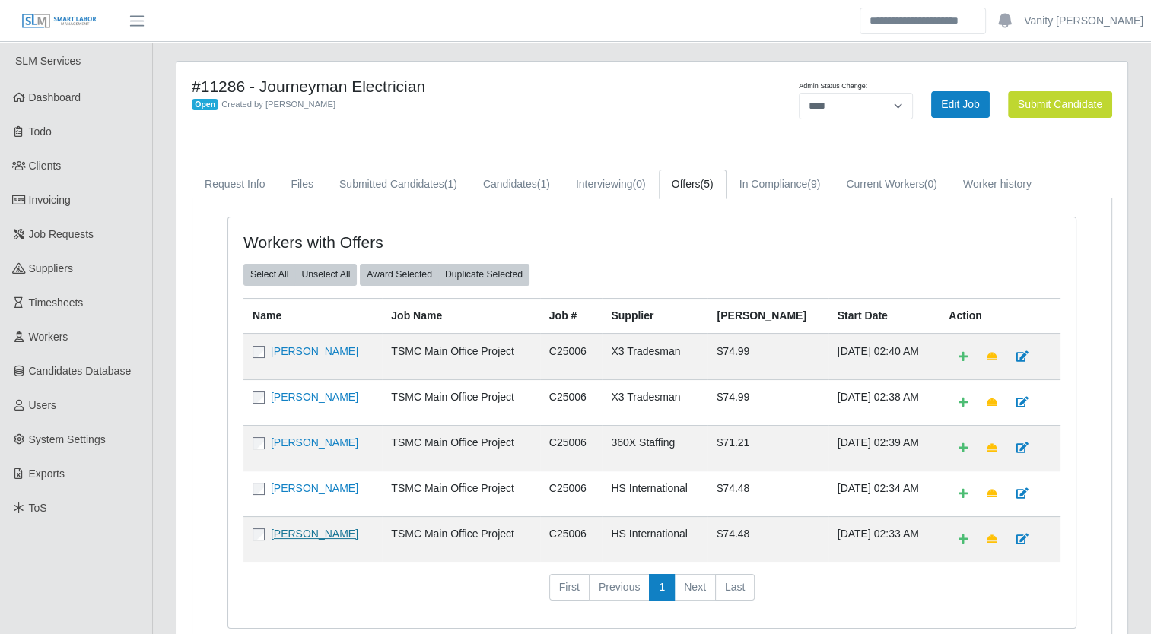
click at [291, 529] on link "[PERSON_NAME]" at bounding box center [314, 534] width 87 height 12
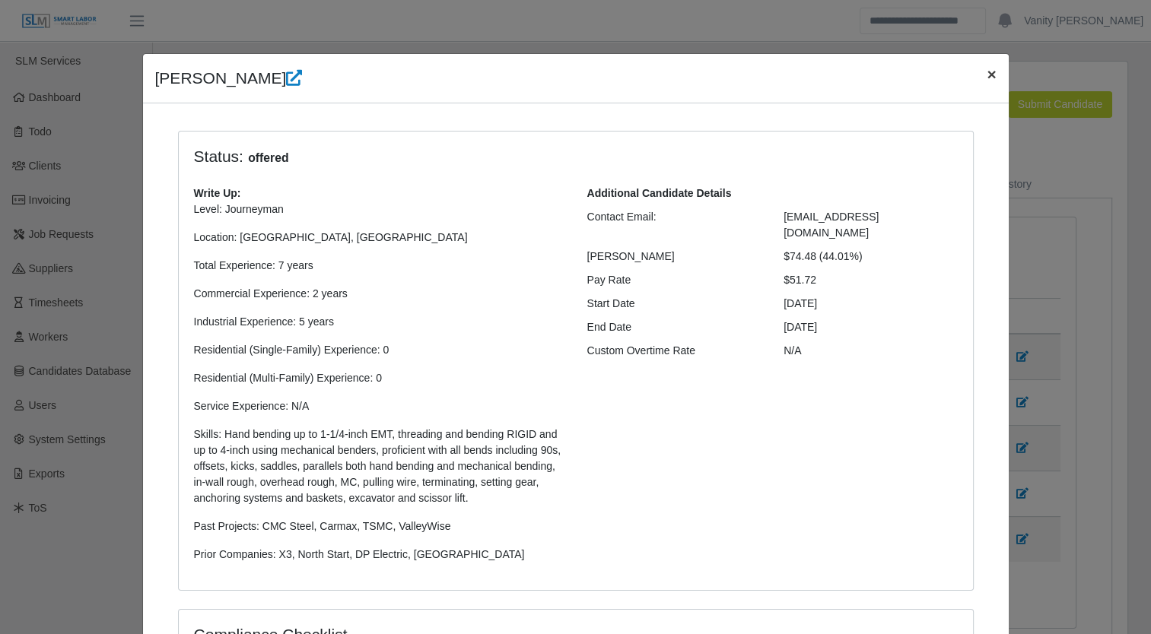
click at [986, 78] on span "×" at bounding box center [990, 73] width 9 height 17
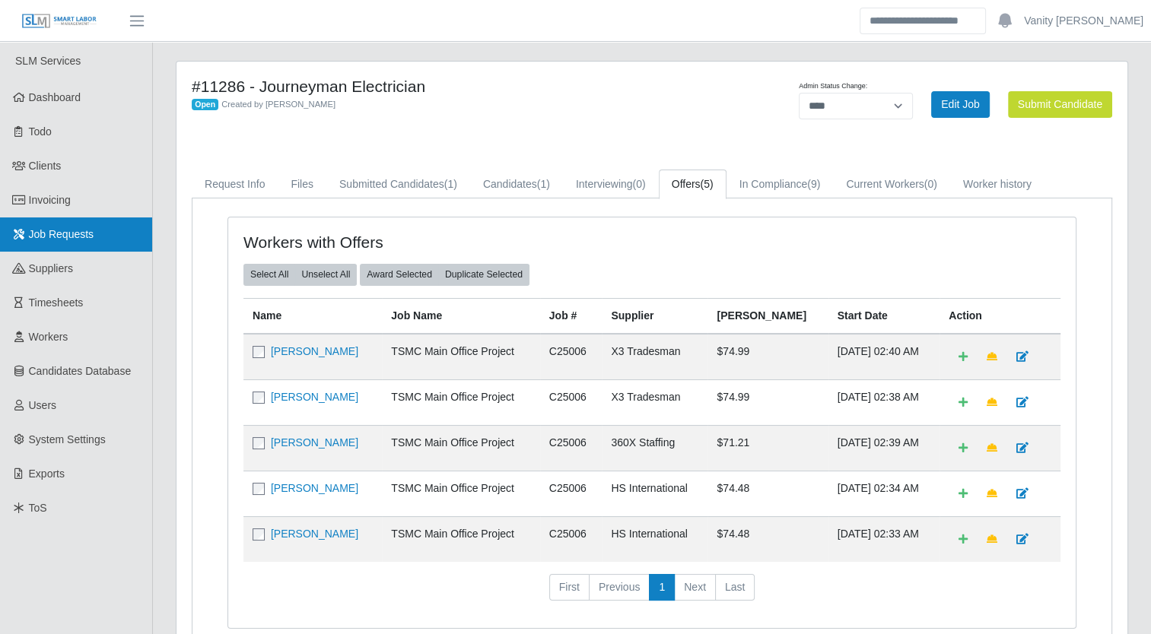
click at [58, 239] on span "Job Requests" at bounding box center [61, 234] width 65 height 12
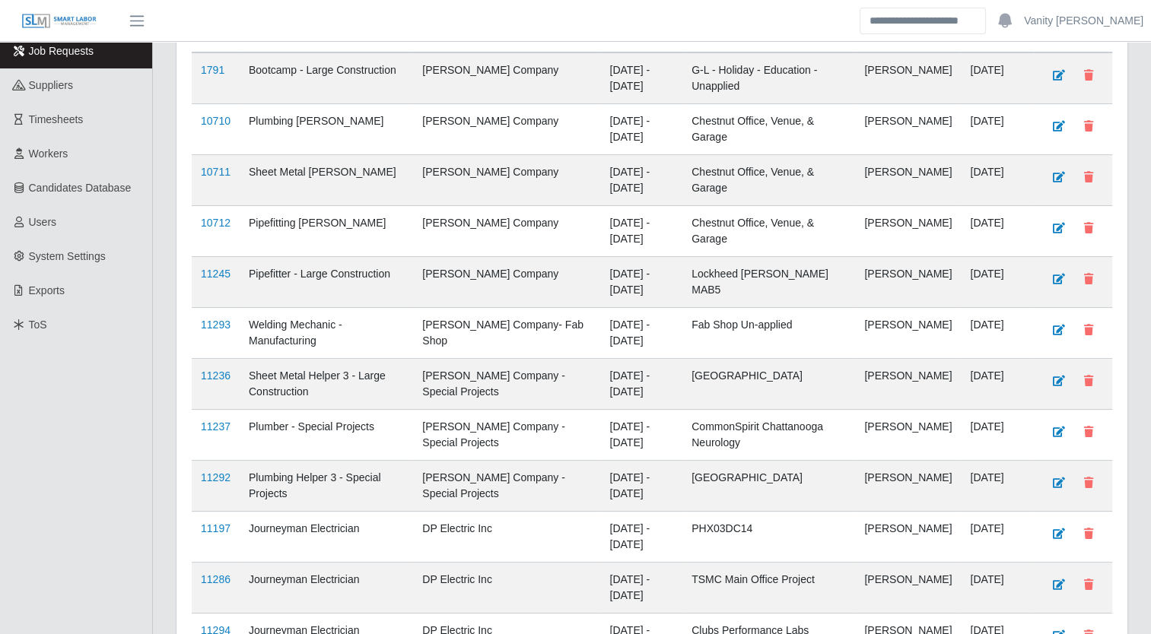
scroll to position [304, 0]
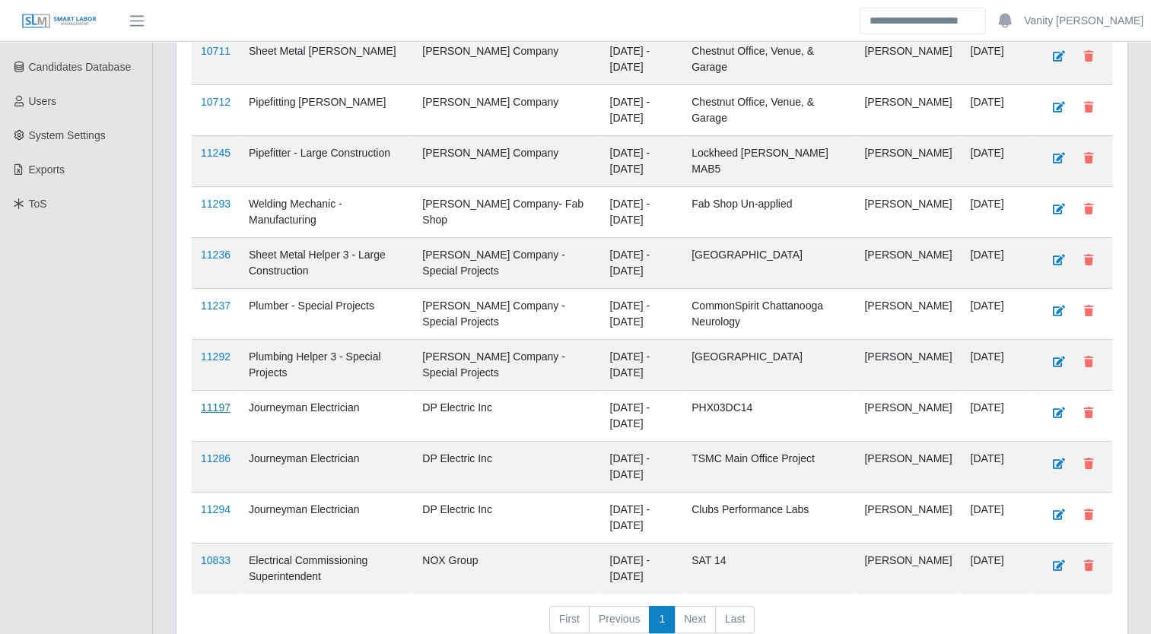
click at [205, 408] on link "11197" at bounding box center [216, 408] width 30 height 12
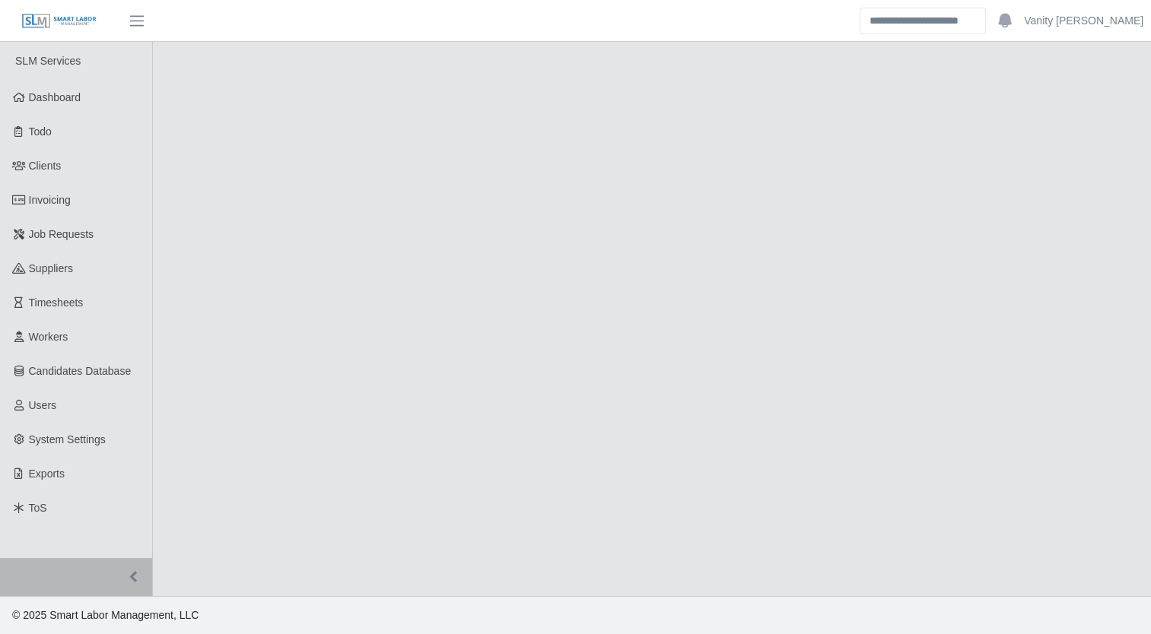
select select "****"
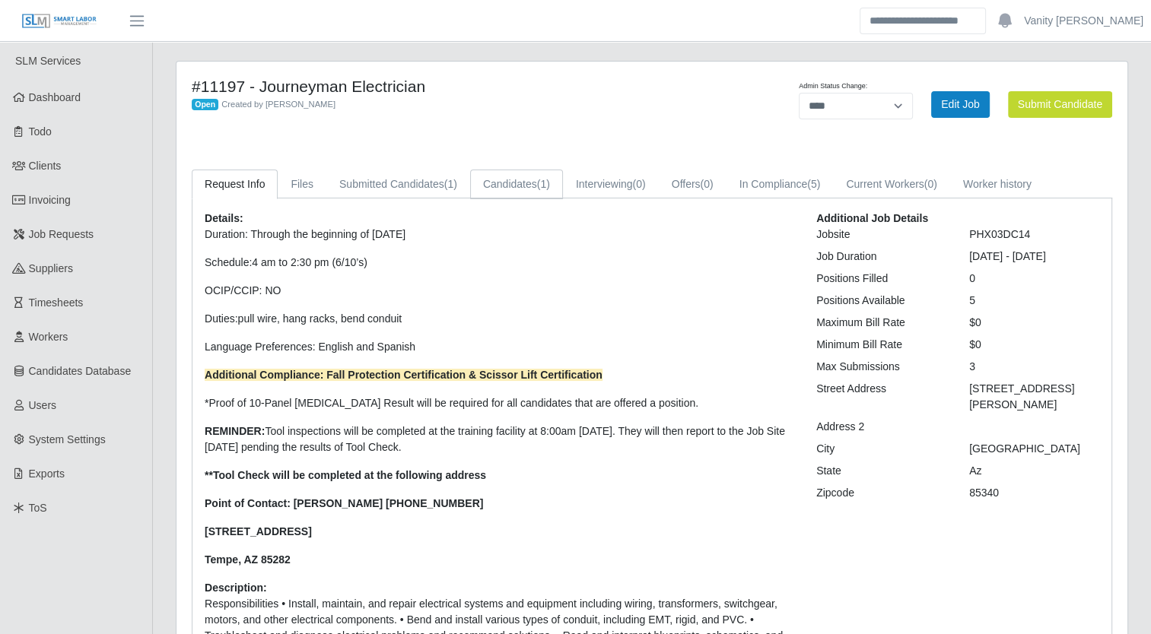
click at [493, 186] on link "Candidates (1)" at bounding box center [516, 185] width 93 height 30
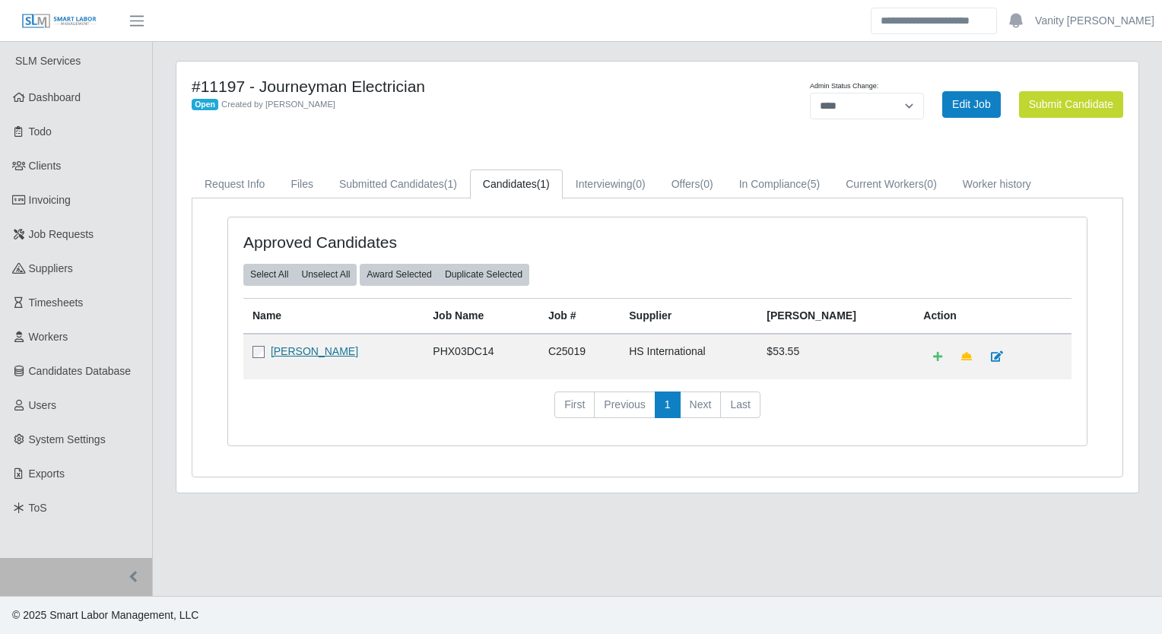
click at [296, 348] on link "[PERSON_NAME]" at bounding box center [314, 351] width 87 height 12
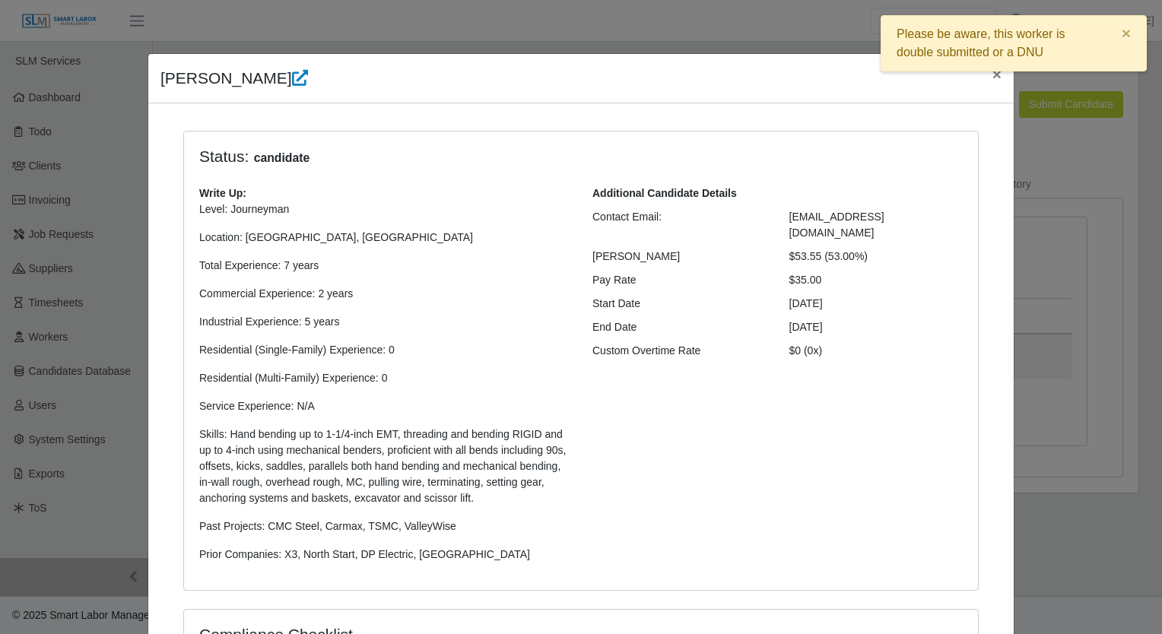
scroll to position [280, 0]
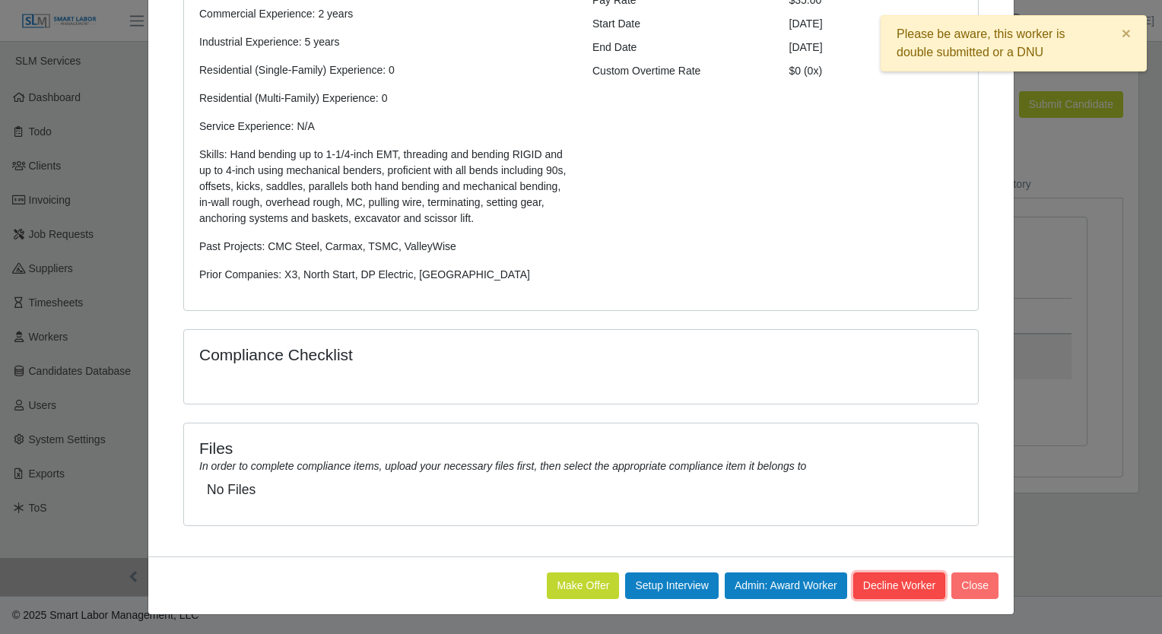
click at [880, 586] on button "Decline Worker" at bounding box center [899, 586] width 92 height 27
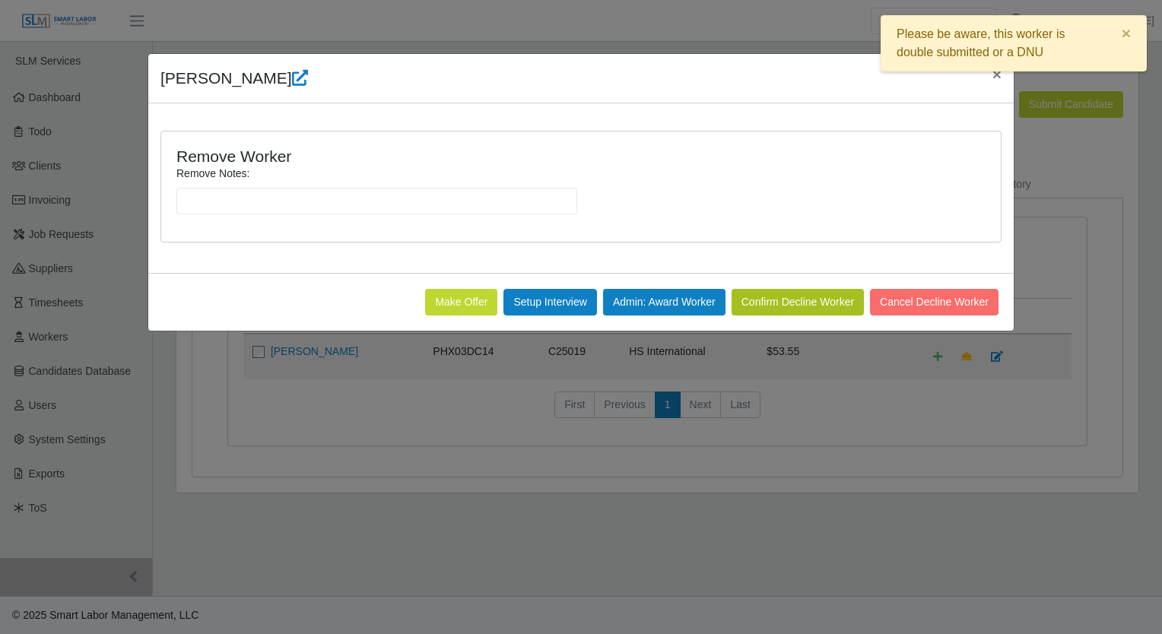
click at [436, 214] on div "Remove Notes:" at bounding box center [581, 196] width 817 height 61
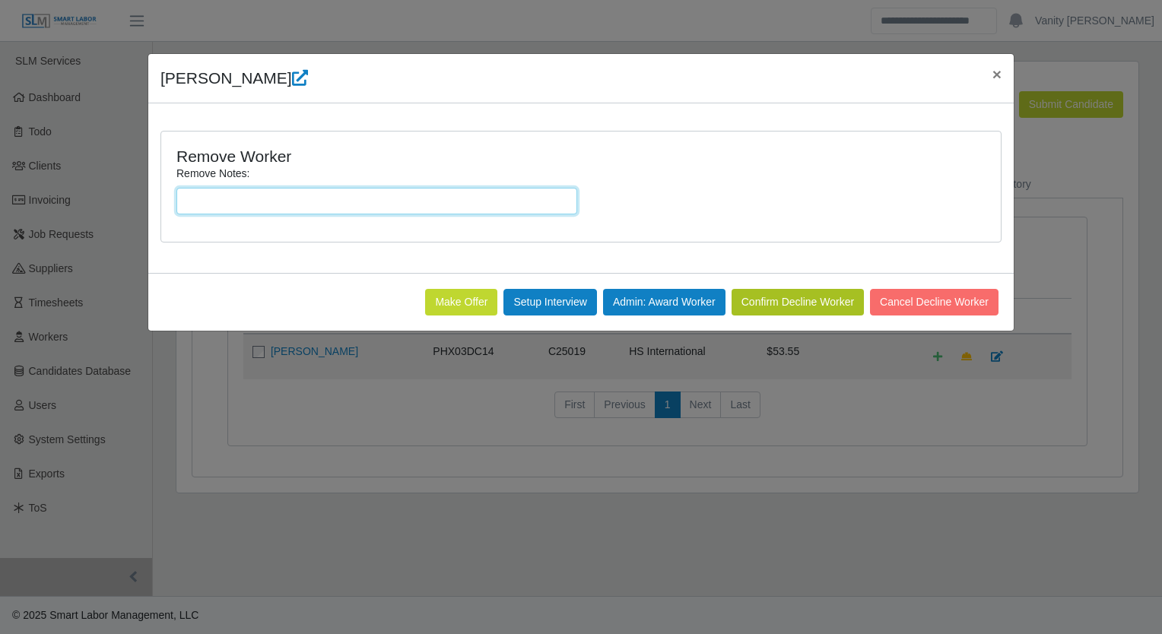
click at [435, 210] on input "Remove Notes:" at bounding box center [376, 201] width 401 height 27
type input "**********"
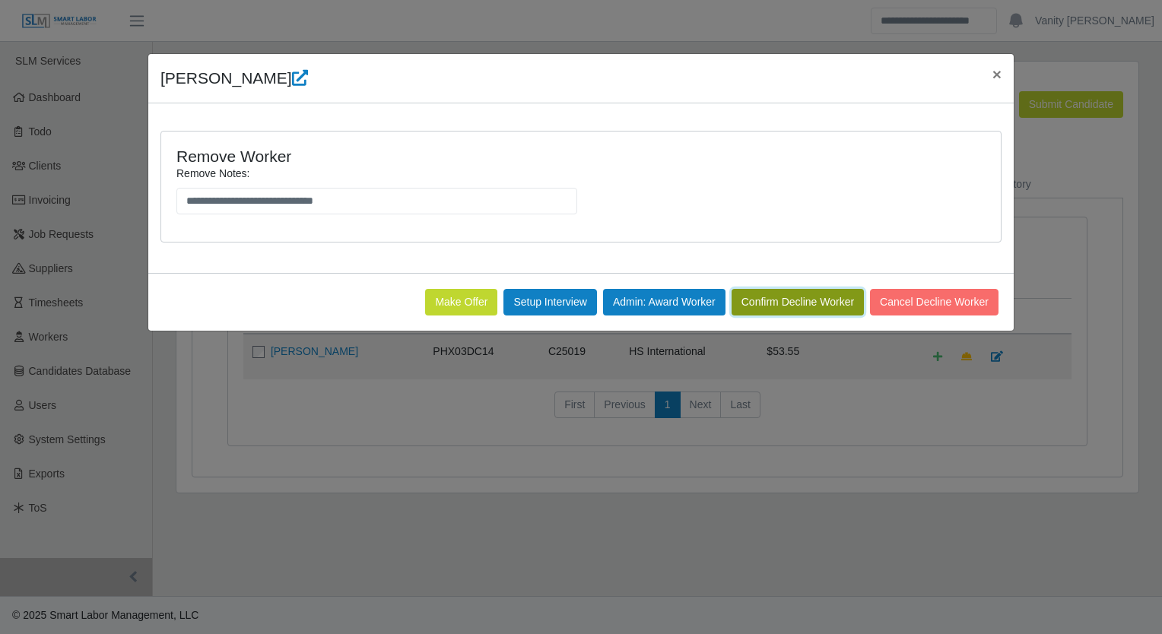
click at [779, 300] on button "Confirm Decline Worker" at bounding box center [798, 302] width 132 height 27
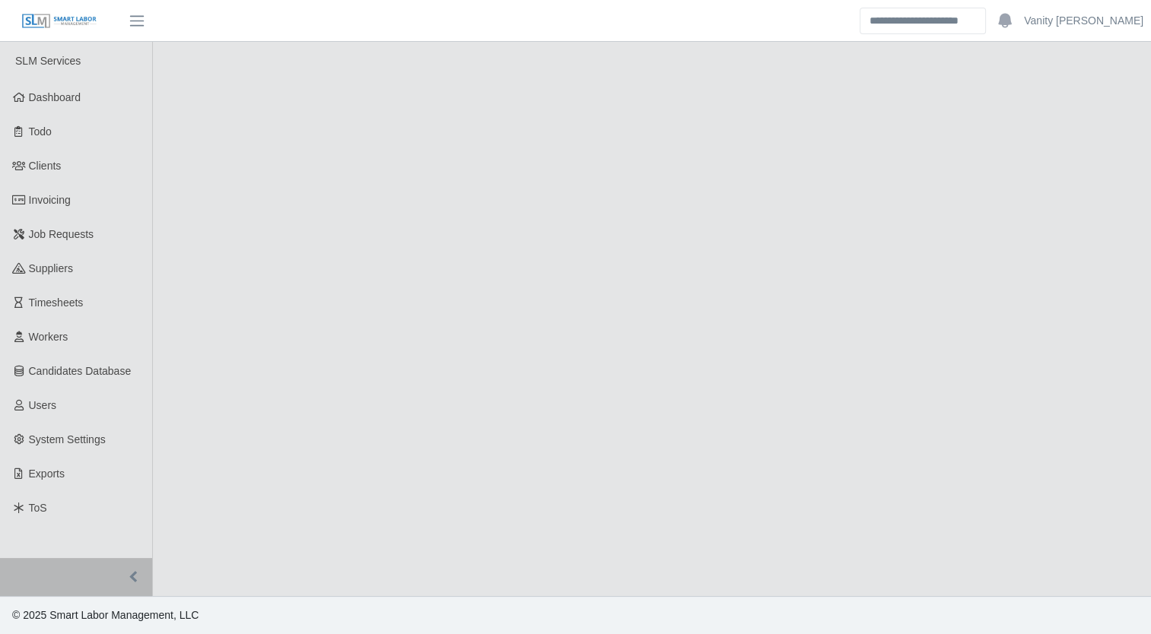
select select "****"
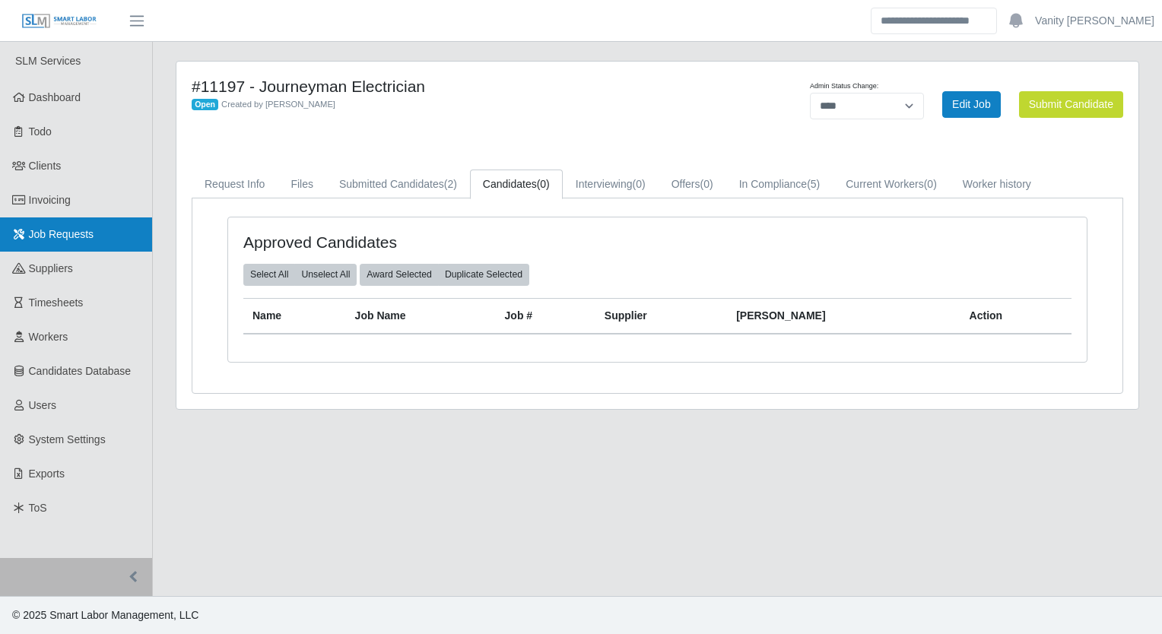
click at [99, 237] on link "Job Requests" at bounding box center [76, 234] width 152 height 34
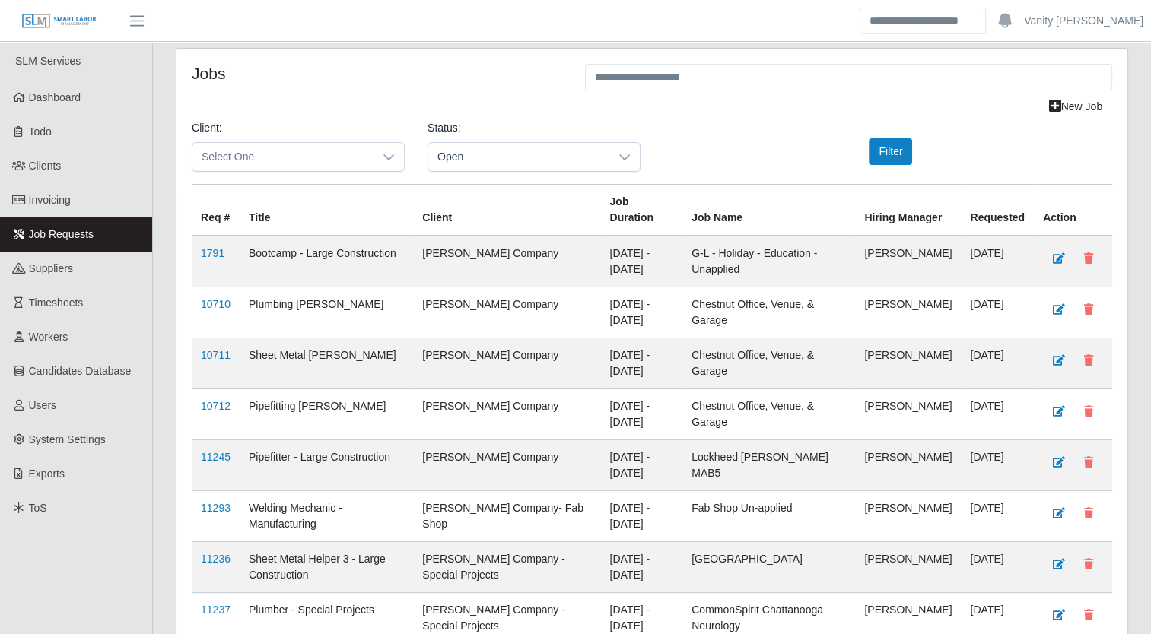
click at [985, 151] on div "Client: Select One Status: Open Filter" at bounding box center [651, 152] width 943 height 64
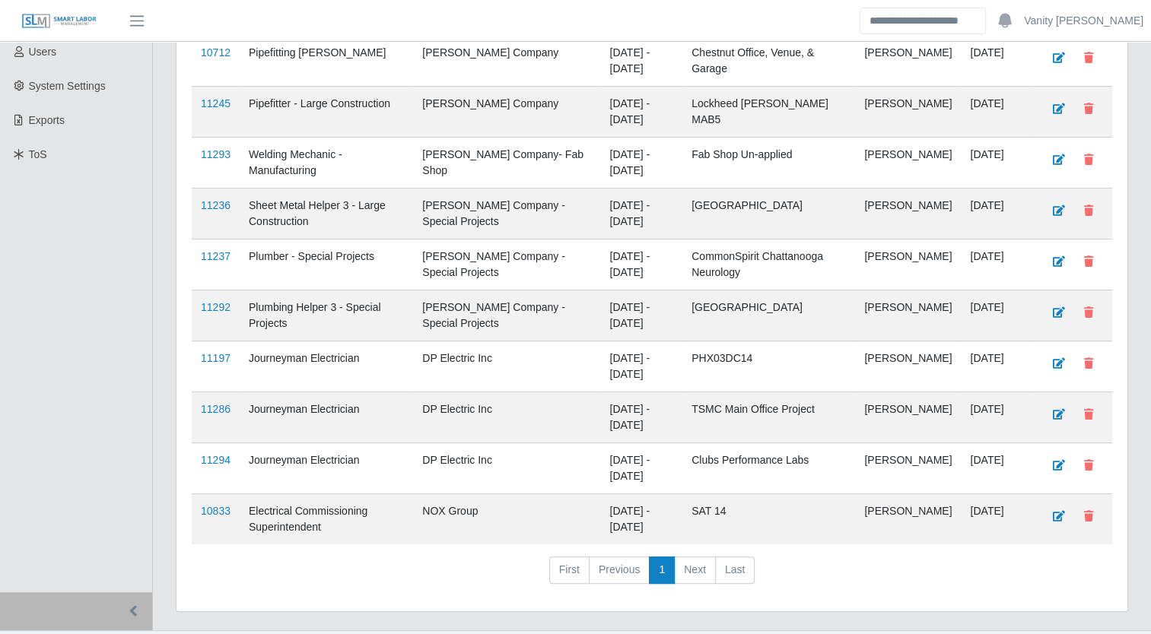
scroll to position [380, 0]
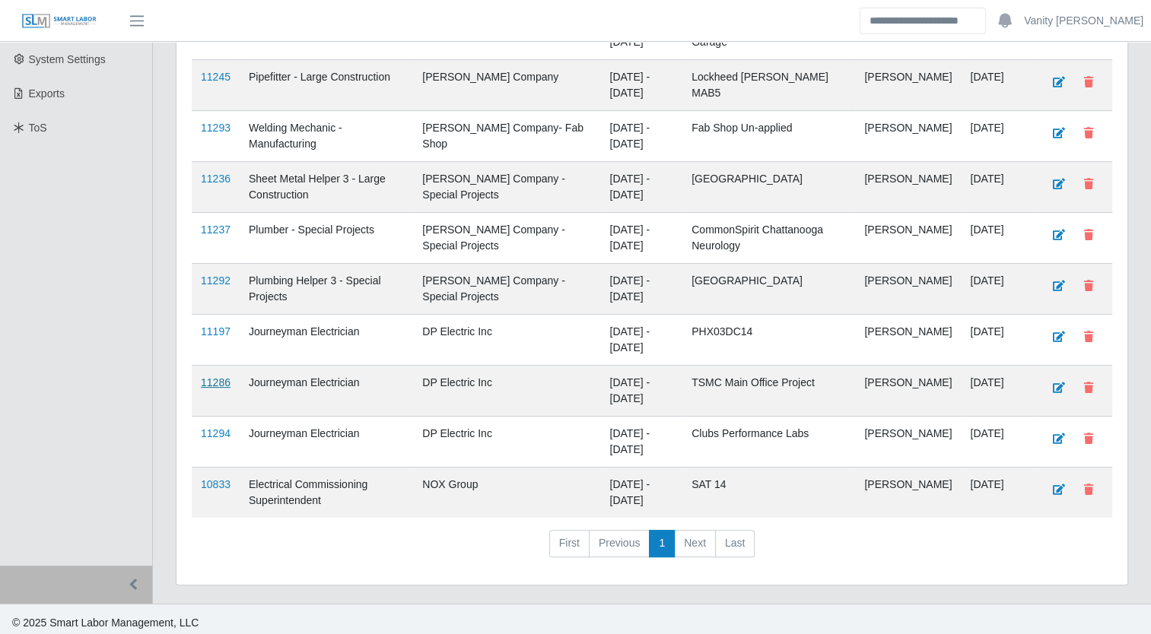
click at [217, 377] on link "11286" at bounding box center [216, 382] width 30 height 12
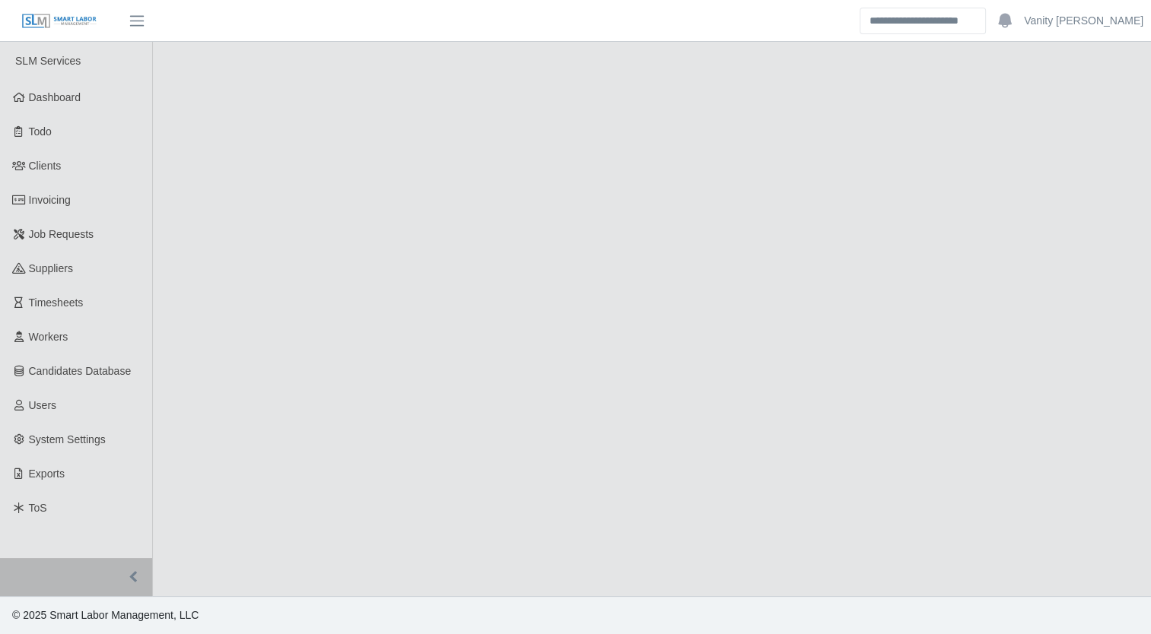
select select "****"
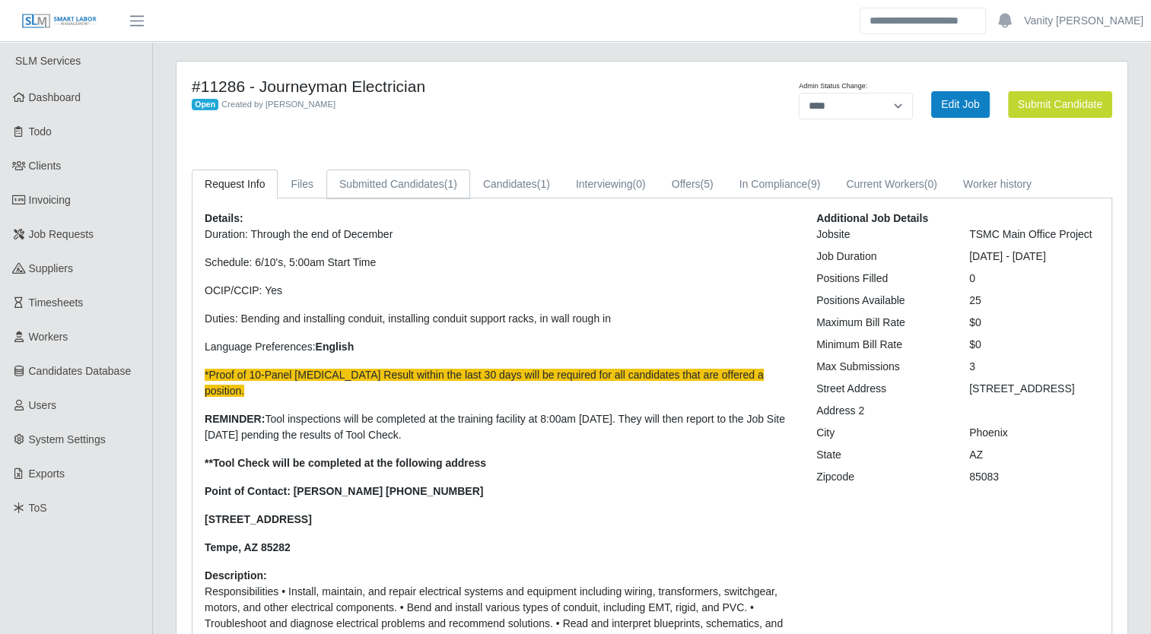
click at [437, 178] on link "Submitted Candidates (1)" at bounding box center [398, 185] width 144 height 30
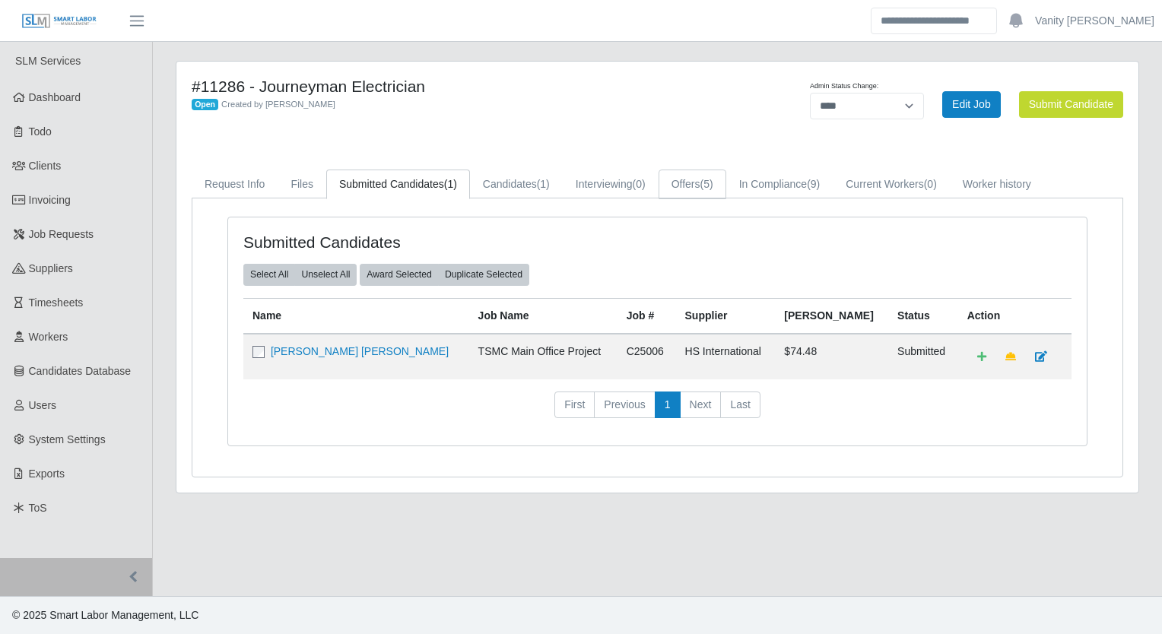
click at [711, 179] on span "(5)" at bounding box center [706, 184] width 13 height 12
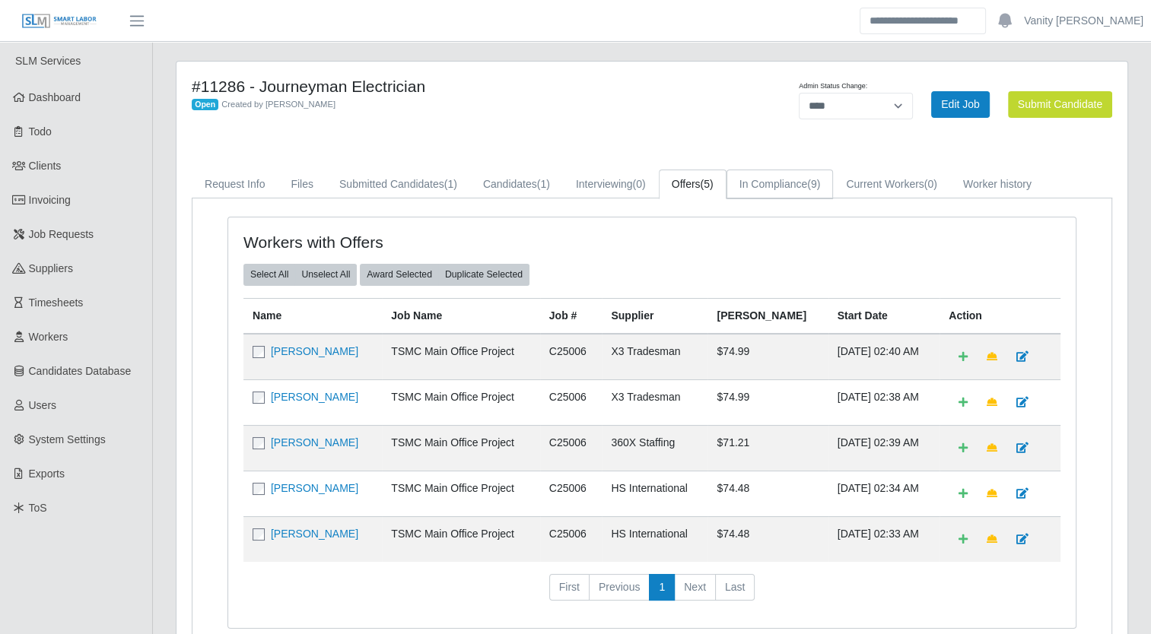
click at [770, 179] on link "In Compliance (9)" at bounding box center [779, 185] width 107 height 30
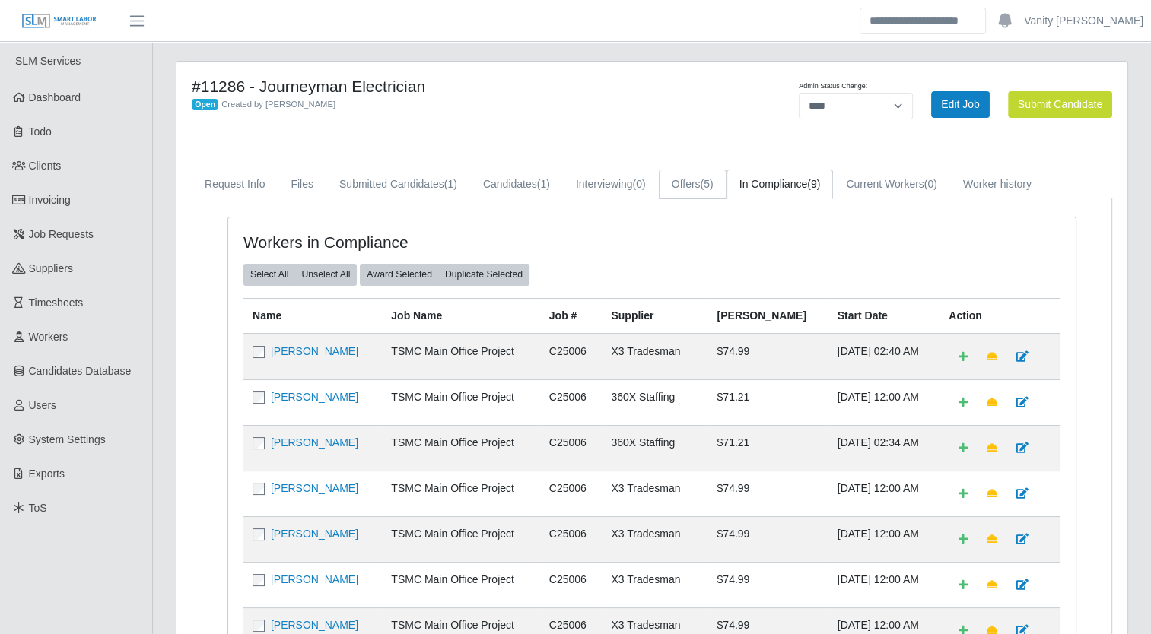
click at [691, 182] on link "Offers (5)" at bounding box center [693, 185] width 68 height 30
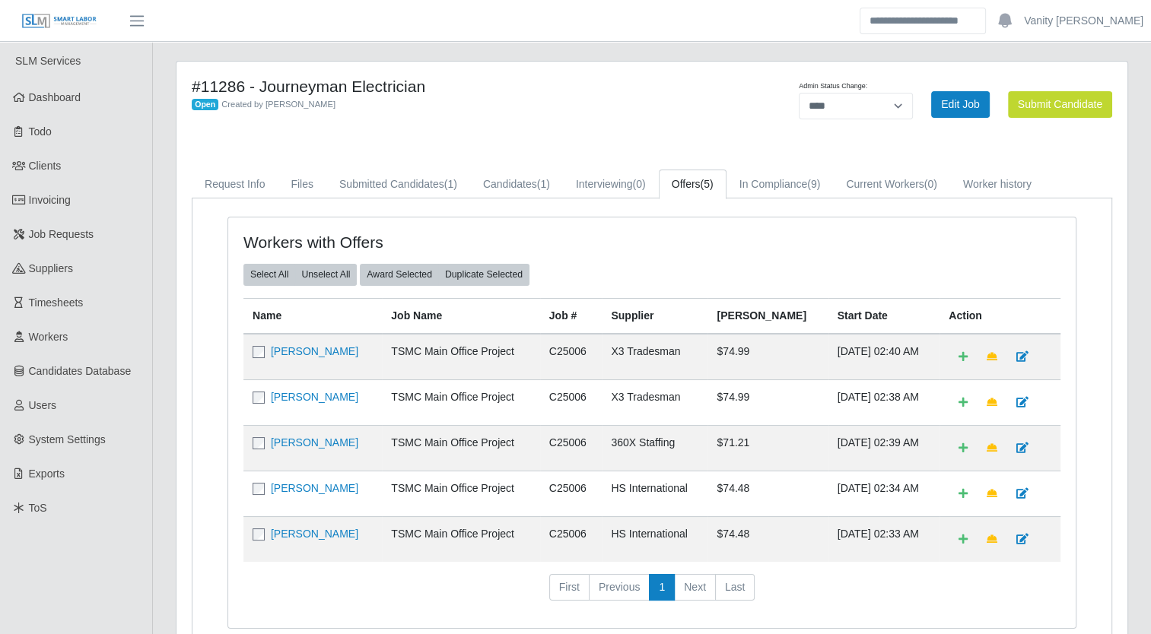
click at [577, 109] on div "Open Created by [PERSON_NAME]" at bounding box center [455, 104] width 527 height 16
